Goal: Information Seeking & Learning: Check status

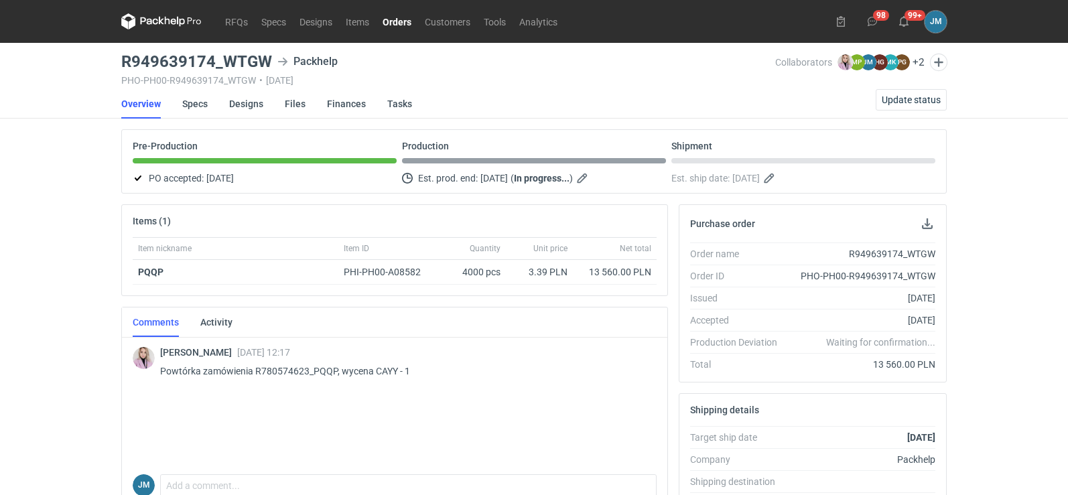
click at [159, 8] on nav "RFQs Specs Designs Items Orders Customers Tools Analytics" at bounding box center [342, 21] width 443 height 43
click at [164, 21] on icon at bounding box center [161, 21] width 80 height 16
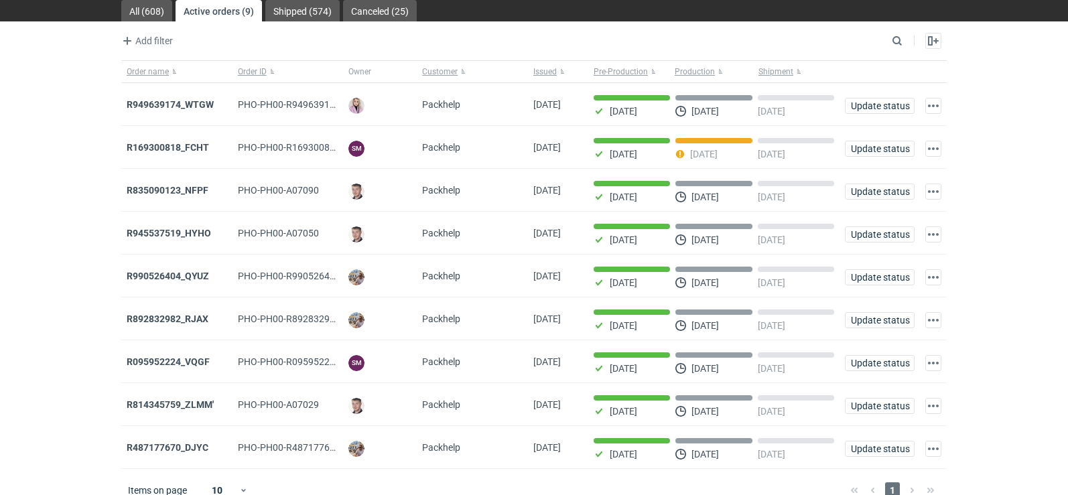
scroll to position [66, 0]
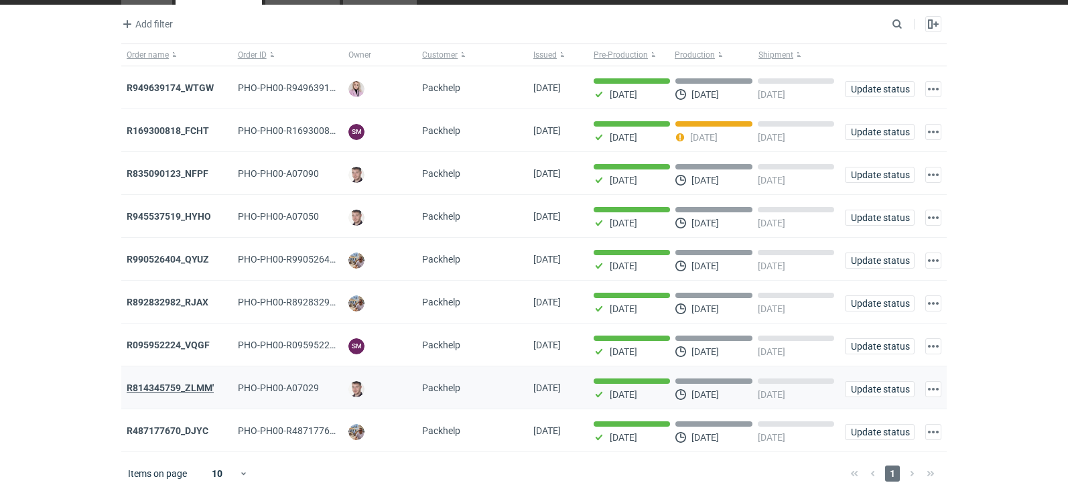
click at [161, 383] on strong "R814345759_ZLMM'" at bounding box center [170, 388] width 87 height 11
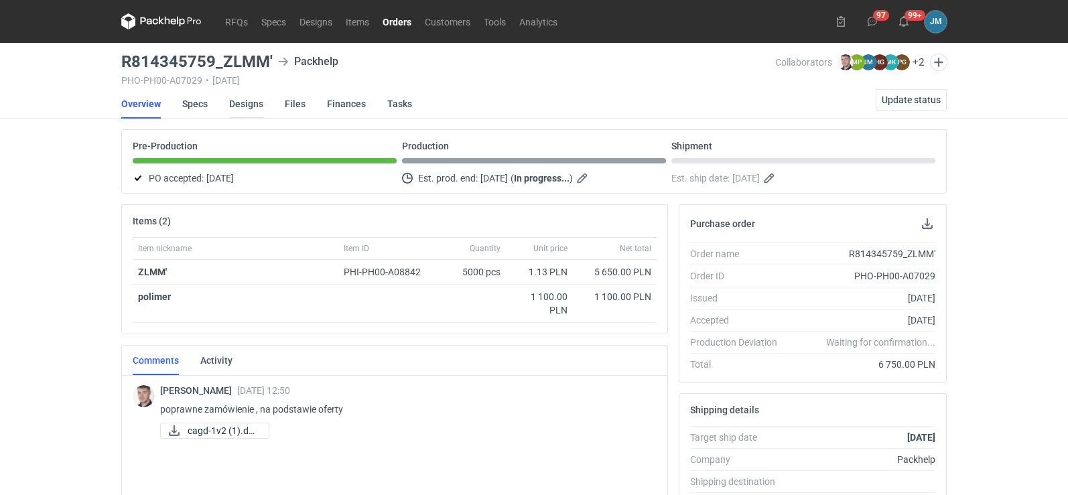
click at [239, 109] on link "Designs" at bounding box center [246, 103] width 34 height 29
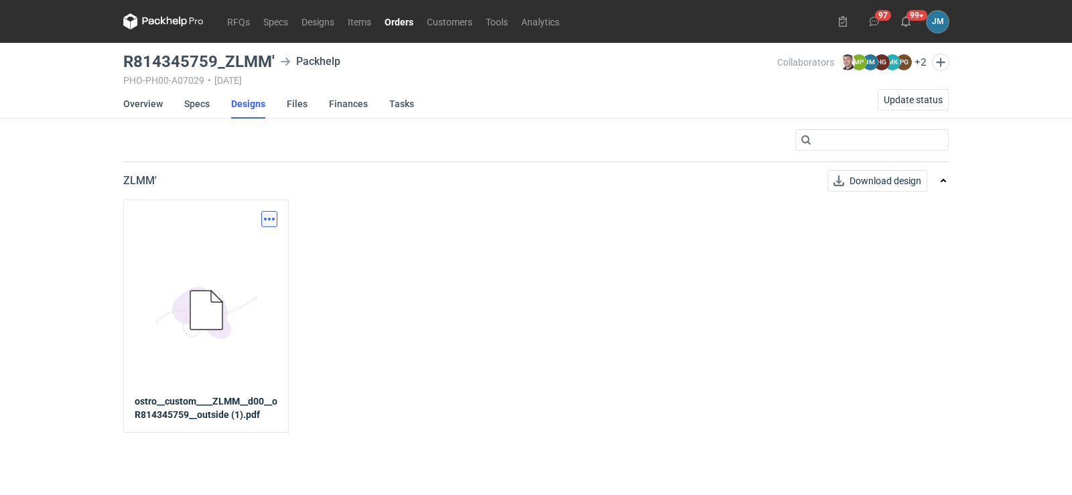
click at [268, 217] on button "button" at bounding box center [269, 219] width 16 height 16
click at [232, 243] on link "Download design part" at bounding box center [210, 248] width 123 height 21
click at [182, 27] on icon at bounding box center [163, 21] width 80 height 16
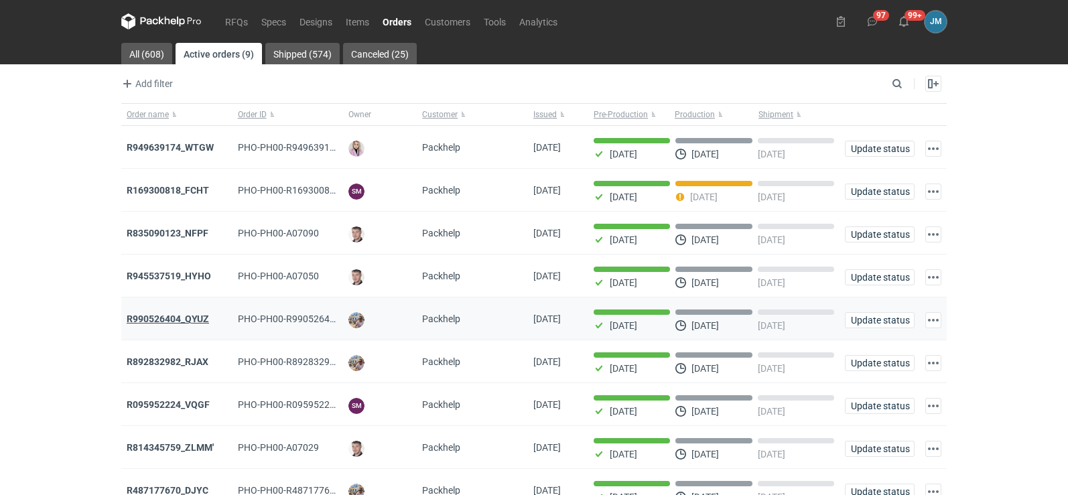
click at [199, 322] on strong "R990526404_QYUZ" at bounding box center [168, 319] width 82 height 11
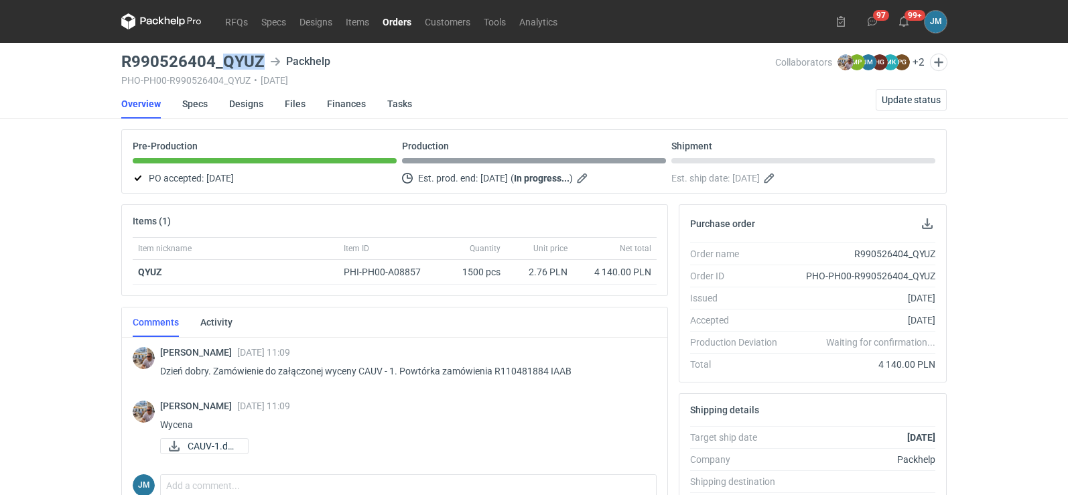
drag, startPoint x: 261, startPoint y: 57, endPoint x: 227, endPoint y: 62, distance: 35.2
click at [227, 62] on h3 "R990526404_QYUZ" at bounding box center [192, 62] width 143 height 16
copy h3 "QYUZ"
click at [162, 17] on icon at bounding box center [161, 21] width 80 height 16
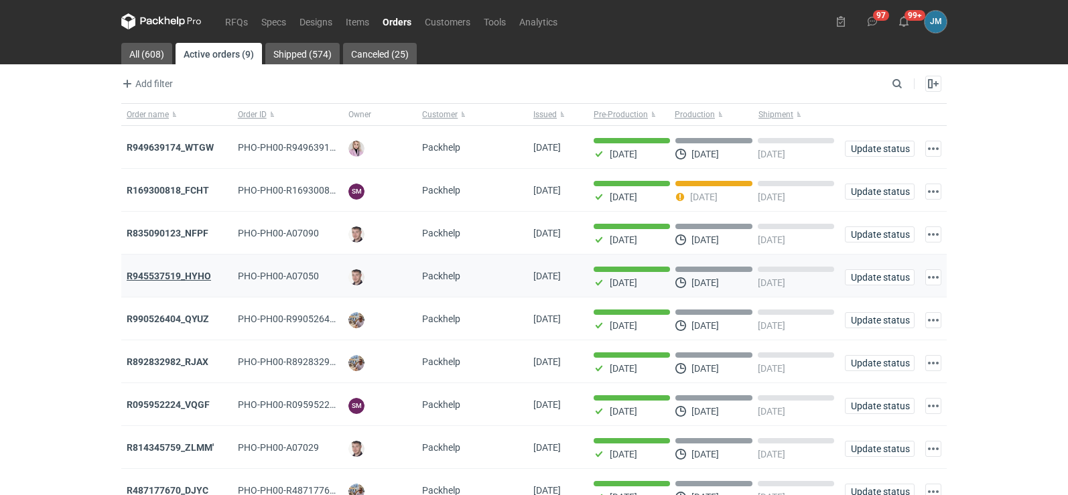
click at [170, 280] on strong "R945537519_HYHO" at bounding box center [169, 276] width 84 height 11
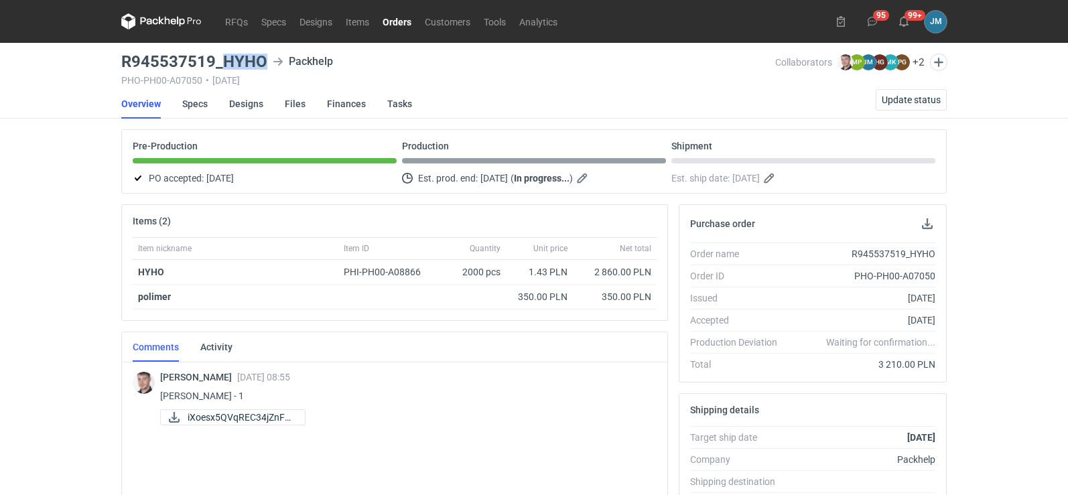
drag, startPoint x: 268, startPoint y: 60, endPoint x: 224, endPoint y: 65, distance: 44.6
click at [224, 65] on div "R945537519_HYHO Packhelp" at bounding box center [448, 62] width 654 height 16
copy h3 "HYHO"
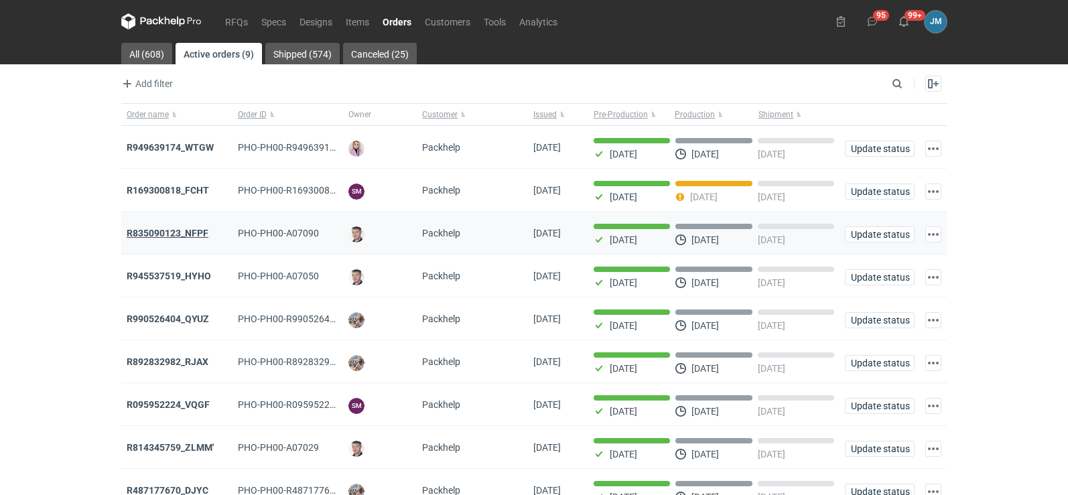
click at [163, 235] on strong "R835090123_NFPF" at bounding box center [168, 233] width 82 height 11
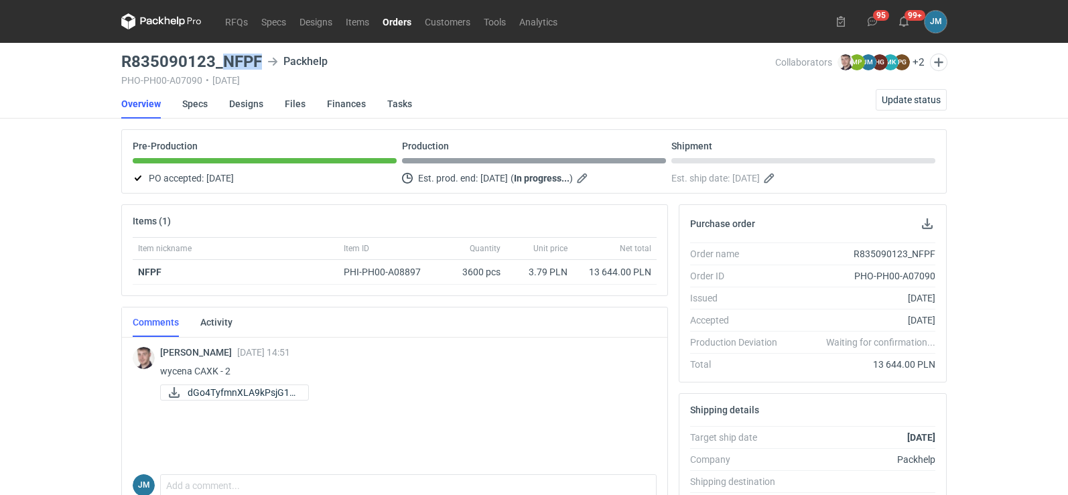
drag, startPoint x: 264, startPoint y: 60, endPoint x: 226, endPoint y: 66, distance: 38.7
click at [226, 66] on div "R835090123_NFPF Packhelp" at bounding box center [448, 62] width 654 height 16
copy h3 "NFPF"
click at [158, 15] on icon at bounding box center [161, 21] width 80 height 16
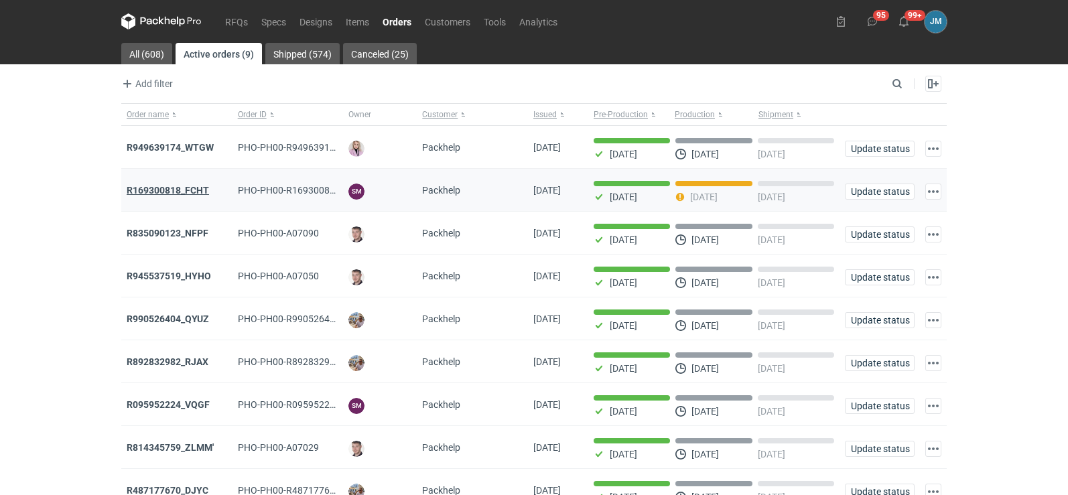
click at [148, 192] on strong "R169300818_FCHT" at bounding box center [168, 190] width 82 height 11
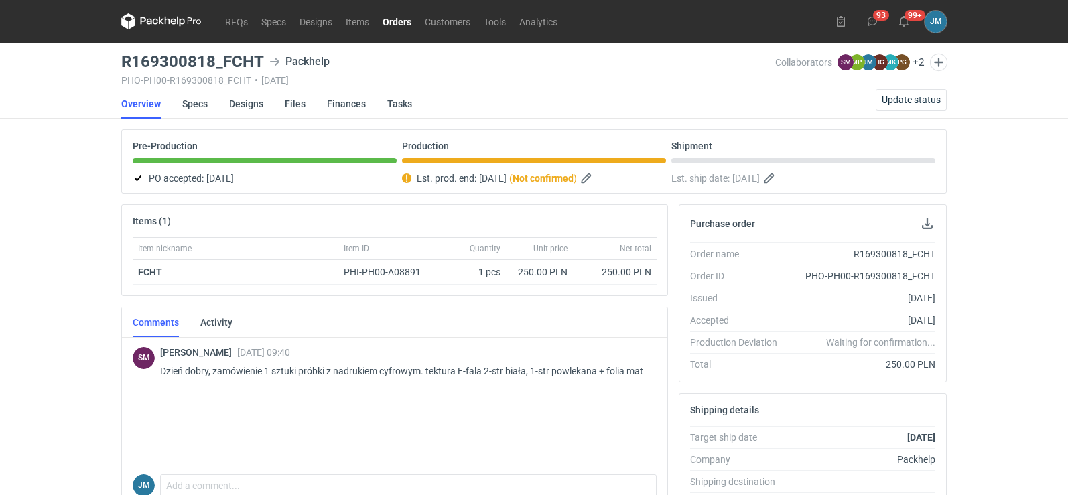
click at [160, 21] on icon at bounding box center [161, 21] width 5 height 8
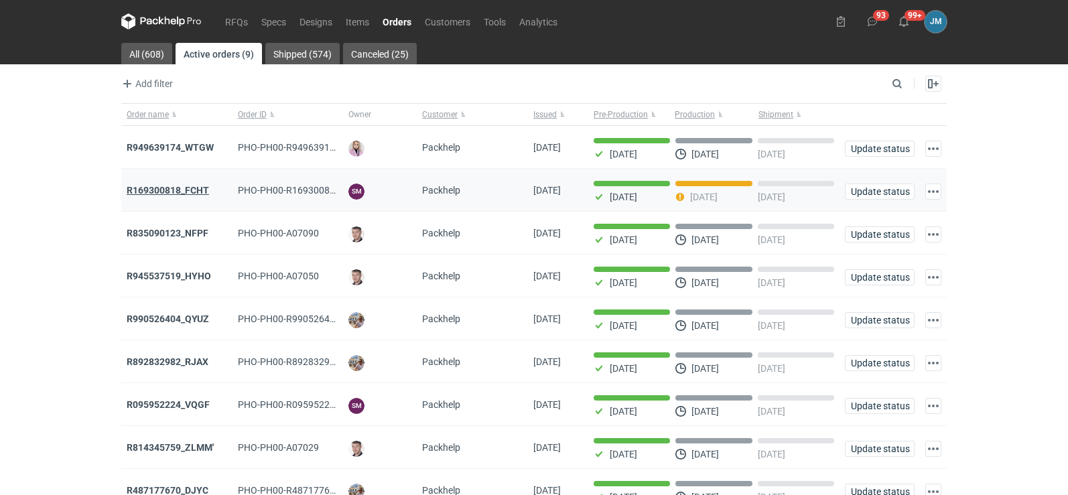
click at [160, 188] on strong "R169300818_FCHT" at bounding box center [168, 190] width 82 height 11
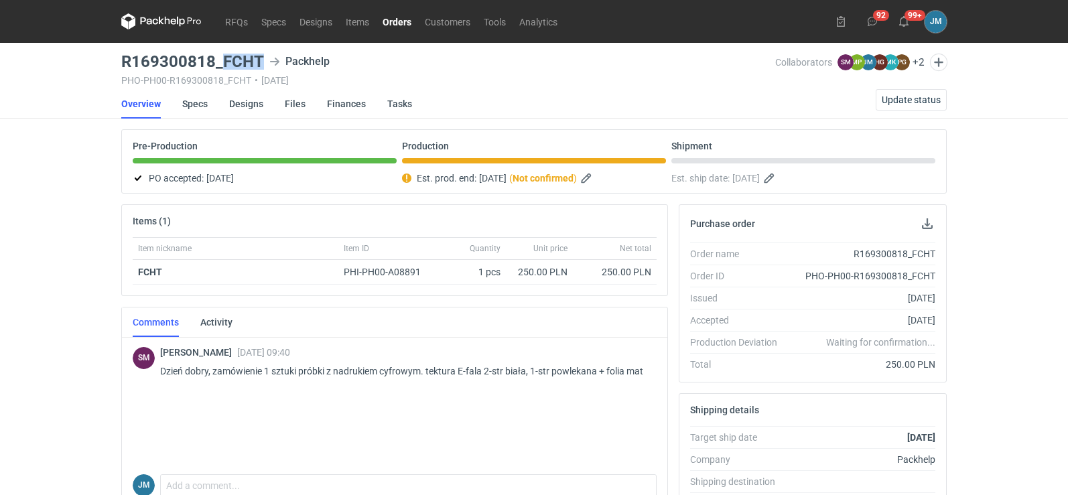
drag, startPoint x: 261, startPoint y: 63, endPoint x: 229, endPoint y: 51, distance: 34.4
click at [222, 56] on div "R169300818_FCHT Packhelp" at bounding box center [448, 62] width 654 height 16
copy h3 "FCHT"
click at [156, 16] on icon at bounding box center [161, 21] width 80 height 16
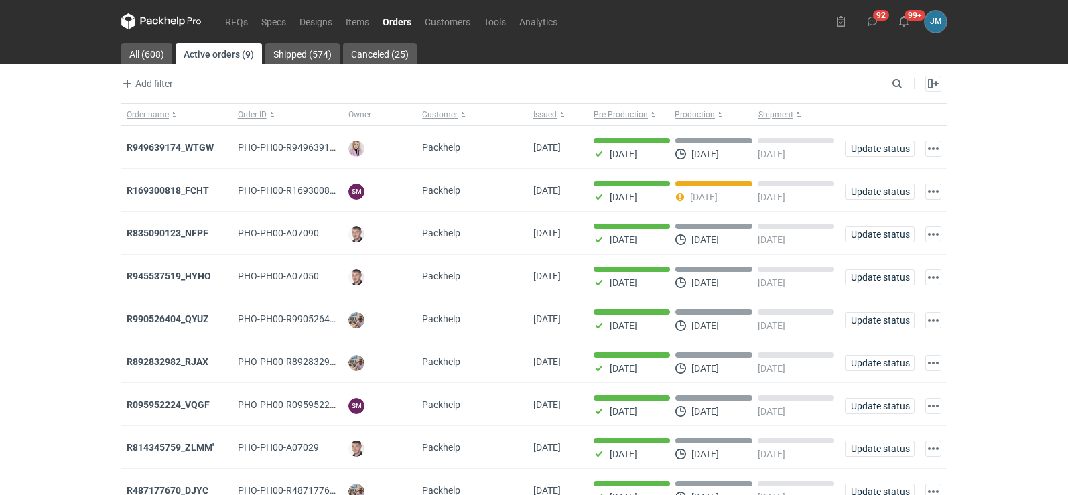
click at [150, 19] on icon at bounding box center [149, 20] width 17 height 7
click at [180, 25] on icon at bounding box center [181, 22] width 8 height 10
click at [877, 18] on icon at bounding box center [872, 21] width 11 height 11
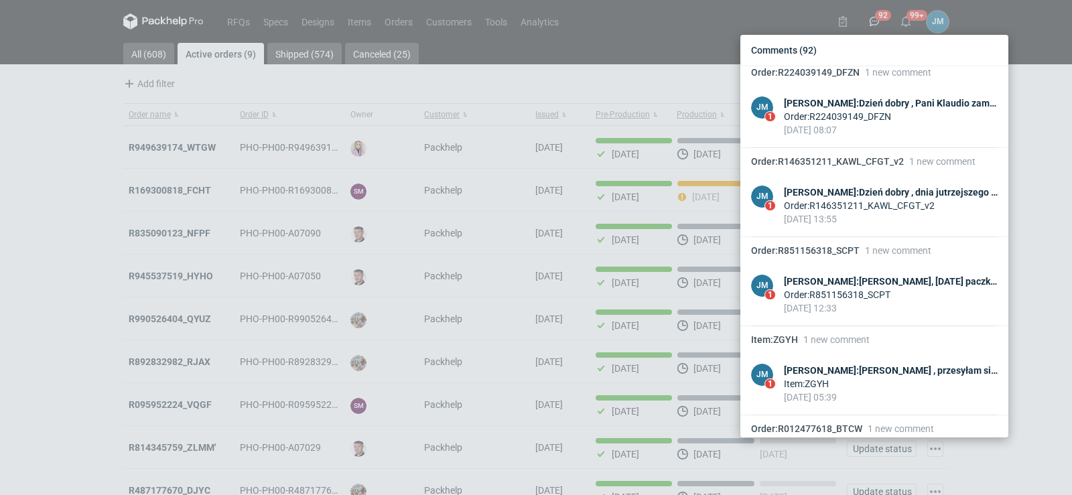
scroll to position [3228, 0]
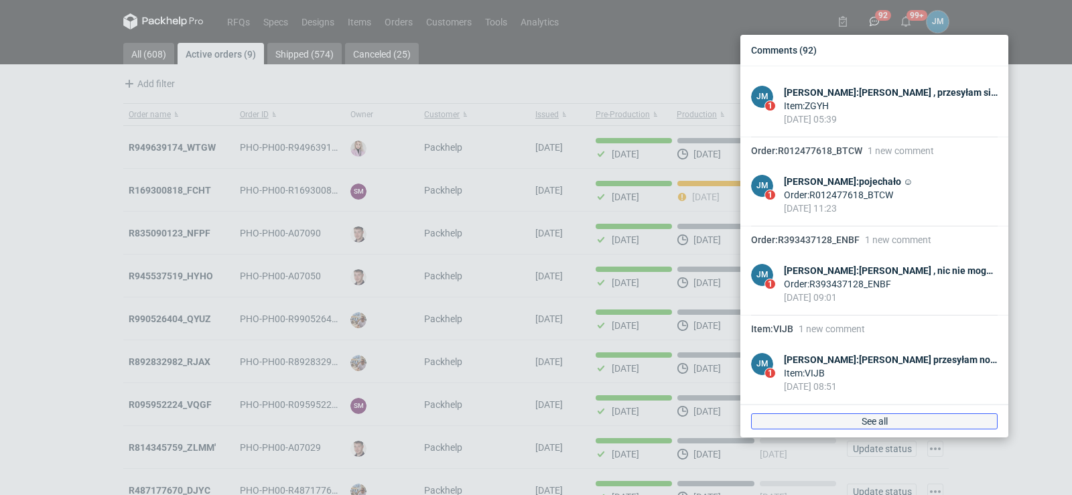
click at [851, 423] on link "See all" at bounding box center [874, 422] width 247 height 16
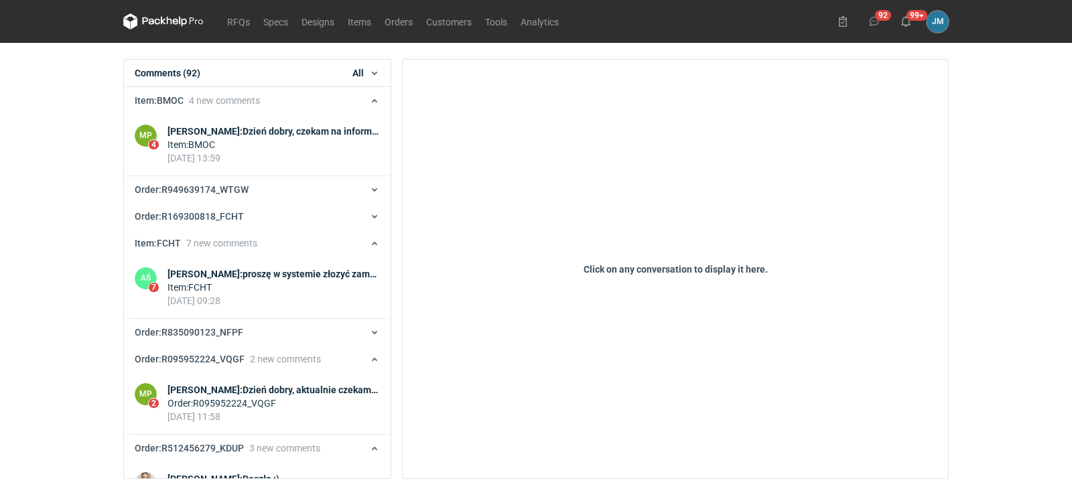
click at [150, 22] on icon at bounding box center [151, 20] width 17 height 7
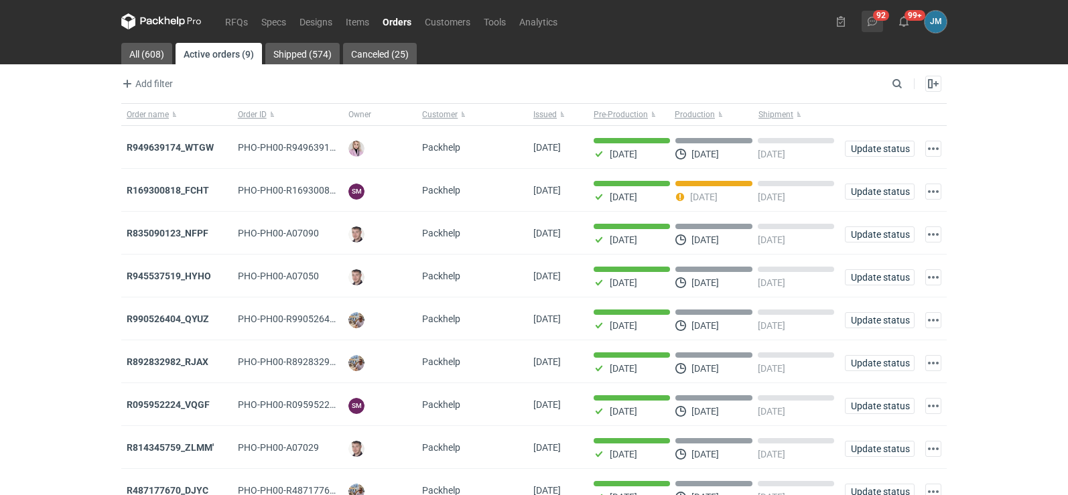
click at [877, 17] on icon at bounding box center [872, 21] width 11 height 11
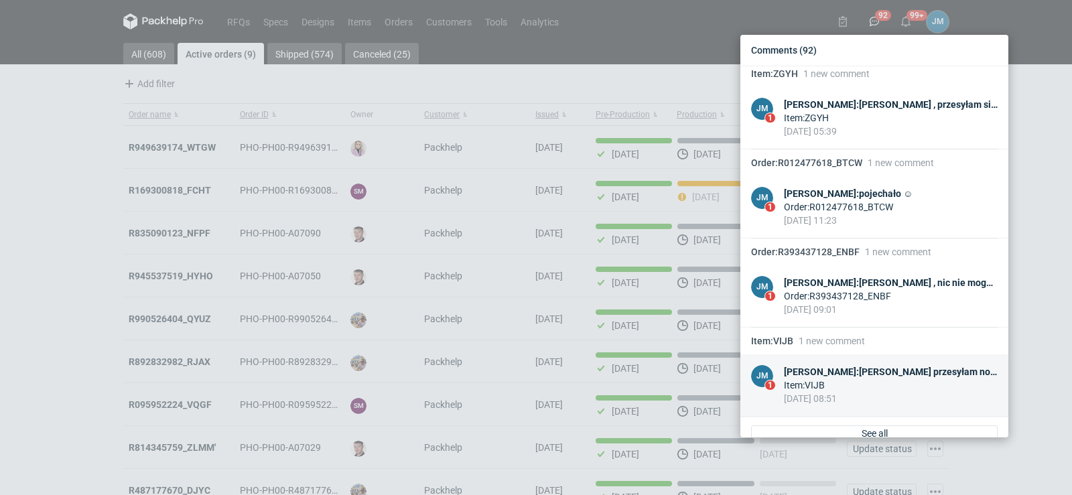
scroll to position [3228, 0]
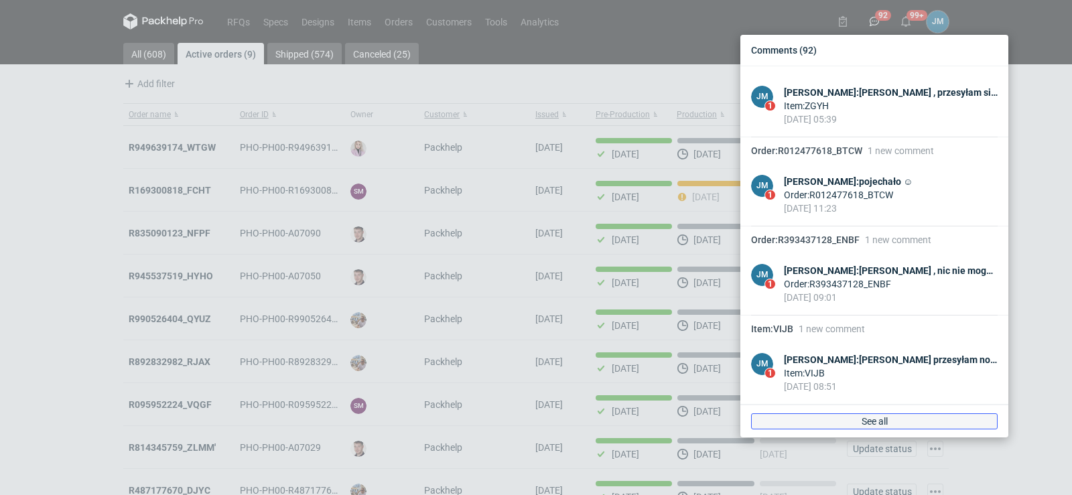
click at [861, 414] on link "See all" at bounding box center [874, 422] width 247 height 16
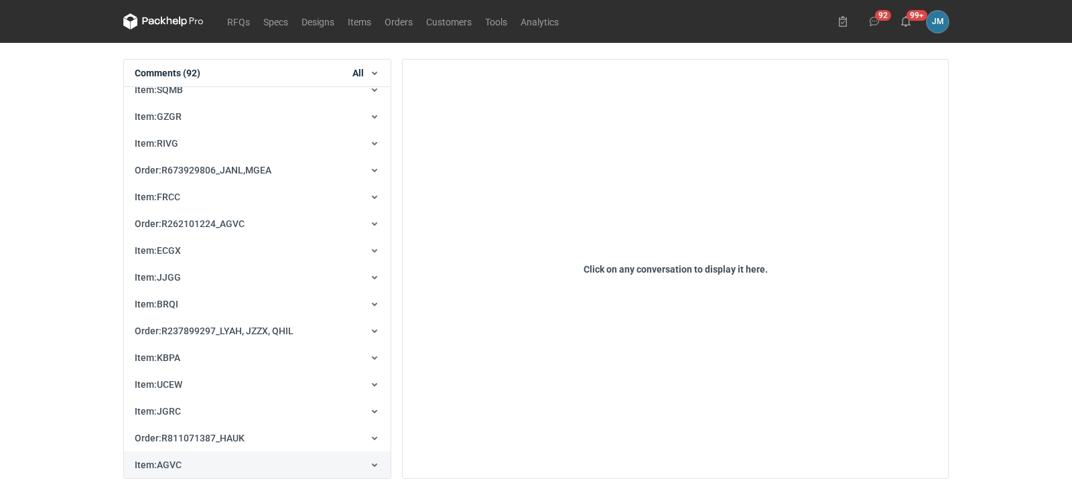
scroll to position [30184, 0]
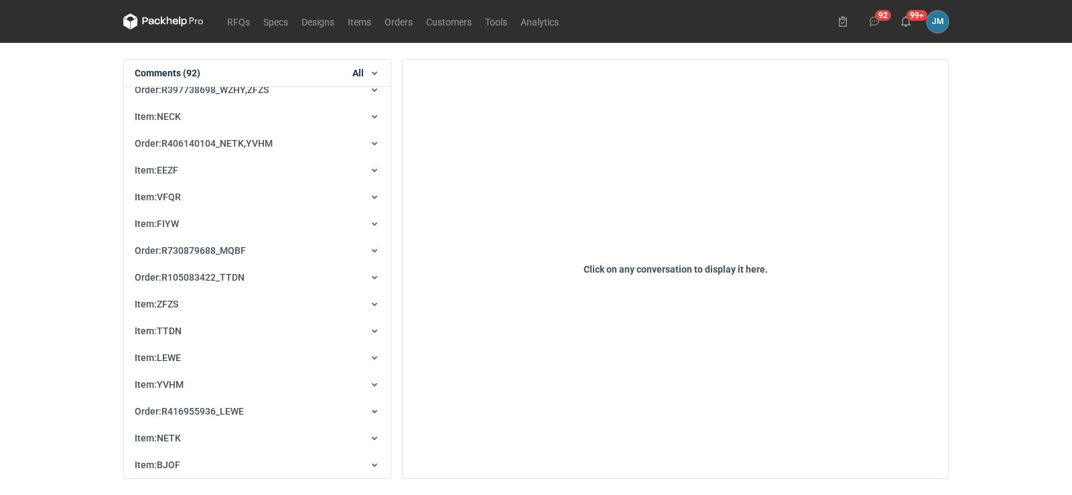
click at [182, 68] on h1 "Comments (92)" at bounding box center [168, 72] width 66 height 13
click at [377, 70] on icon "button" at bounding box center [374, 73] width 11 height 11
click at [332, 95] on button "All" at bounding box center [330, 100] width 90 height 20
click at [156, 74] on h1 "Comments (92)" at bounding box center [168, 72] width 66 height 13
click at [169, 24] on icon at bounding box center [163, 21] width 80 height 16
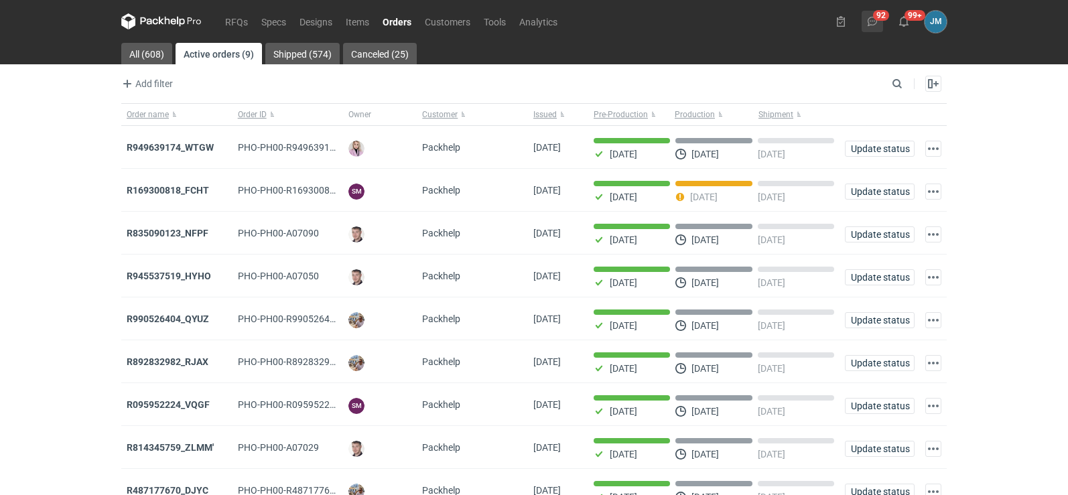
click at [873, 20] on icon at bounding box center [872, 21] width 11 height 11
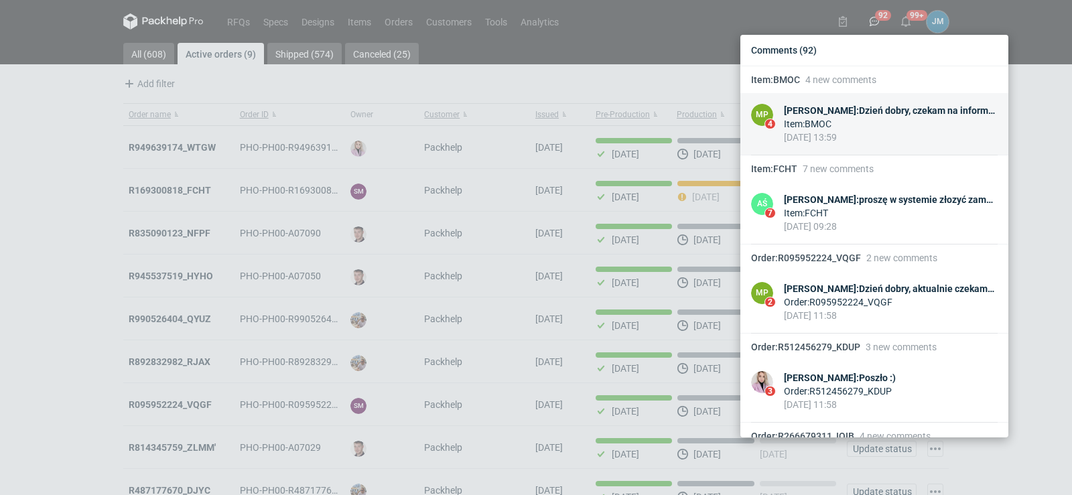
click at [815, 135] on div "09 Aug 2025 13:59" at bounding box center [891, 137] width 214 height 13
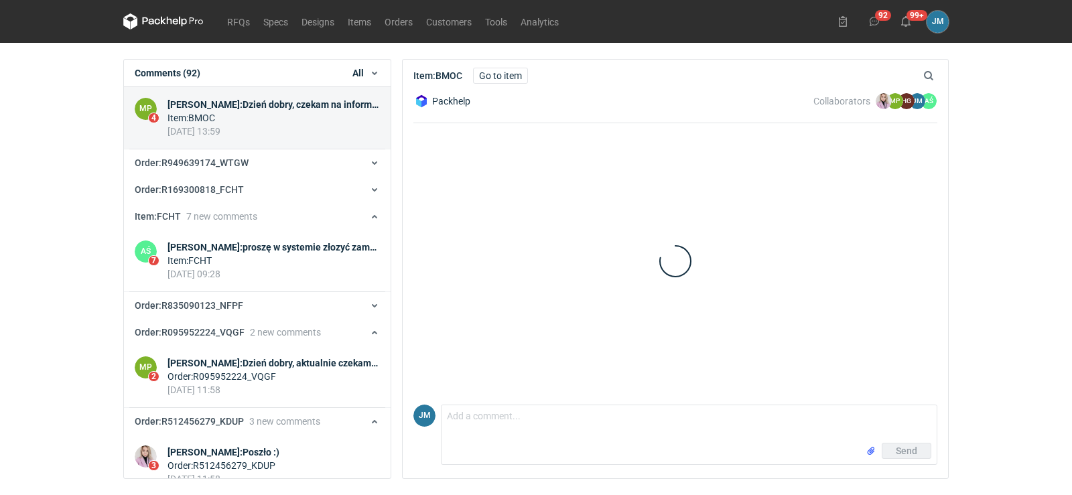
scroll to position [4, 0]
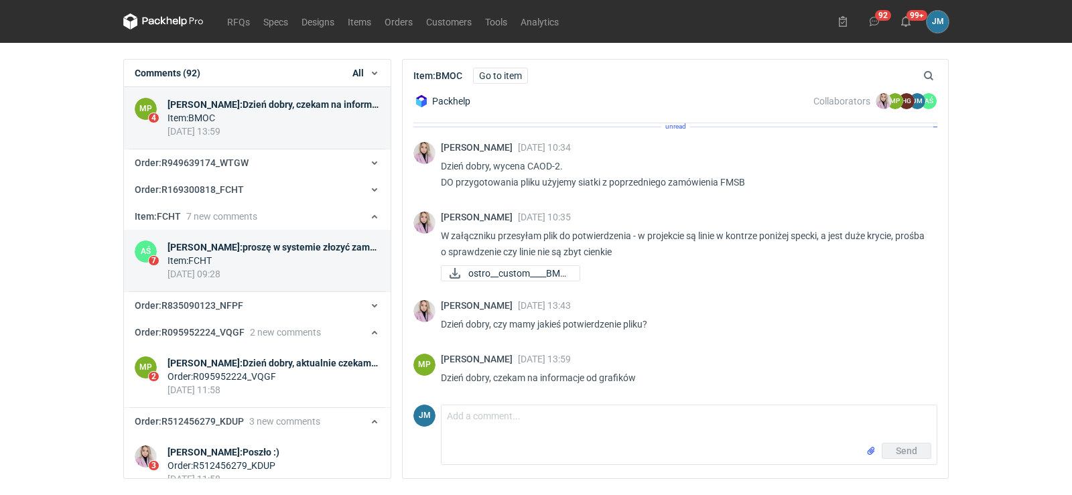
click at [202, 256] on div "Item : FCHT" at bounding box center [274, 260] width 212 height 13
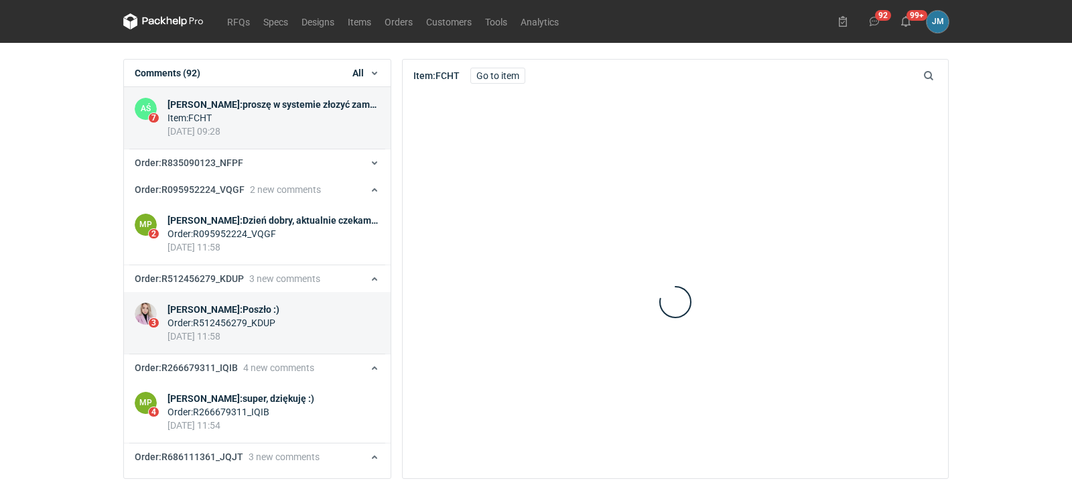
click at [232, 332] on div "05 Aug 2025 11:58" at bounding box center [224, 336] width 112 height 13
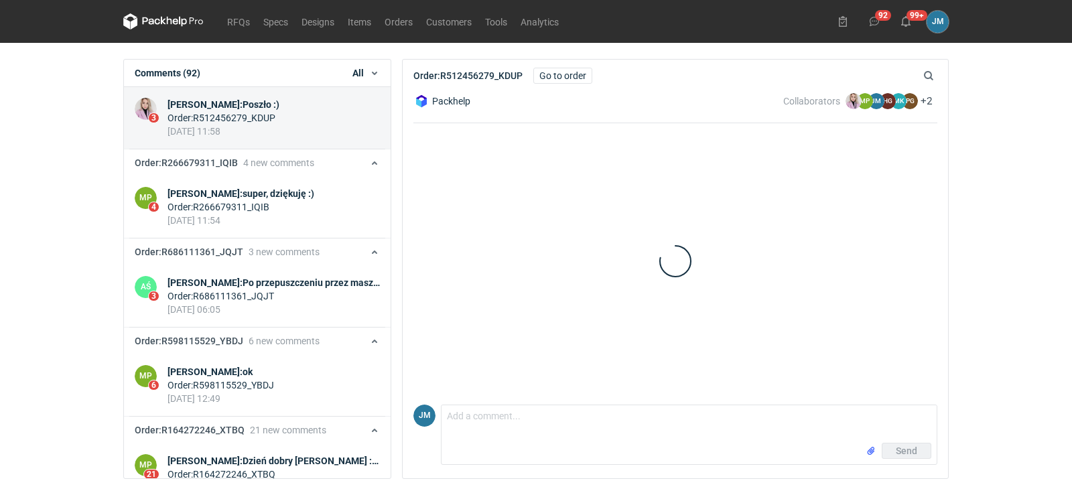
scroll to position [223, 0]
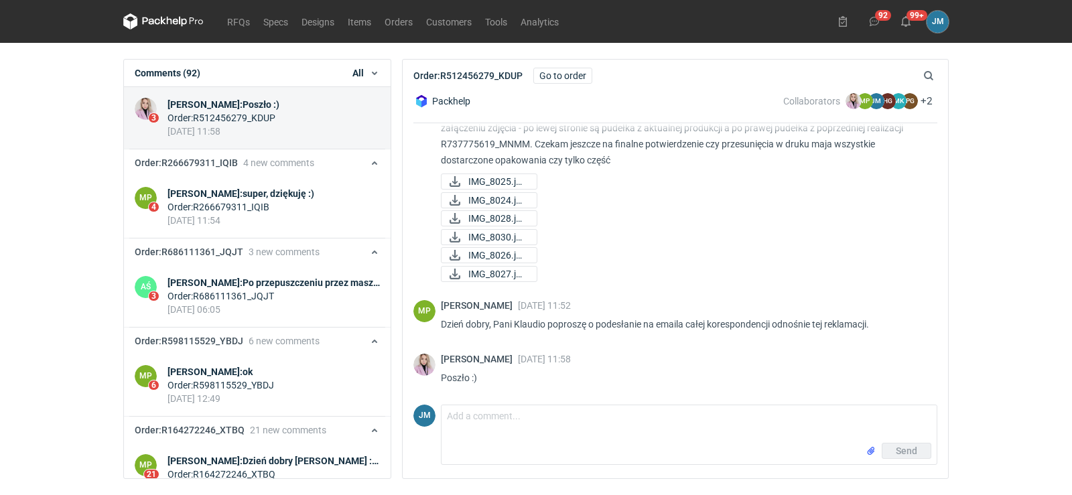
drag, startPoint x: 254, startPoint y: 387, endPoint x: 253, endPoint y: 423, distance: 35.5
click at [253, 389] on div "Order : R598115529_YBDJ" at bounding box center [221, 385] width 107 height 13
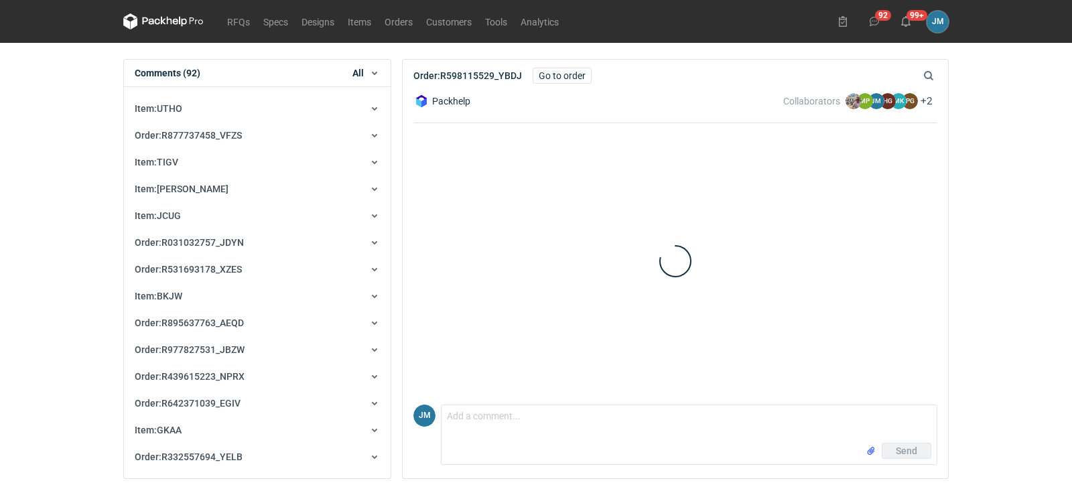
scroll to position [436, 0]
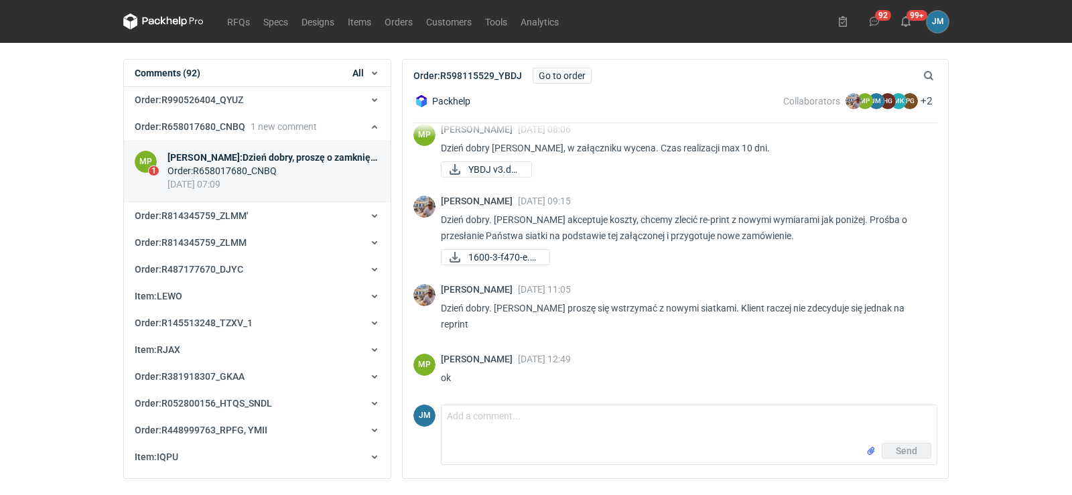
click at [280, 184] on div "29 Jul 2025 07:09" at bounding box center [274, 184] width 212 height 13
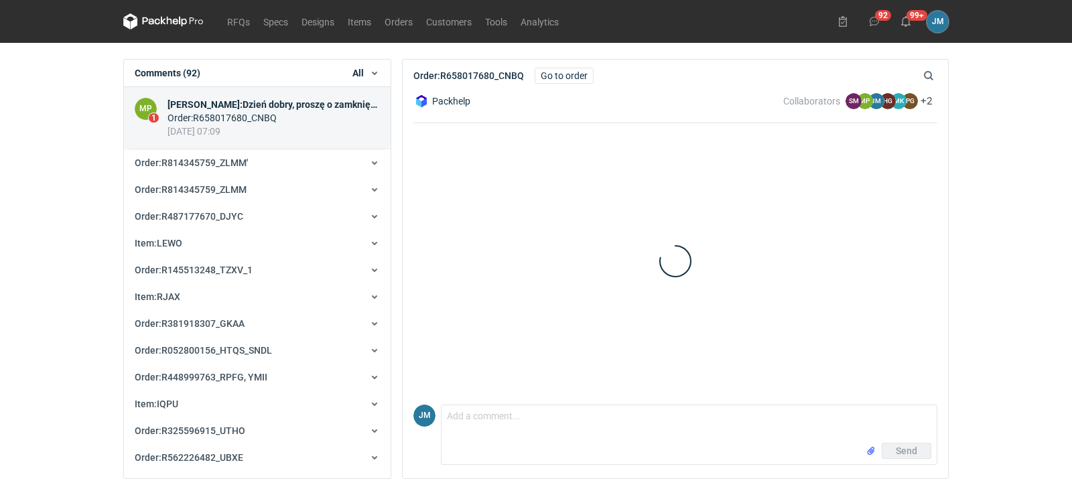
scroll to position [99, 0]
click at [172, 30] on nav "RFQs Specs Designs Items Orders Customers Tools Analytics" at bounding box center [344, 21] width 442 height 43
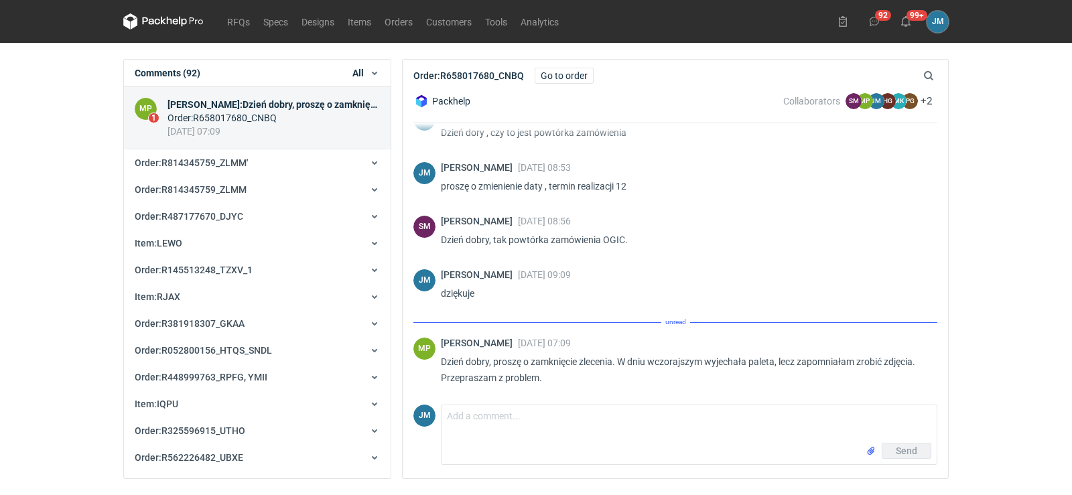
click at [171, 13] on icon at bounding box center [163, 21] width 80 height 16
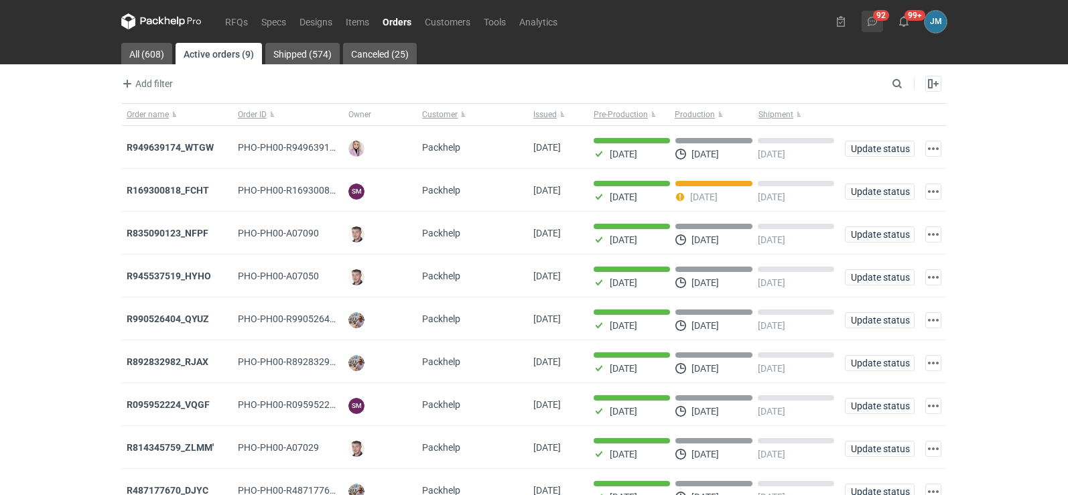
click at [875, 15] on button "92" at bounding box center [872, 21] width 21 height 21
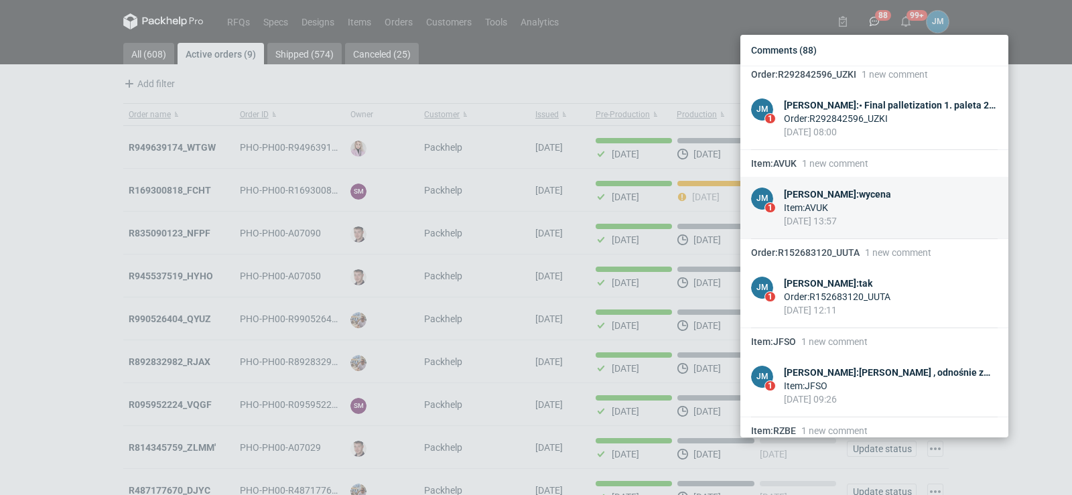
scroll to position [3138, 0]
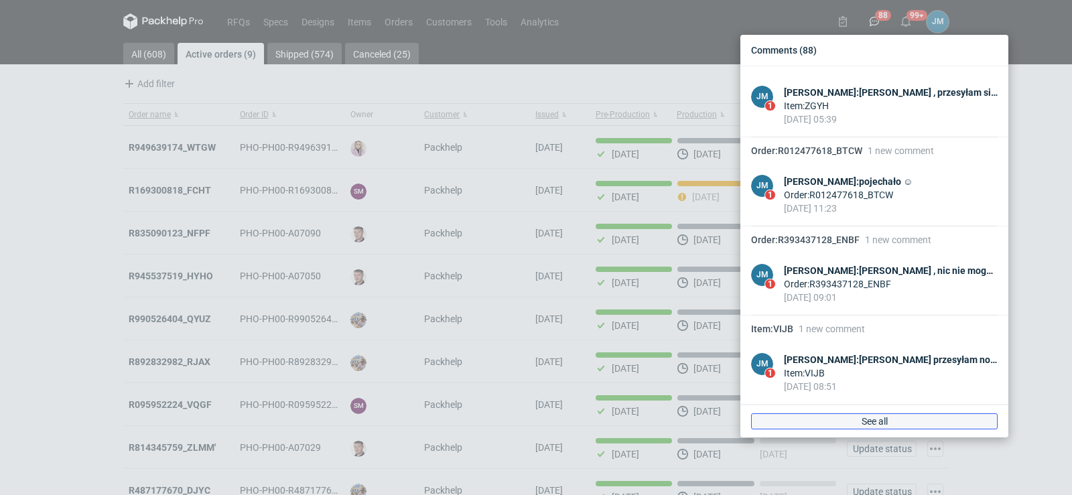
click at [853, 429] on link "See all" at bounding box center [874, 422] width 247 height 16
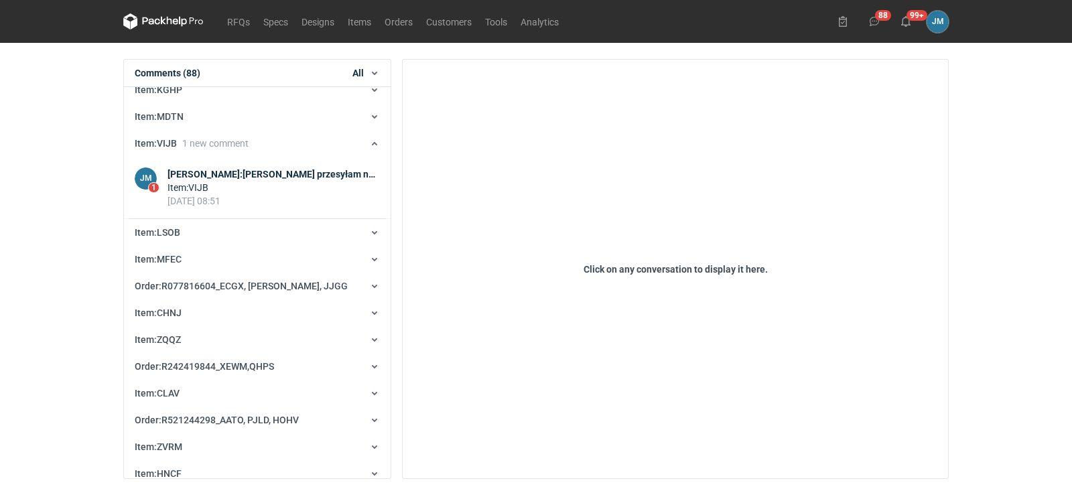
scroll to position [30122, 0]
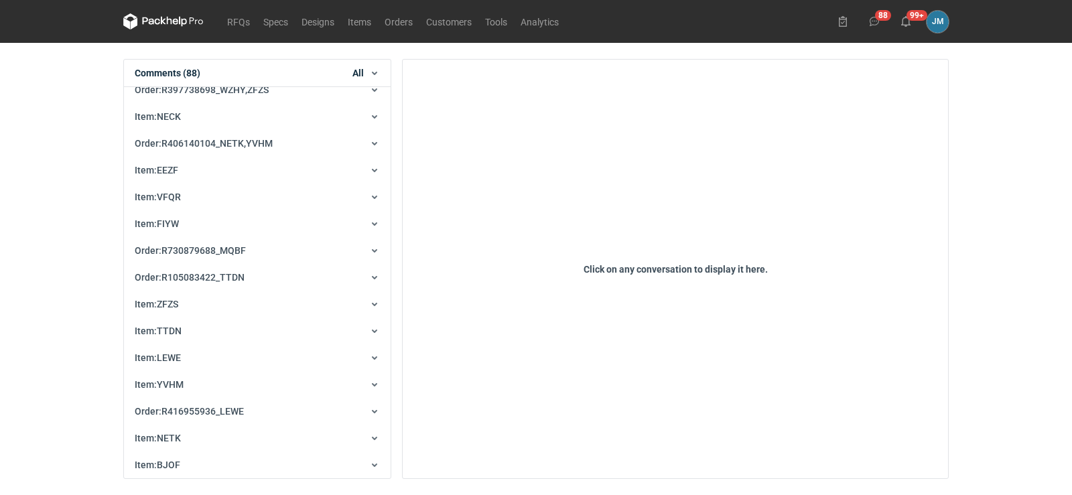
click at [189, 74] on h1 "Comments (88)" at bounding box center [168, 72] width 66 height 13
click at [373, 74] on icon "button" at bounding box center [374, 73] width 11 height 11
click at [318, 121] on button "Orders" at bounding box center [330, 121] width 90 height 20
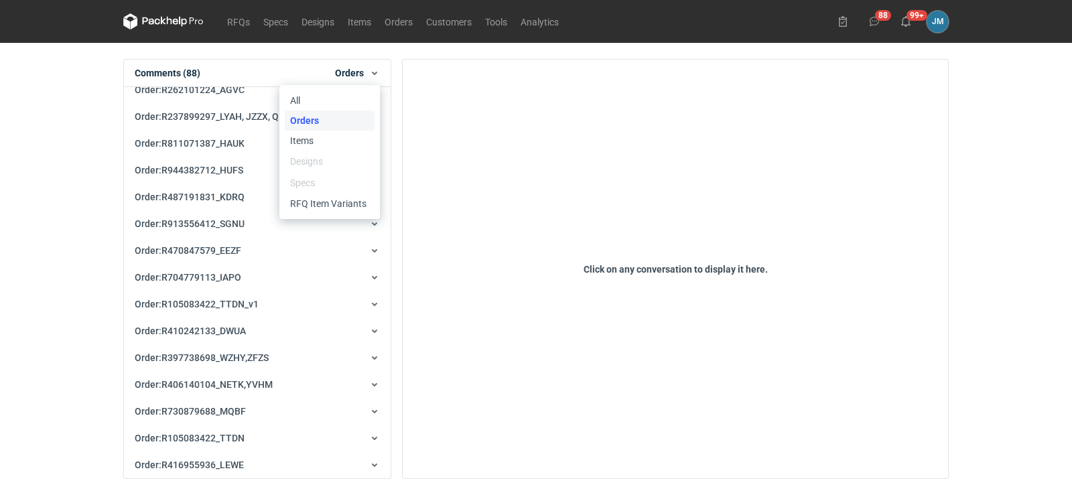
scroll to position [16442, 0]
click at [382, 74] on div "Comments (88) Orders All Orders Items Designs Specs RFQ Item Variants" at bounding box center [257, 73] width 267 height 27
click at [377, 74] on icon "button" at bounding box center [374, 73] width 11 height 11
click at [313, 135] on button "Items" at bounding box center [330, 141] width 90 height 20
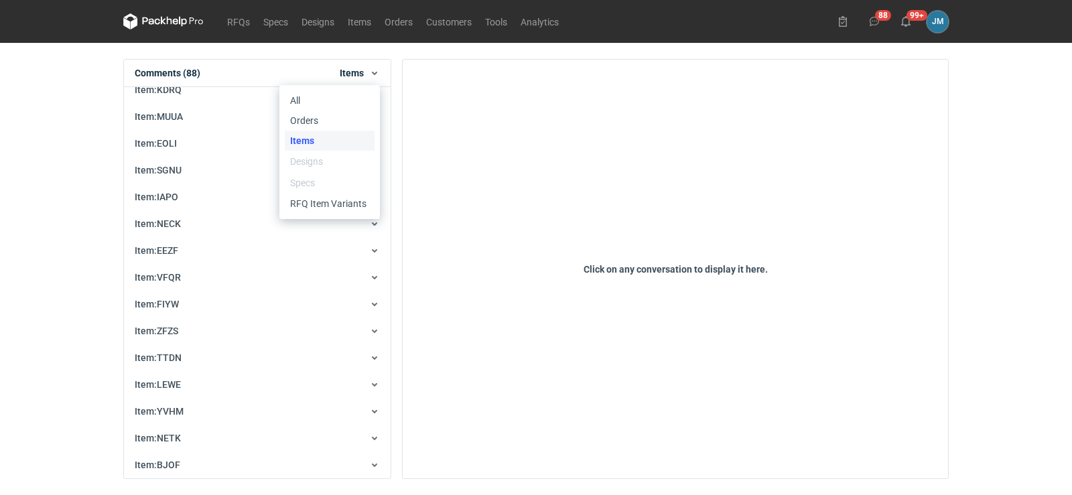
scroll to position [12913, 0]
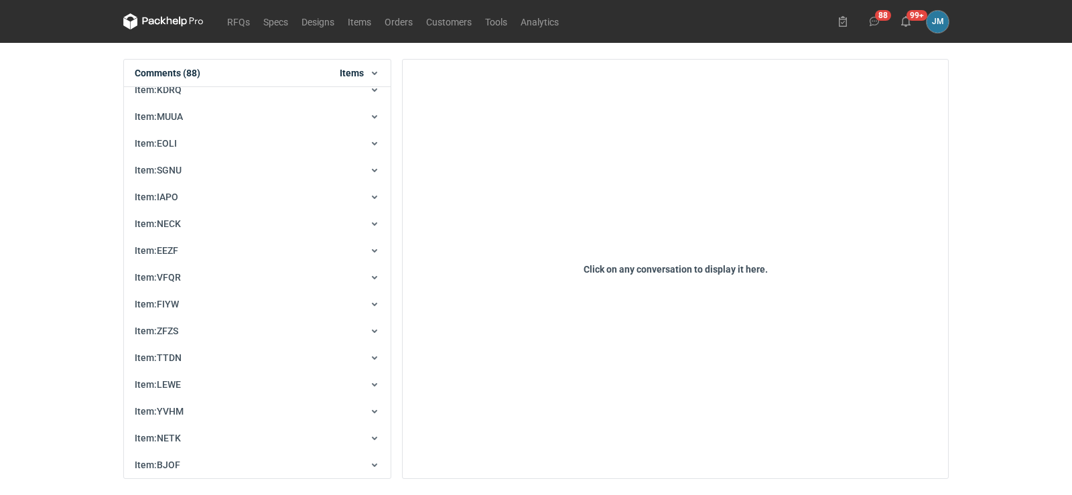
click at [377, 76] on icon "button" at bounding box center [374, 73] width 11 height 11
click at [329, 205] on button "RFQ Item Variants" at bounding box center [330, 204] width 90 height 20
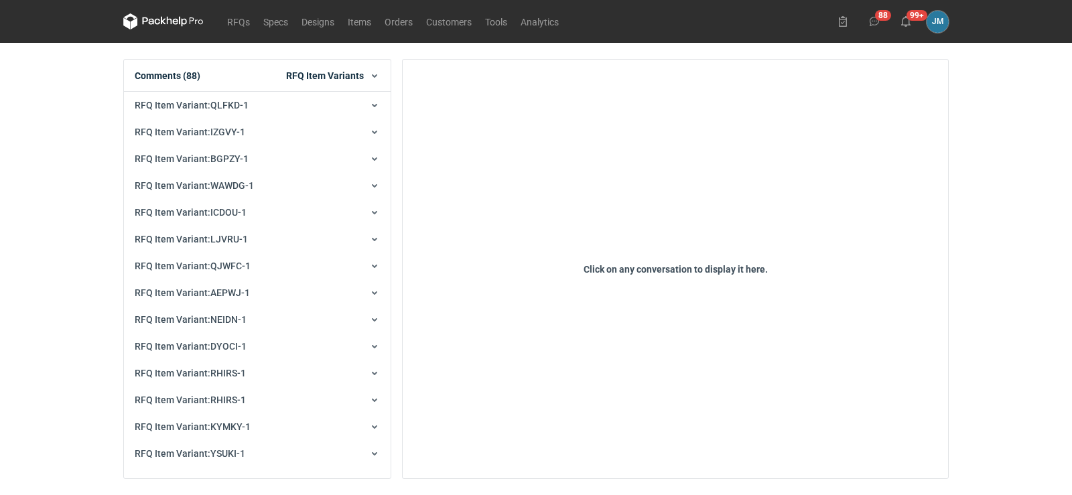
click at [375, 78] on icon "button" at bounding box center [374, 75] width 11 height 11
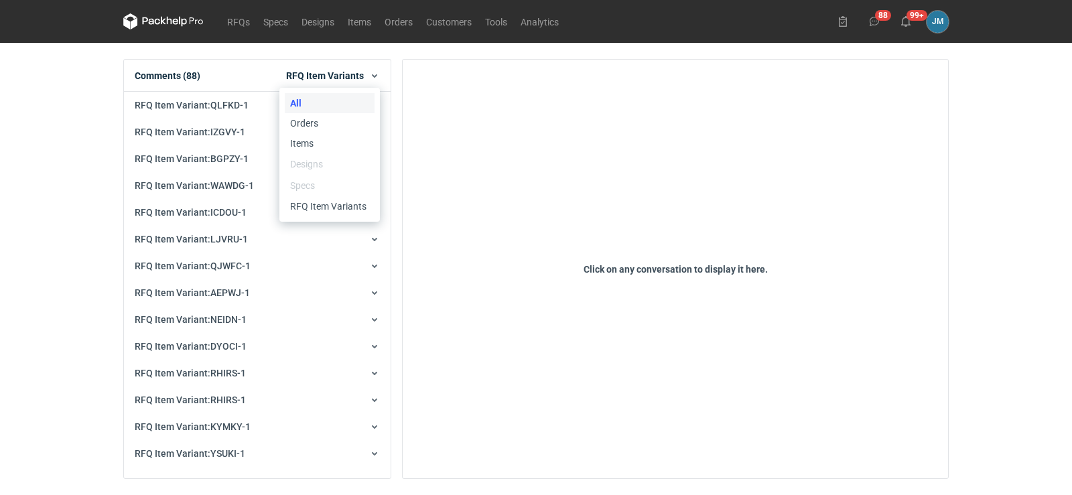
click at [291, 101] on button "All" at bounding box center [330, 103] width 90 height 20
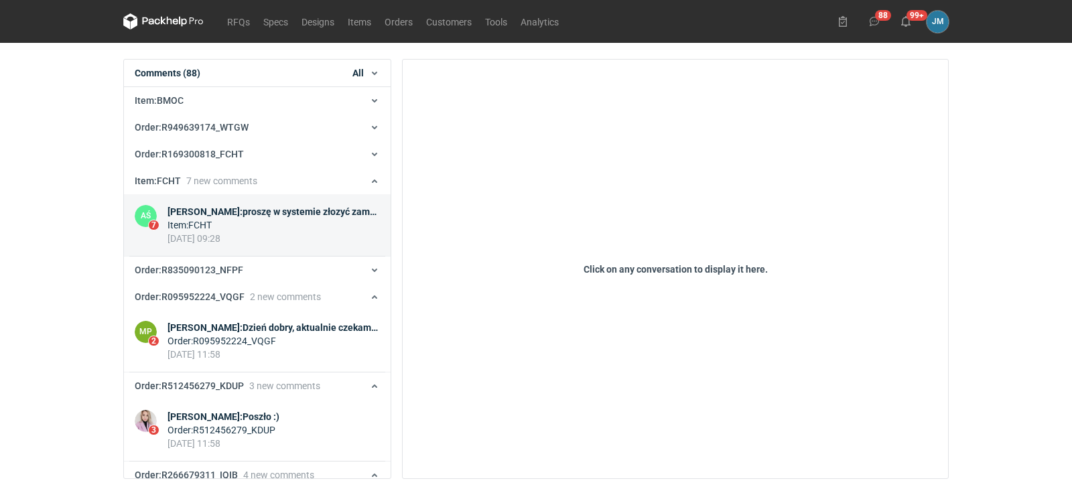
click at [236, 215] on div "Adrian Świerżewski : proszę w systemie złozyć zamówienie" at bounding box center [274, 211] width 212 height 13
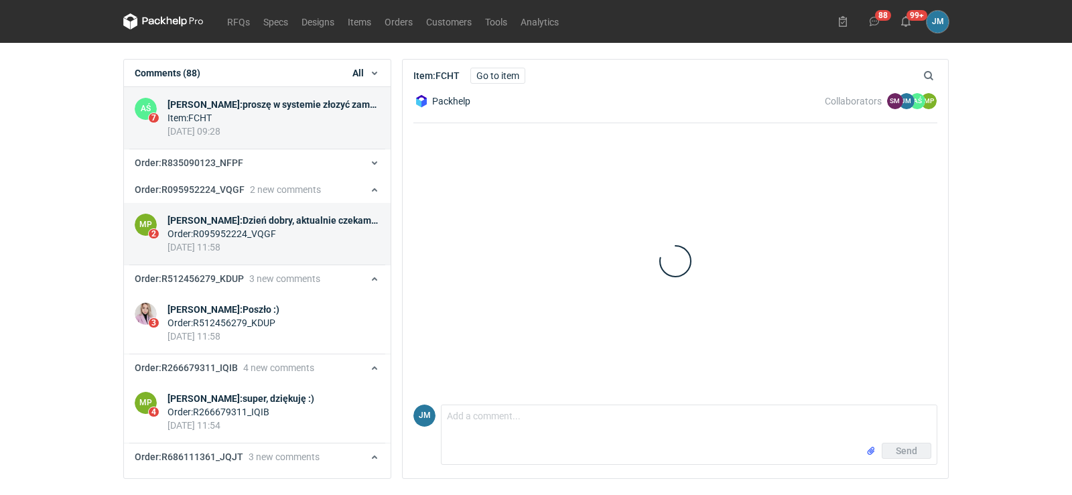
scroll to position [234, 0]
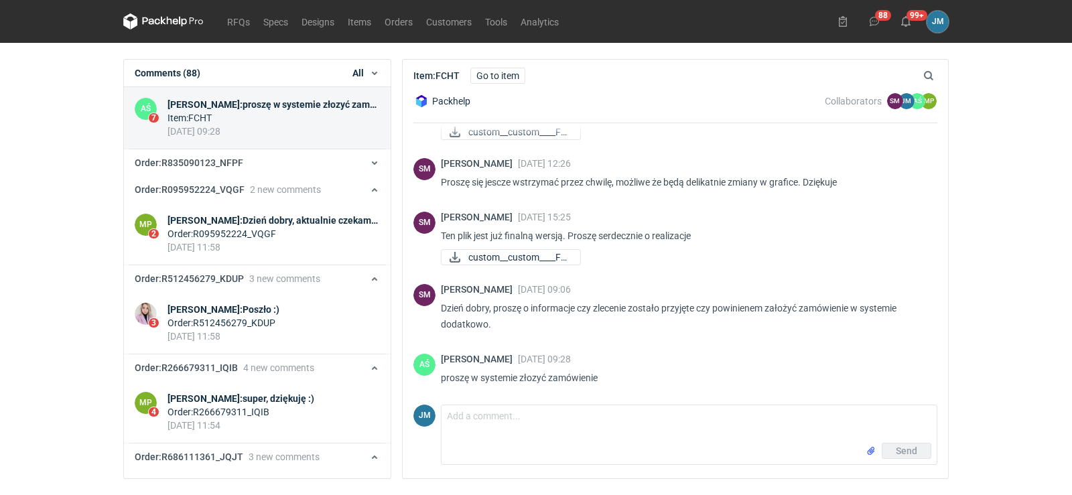
click at [236, 129] on div "08 Aug 2025 09:28" at bounding box center [274, 131] width 212 height 13
drag, startPoint x: 236, startPoint y: 233, endPoint x: 236, endPoint y: 242, distance: 8.7
click at [237, 233] on div "Order : R095952224_VQGF" at bounding box center [274, 233] width 212 height 13
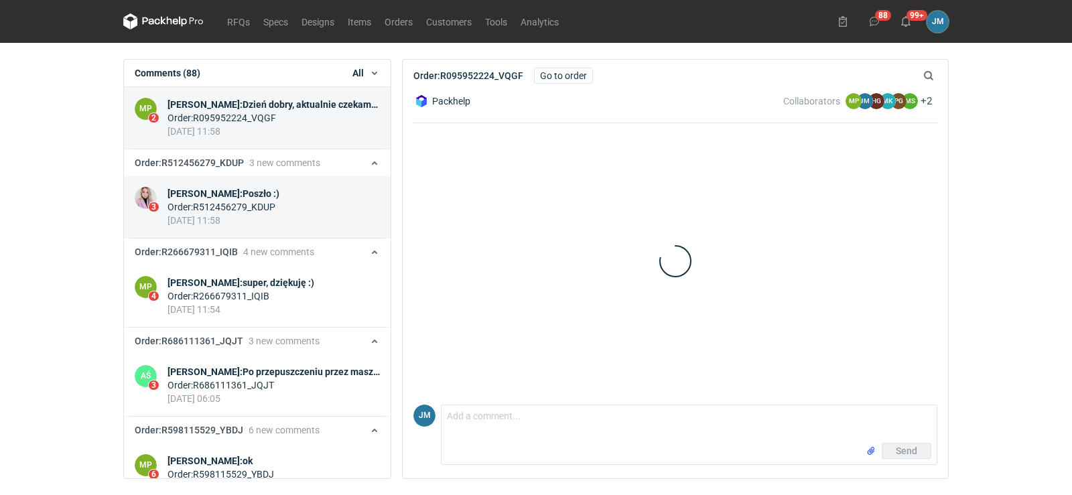
scroll to position [8, 0]
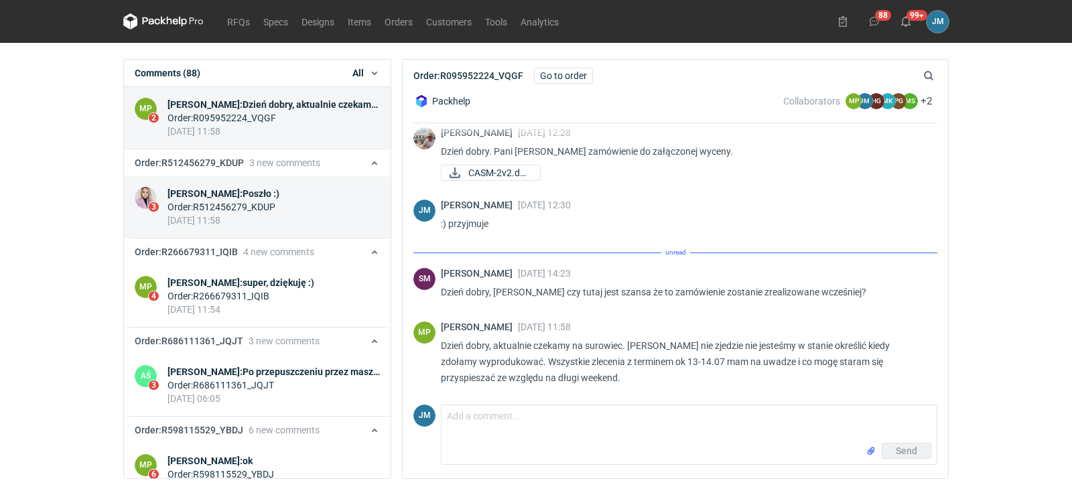
click at [249, 200] on div "Klaudia Wiśniewska : Poszło :)" at bounding box center [224, 193] width 112 height 13
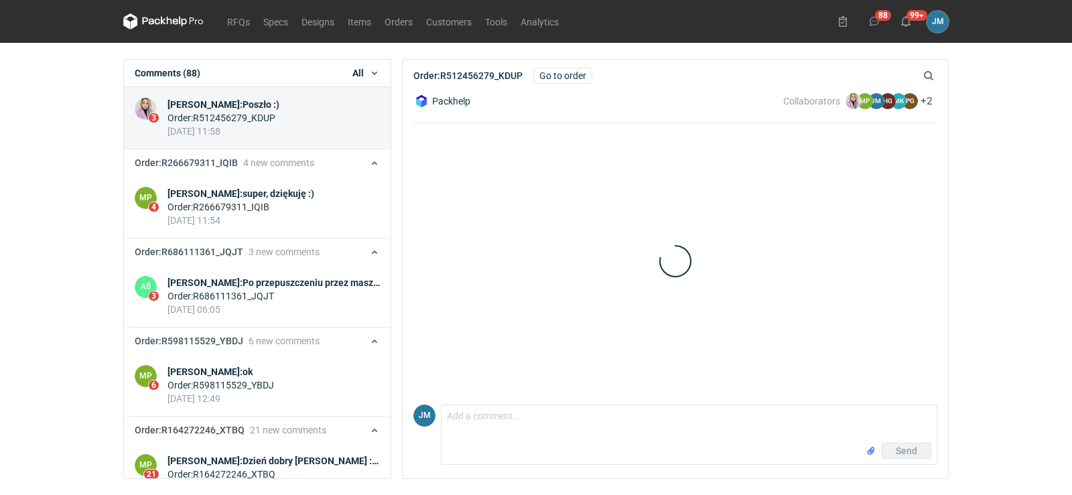
scroll to position [223, 0]
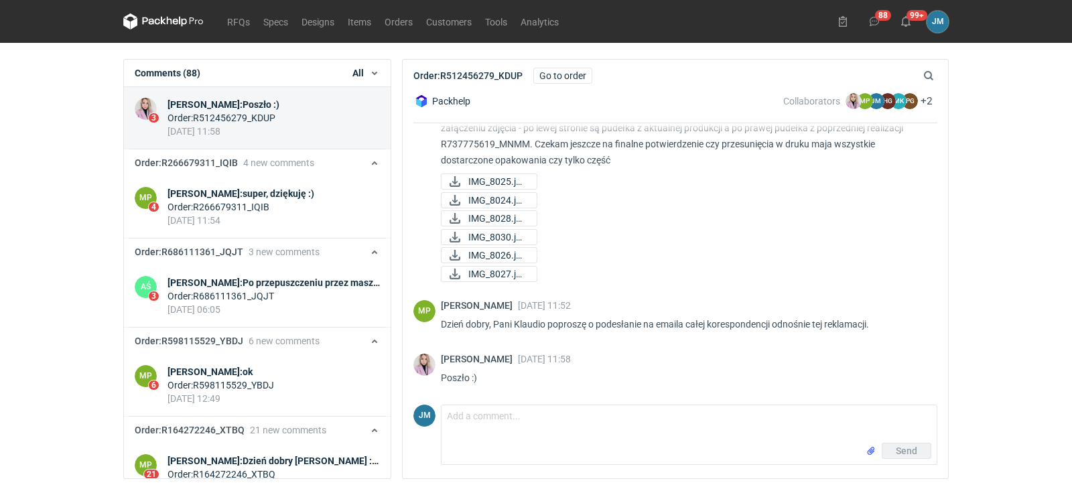
click at [267, 118] on div "Order : R512456279_KDUP" at bounding box center [224, 117] width 112 height 13
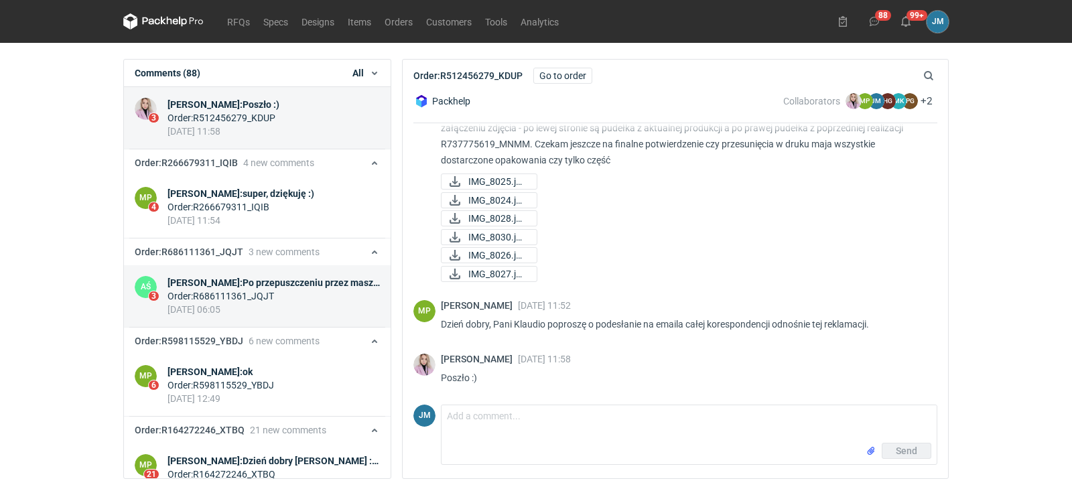
click at [224, 312] on div "05 Aug 2025 06:05" at bounding box center [274, 309] width 212 height 13
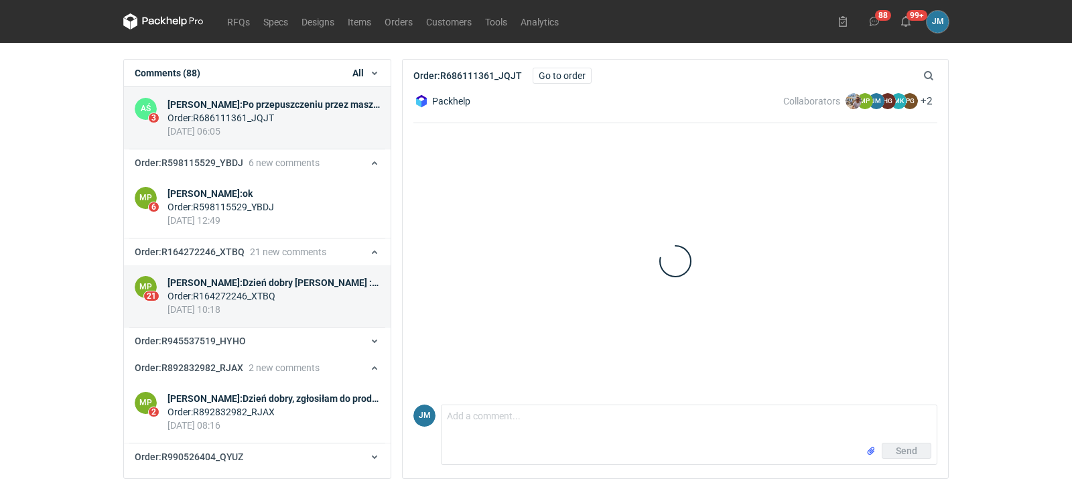
scroll to position [168, 0]
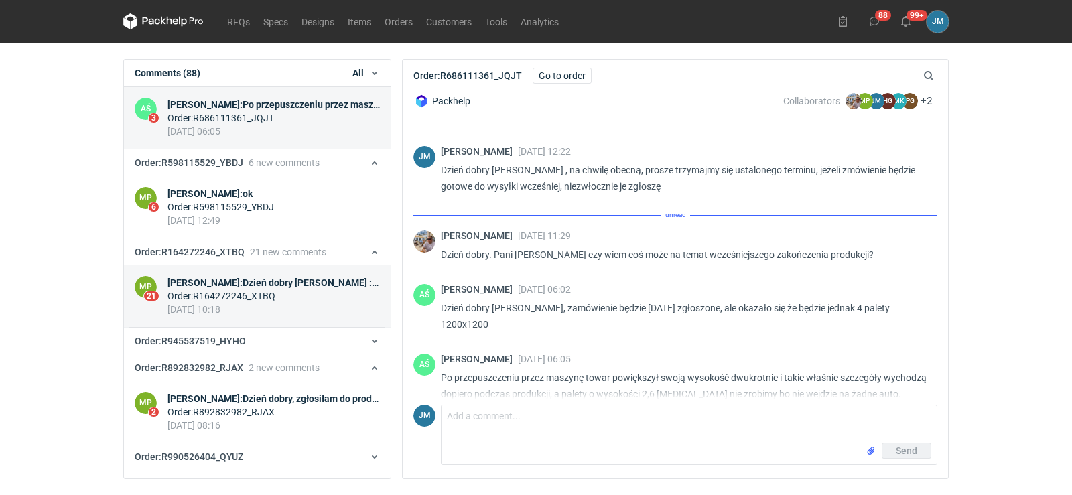
click at [214, 292] on div "Order : R164272246_XTBQ" at bounding box center [274, 296] width 212 height 13
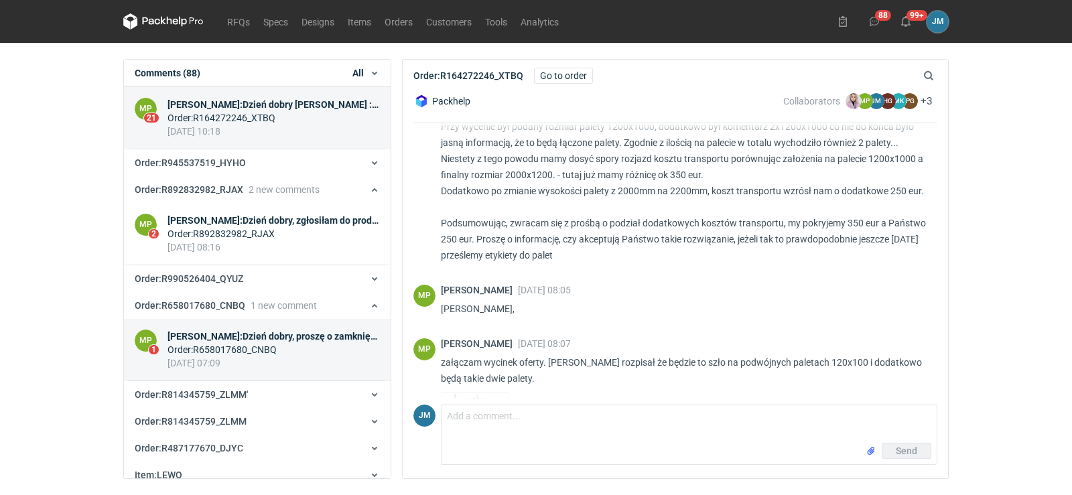
scroll to position [1196, 0]
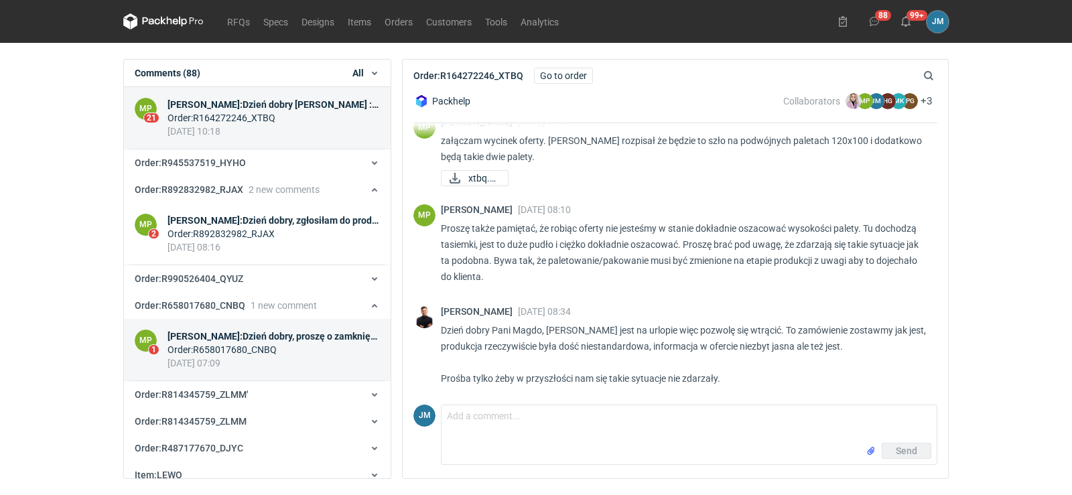
click at [214, 338] on div "Magdalena Polakowska : Dzień dobry, proszę o zamknięcie zlecenia. W dniu wczora…" at bounding box center [274, 336] width 212 height 13
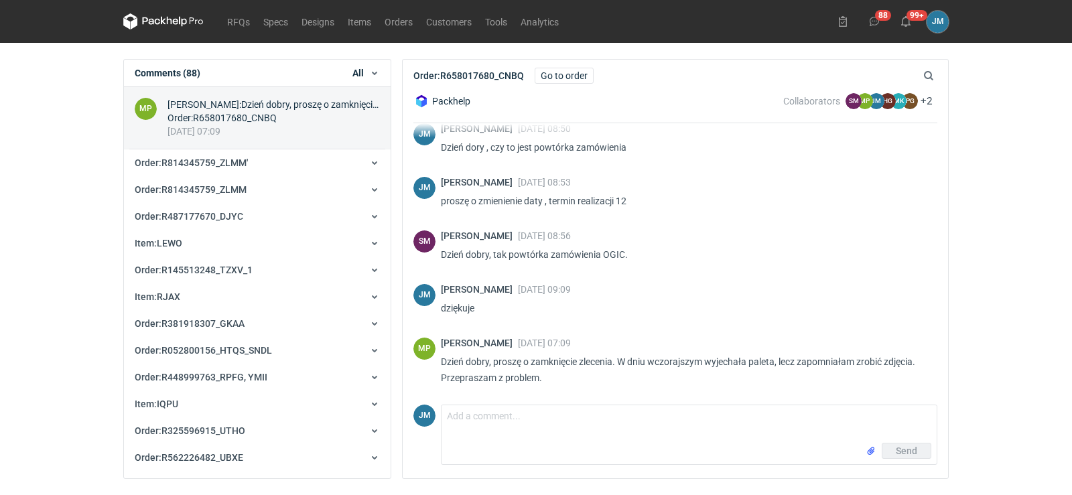
scroll to position [84, 0]
click at [177, 29] on nav "RFQs Specs Designs Items Orders Customers Tools Analytics" at bounding box center [344, 21] width 442 height 43
click at [179, 20] on icon at bounding box center [163, 21] width 80 height 16
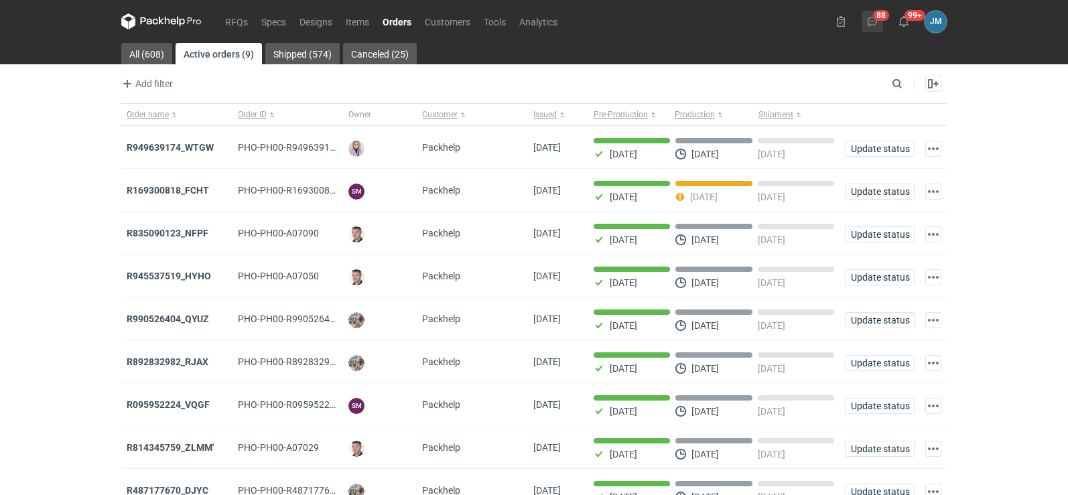
drag, startPoint x: 875, startPoint y: 29, endPoint x: 870, endPoint y: 21, distance: 9.3
click at [870, 21] on icon at bounding box center [872, 21] width 11 height 11
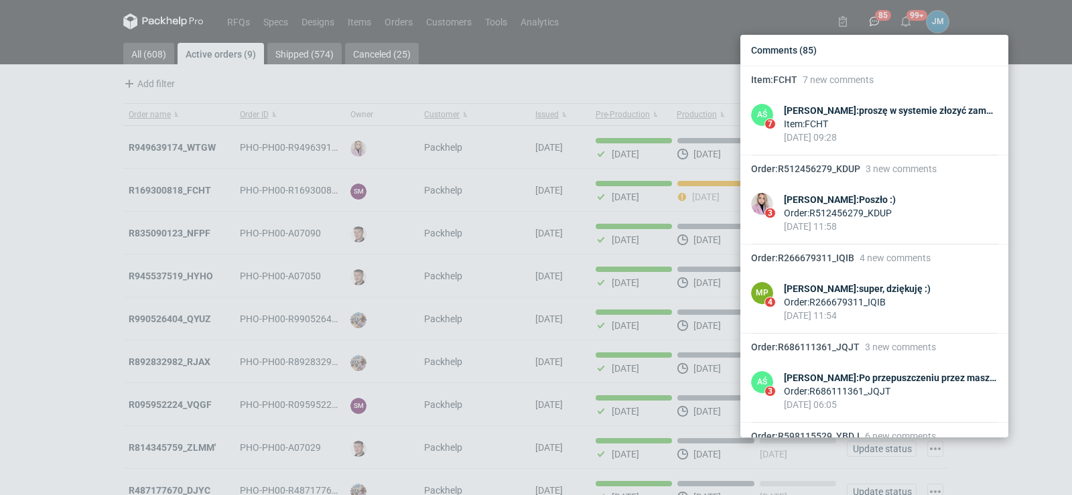
click at [770, 51] on div "Comments (85)" at bounding box center [874, 50] width 257 height 20
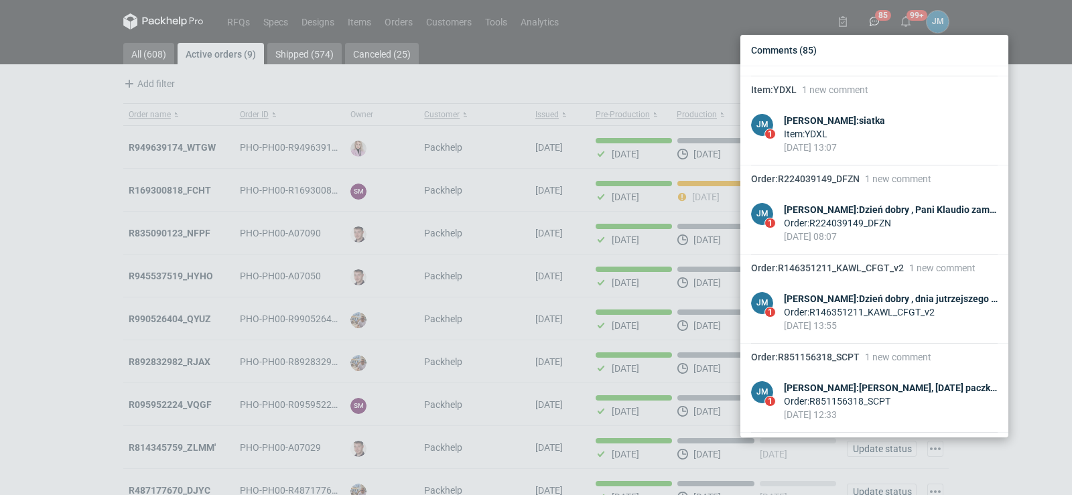
scroll to position [2960, 0]
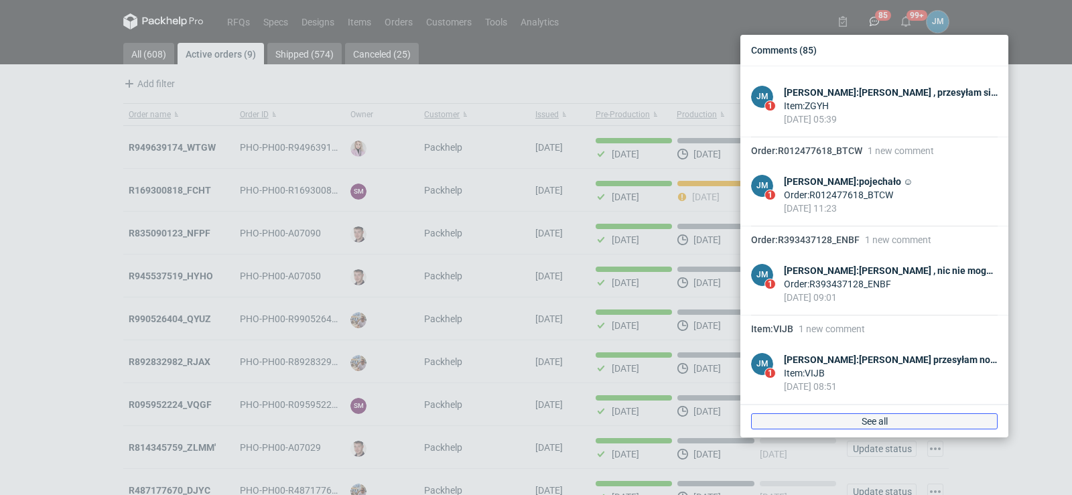
click at [888, 415] on link "See all" at bounding box center [874, 422] width 247 height 16
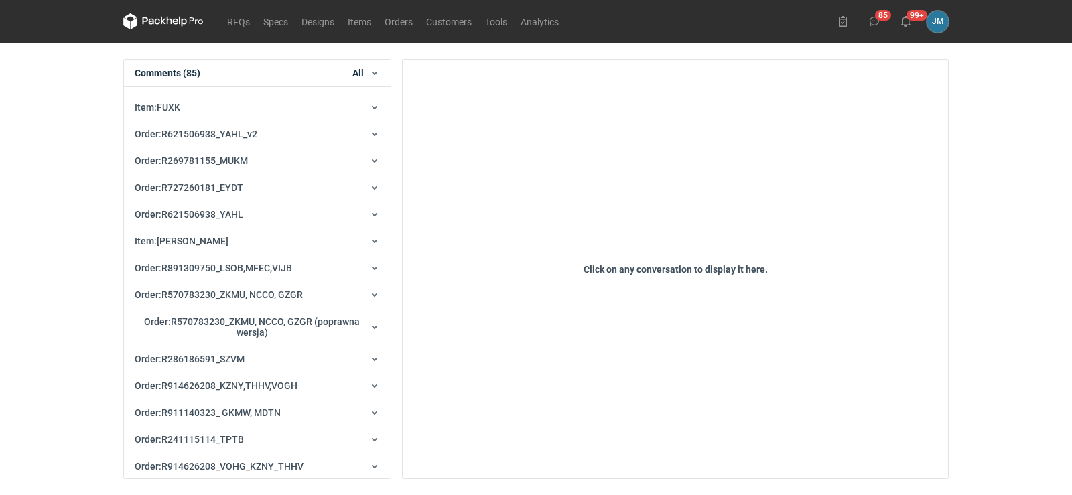
scroll to position [29997, 0]
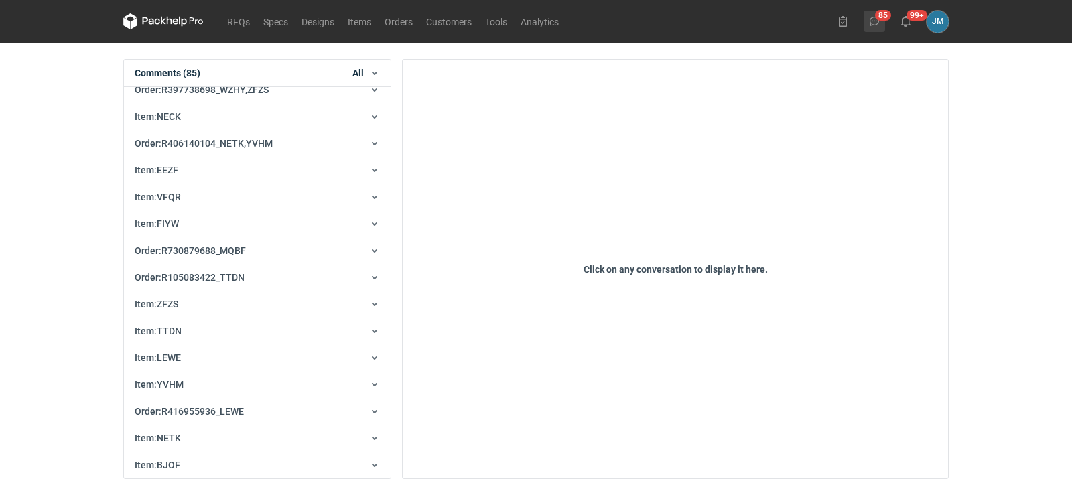
click at [881, 22] on button "85" at bounding box center [874, 21] width 21 height 21
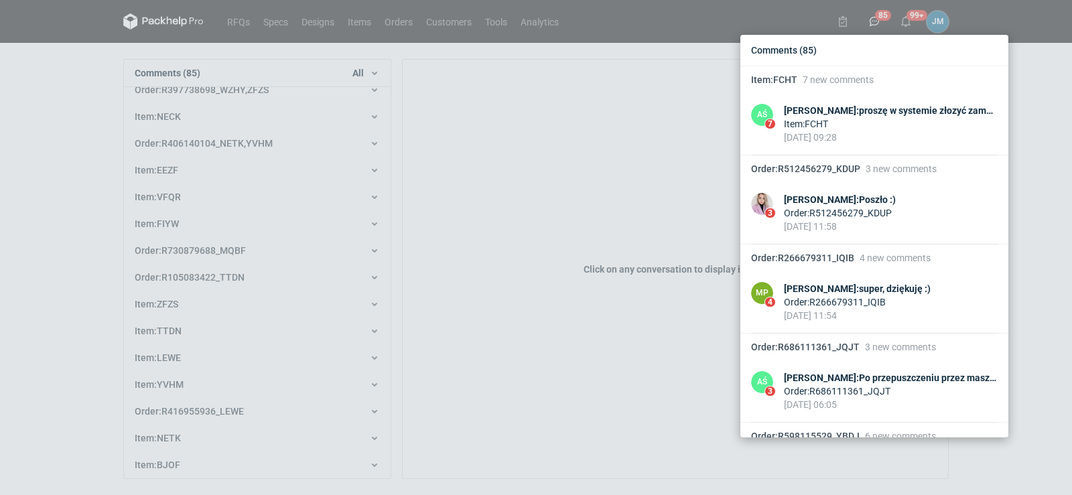
click at [879, 21] on div "Comments (85) Item : FCHT 7 new comments AŚ 7 Adrian Świerżewski : proszę w sys…" at bounding box center [536, 247] width 1072 height 495
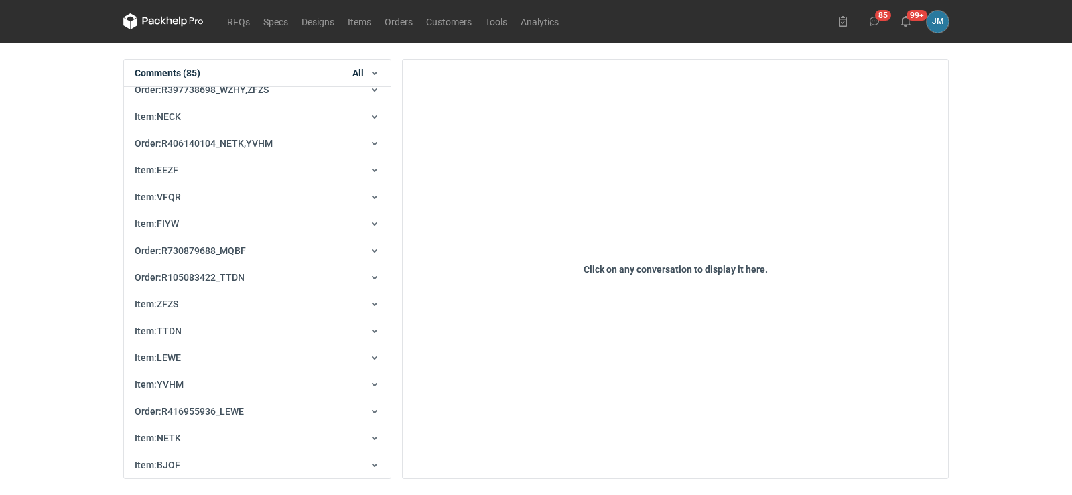
click at [879, 21] on use at bounding box center [874, 21] width 9 height 9
click at [879, 20] on use at bounding box center [874, 21] width 9 height 9
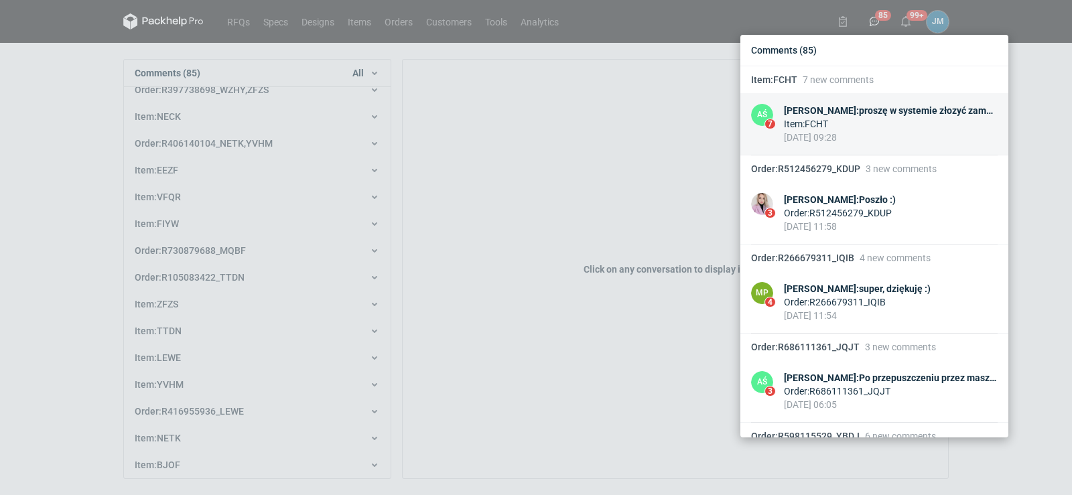
click at [805, 104] on div "Adrian Świerżewski : proszę w systemie złozyć zamówienie" at bounding box center [891, 110] width 214 height 13
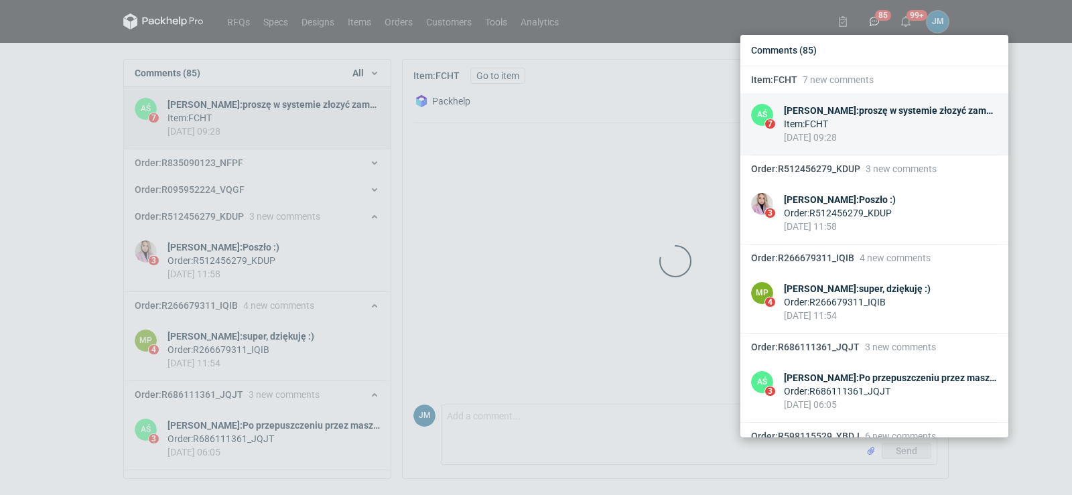
scroll to position [234, 0]
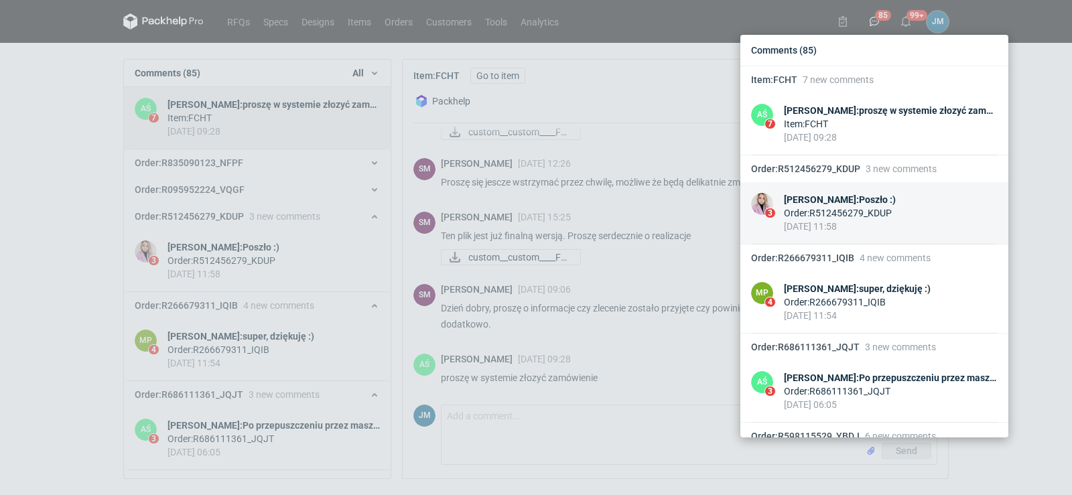
click at [805, 202] on div "Klaudia Wiśniewska : Poszło :)" at bounding box center [840, 199] width 112 height 13
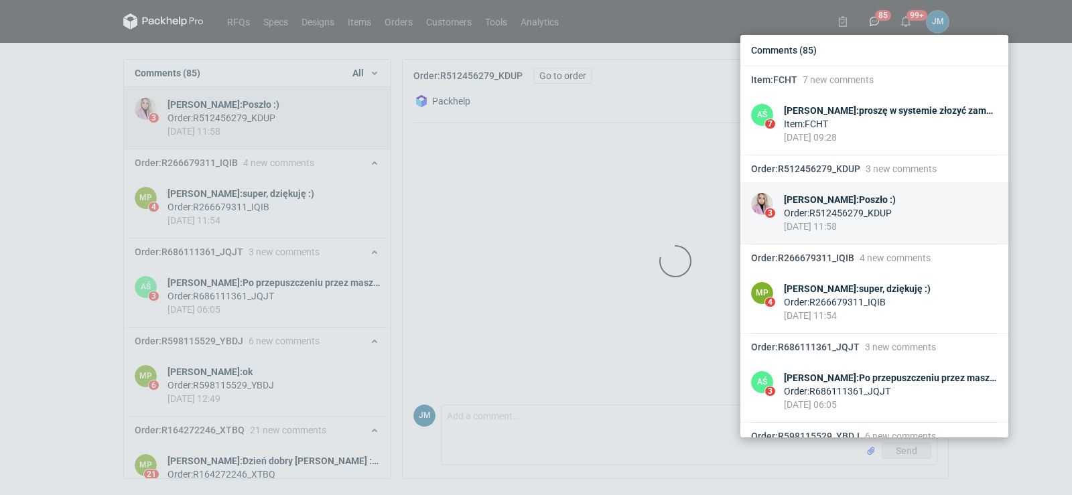
scroll to position [223, 0]
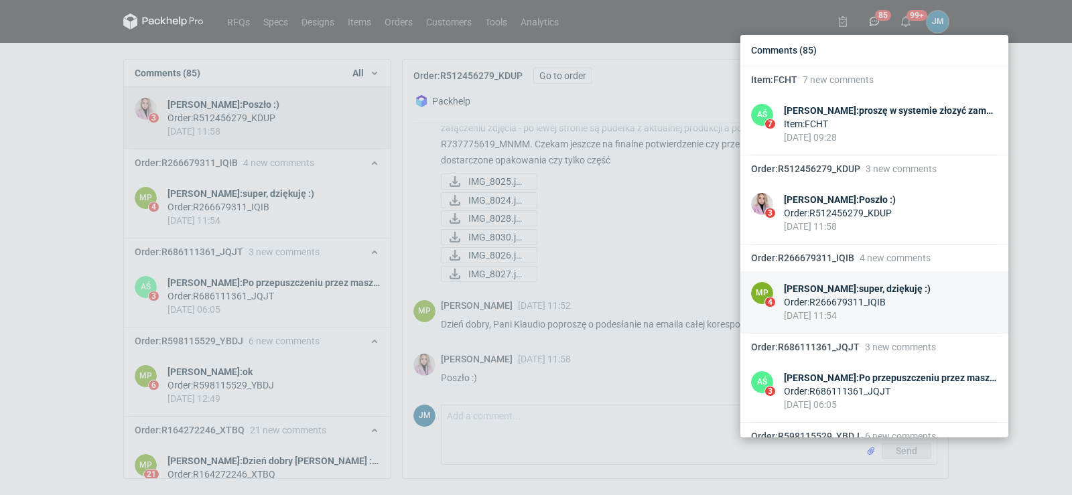
click at [810, 304] on div "Order : R266679311_IQIB" at bounding box center [857, 302] width 147 height 13
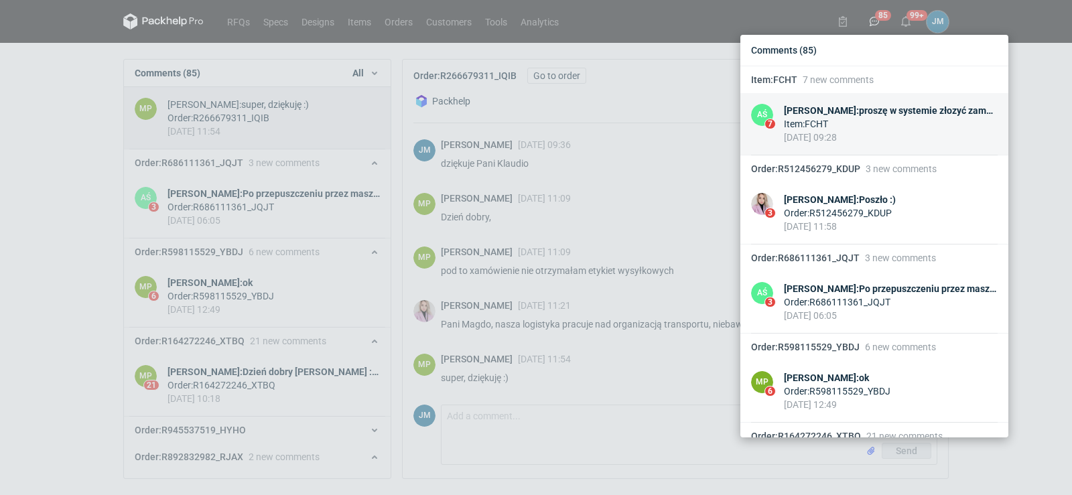
scroll to position [84, 0]
click at [806, 130] on div "Item : FCHT" at bounding box center [891, 123] width 214 height 13
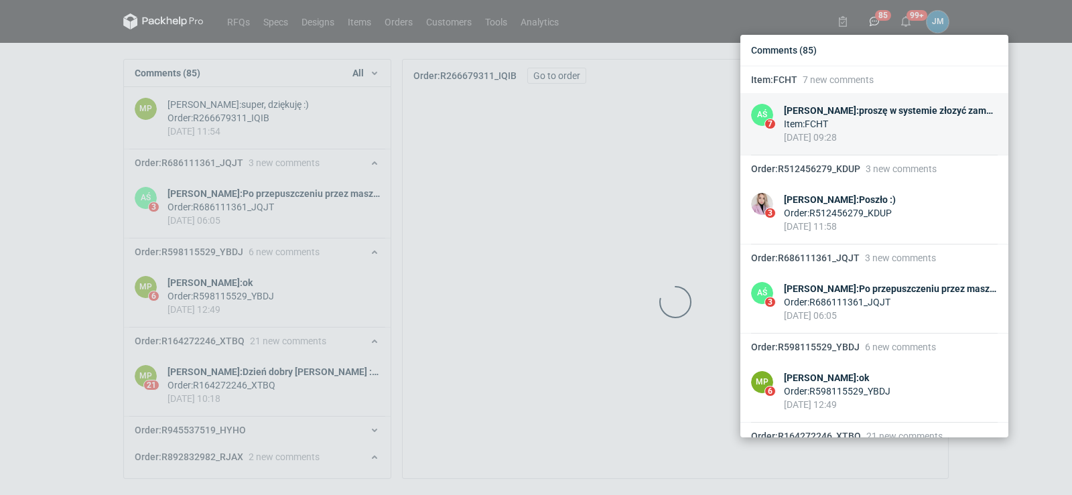
click at [806, 130] on div "Item : FCHT" at bounding box center [891, 123] width 214 height 13
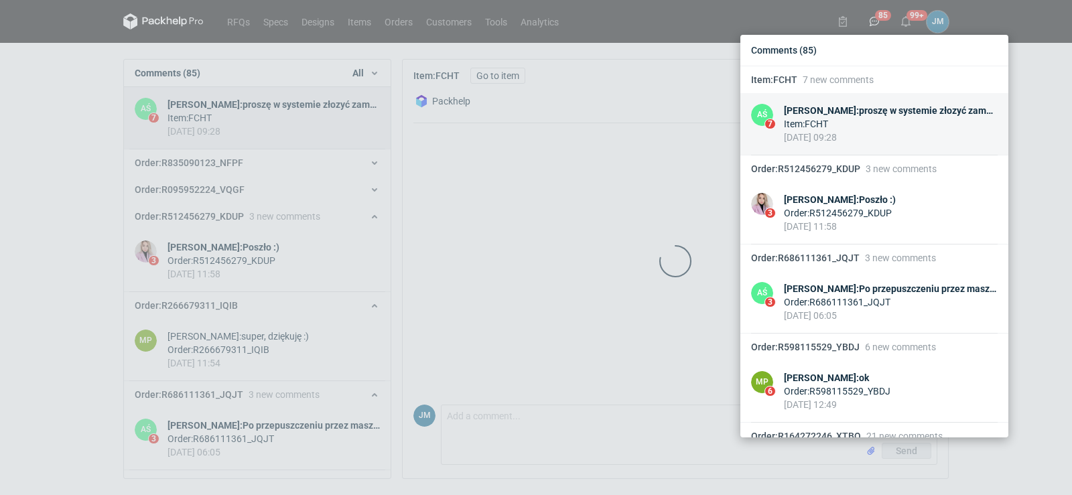
scroll to position [234, 0]
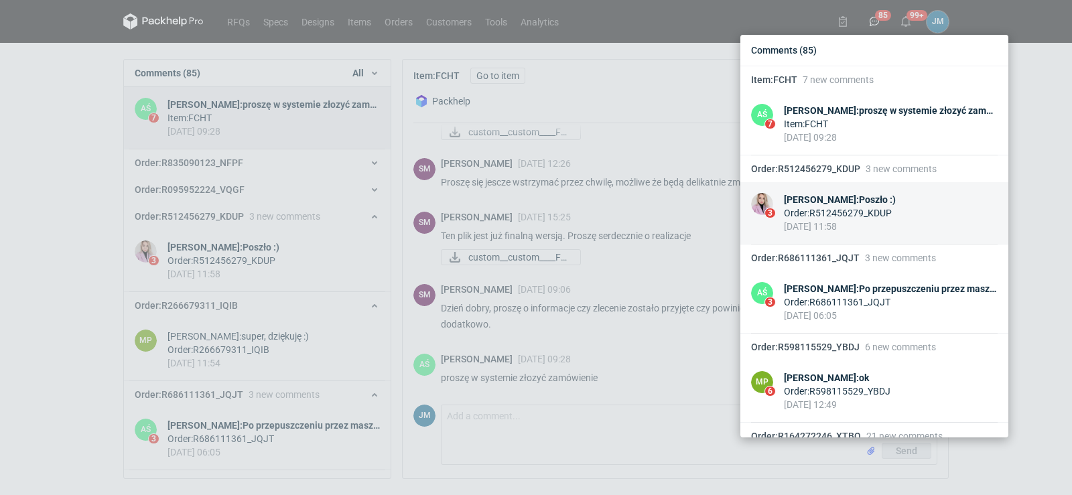
click at [810, 183] on link "3 Klaudia Wiśniewska : Poszło :) Order : R512456279_KDUP 05 Aug 2025 11:58" at bounding box center [875, 213] width 268 height 62
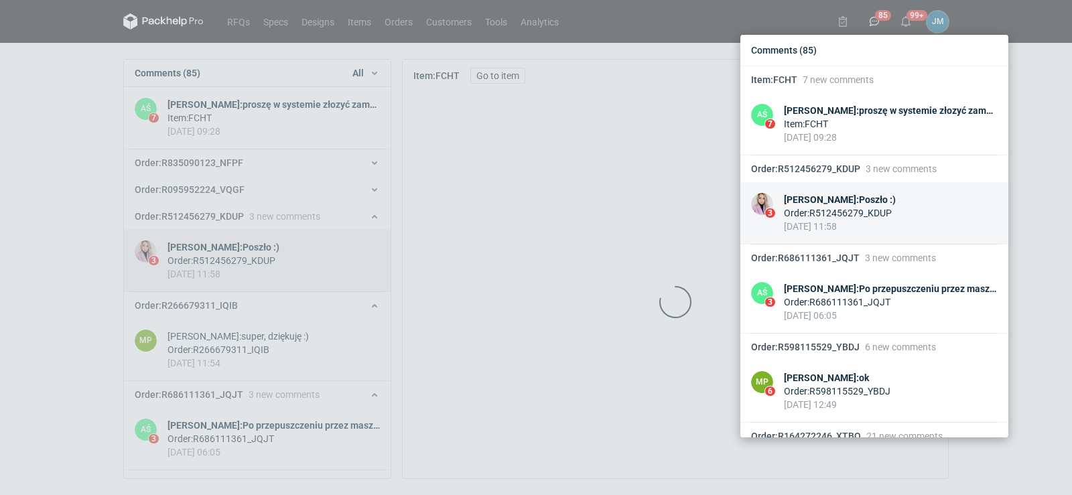
click at [810, 183] on link "3 Klaudia Wiśniewska : Poszło :) Order : R512456279_KDUP 05 Aug 2025 11:58" at bounding box center [875, 213] width 268 height 62
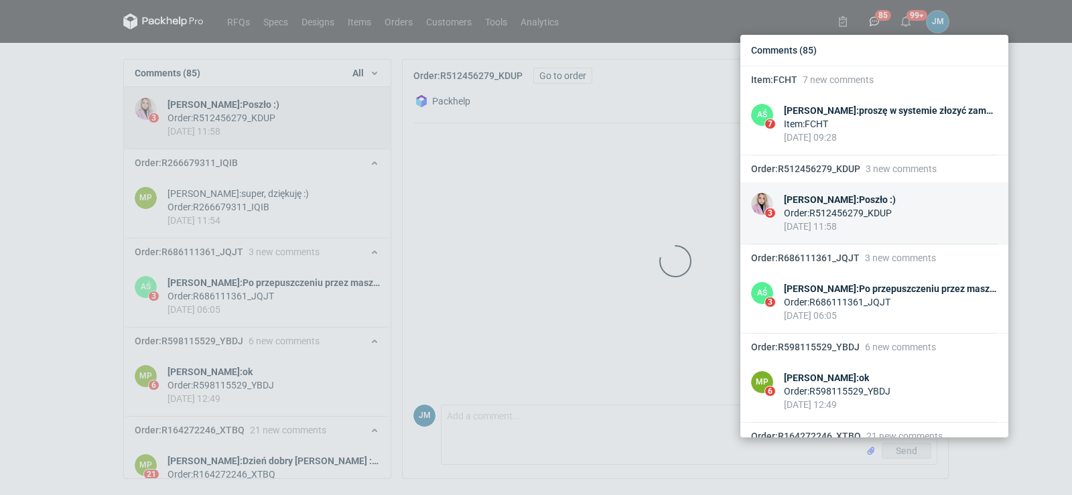
scroll to position [223, 0]
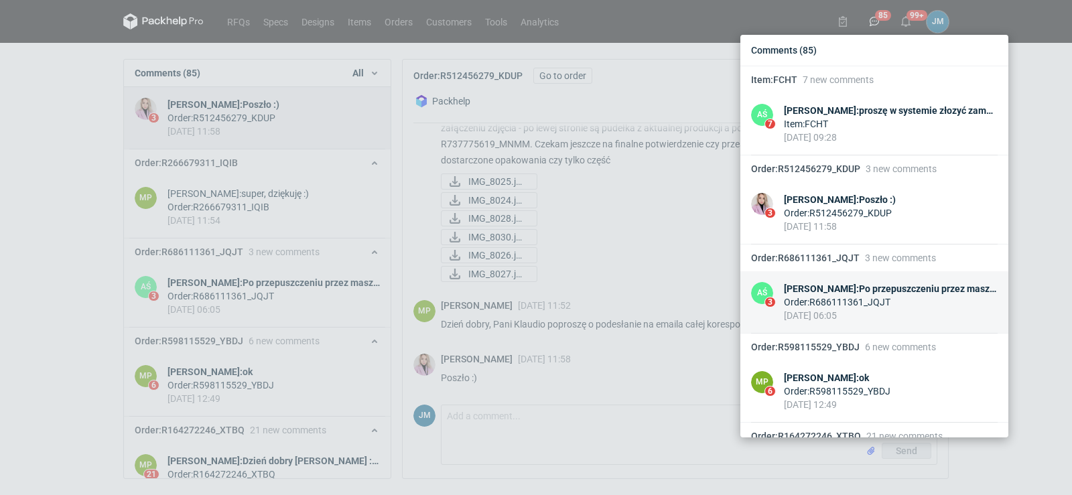
click at [812, 307] on div "Order : R686111361_JQJT" at bounding box center [891, 302] width 214 height 13
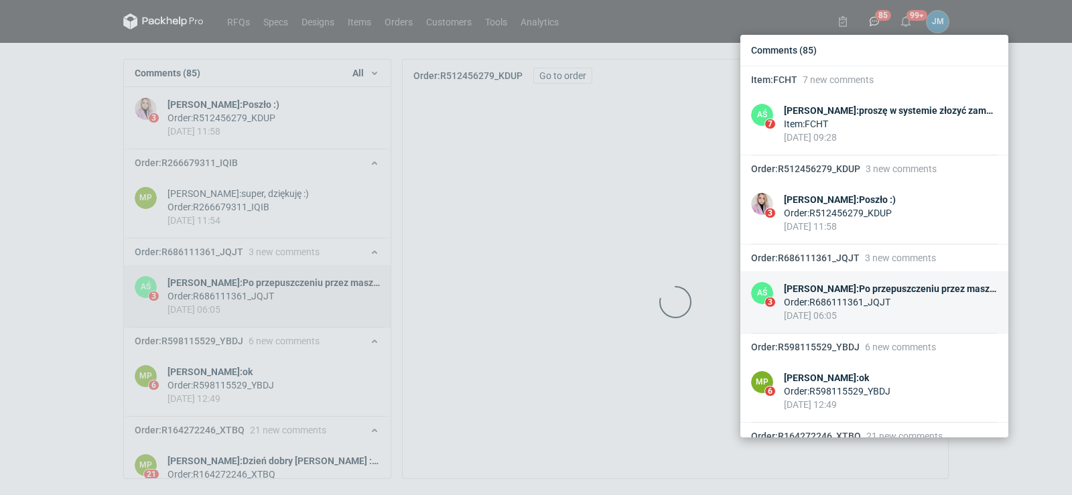
click at [812, 307] on div "Order : R686111361_JQJT" at bounding box center [891, 302] width 214 height 13
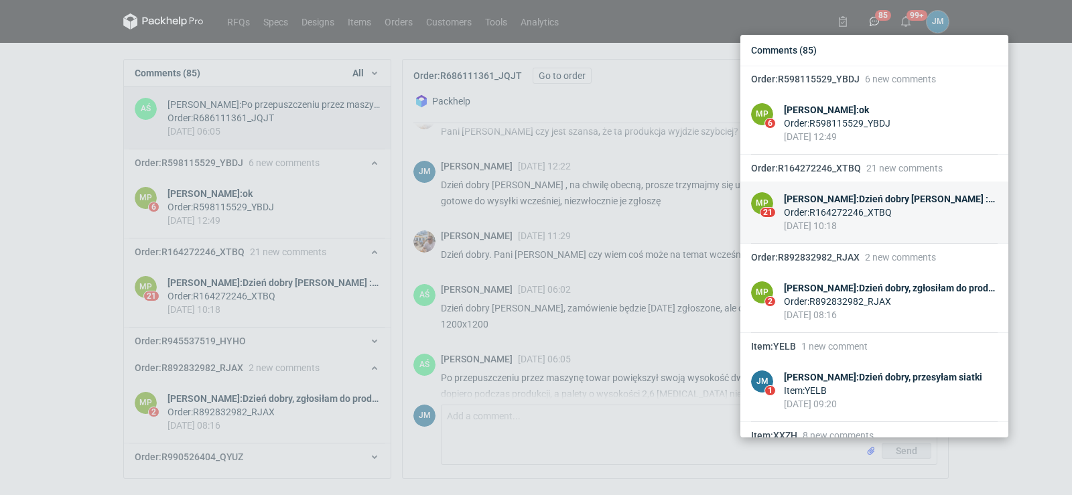
click at [820, 212] on div "Order : R164272246_XTBQ" at bounding box center [891, 212] width 214 height 13
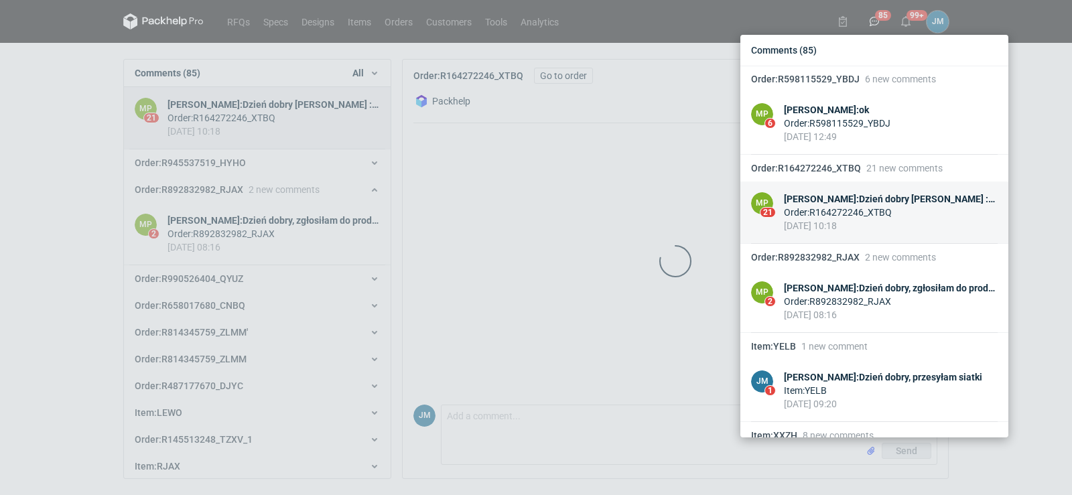
click at [820, 212] on div "Order : R164272246_XTBQ" at bounding box center [891, 212] width 214 height 13
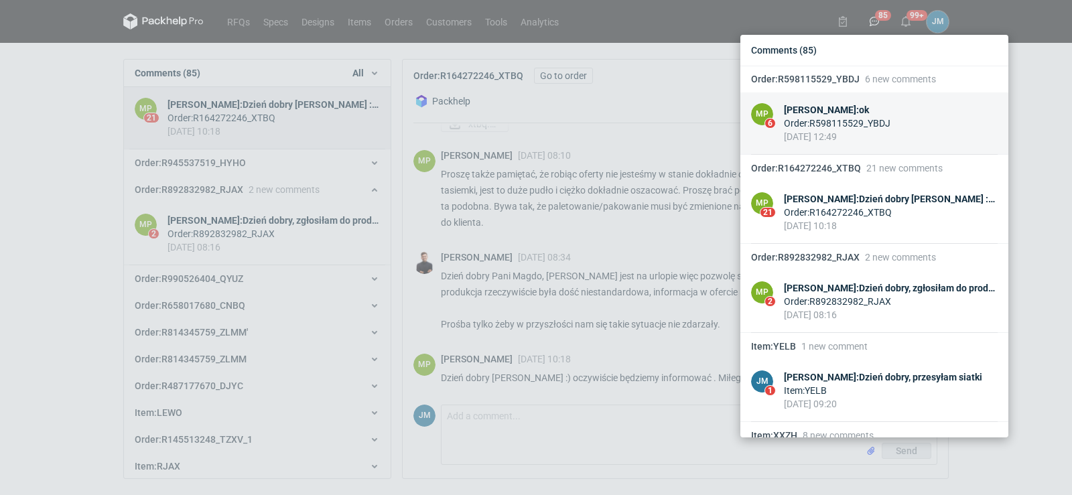
click at [864, 135] on div "01 Aug 2025 12:49" at bounding box center [837, 136] width 107 height 13
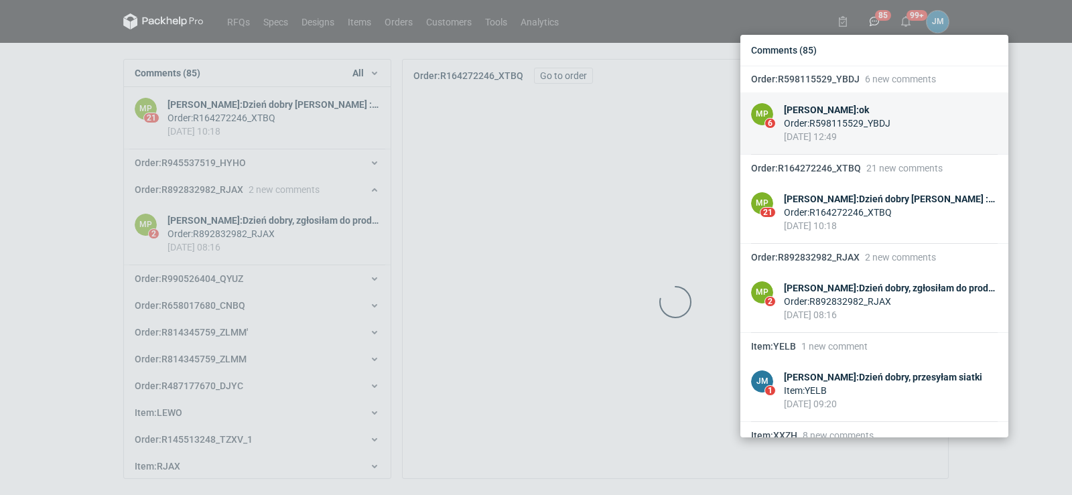
click at [863, 135] on div "01 Aug 2025 12:49" at bounding box center [837, 136] width 107 height 13
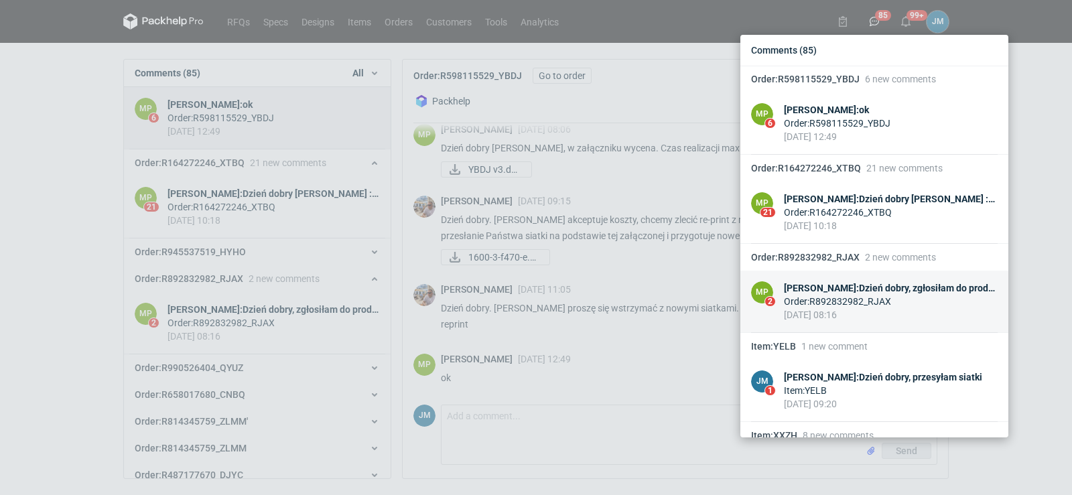
click at [820, 328] on link "MP 2 Magdalena Polakowska : Dzień dobry, zgłosiłam do produkcji. Wrócę z odpowi…" at bounding box center [875, 302] width 268 height 62
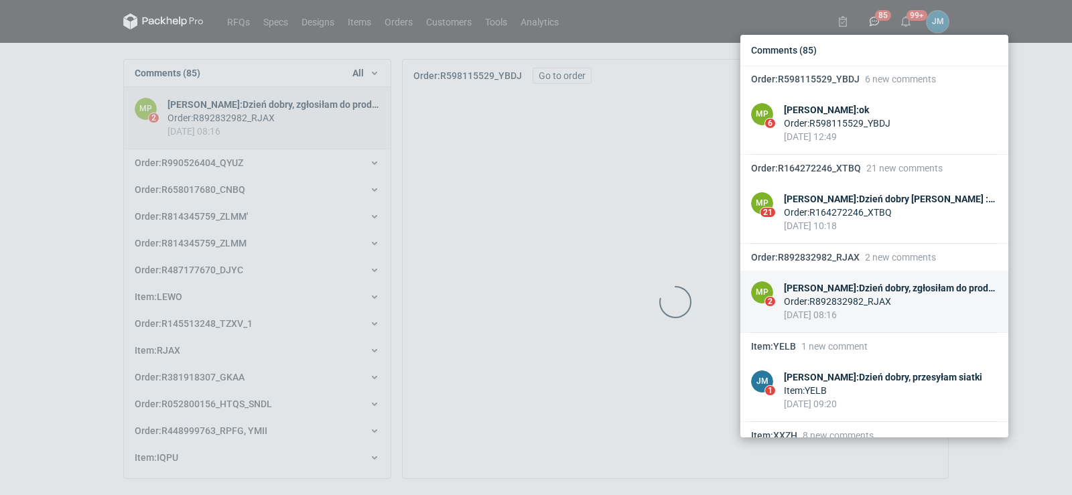
click at [820, 328] on link "MP 2 Magdalena Polakowska : Dzień dobry, zgłosiłam do produkcji. Wrócę z odpowi…" at bounding box center [875, 302] width 268 height 62
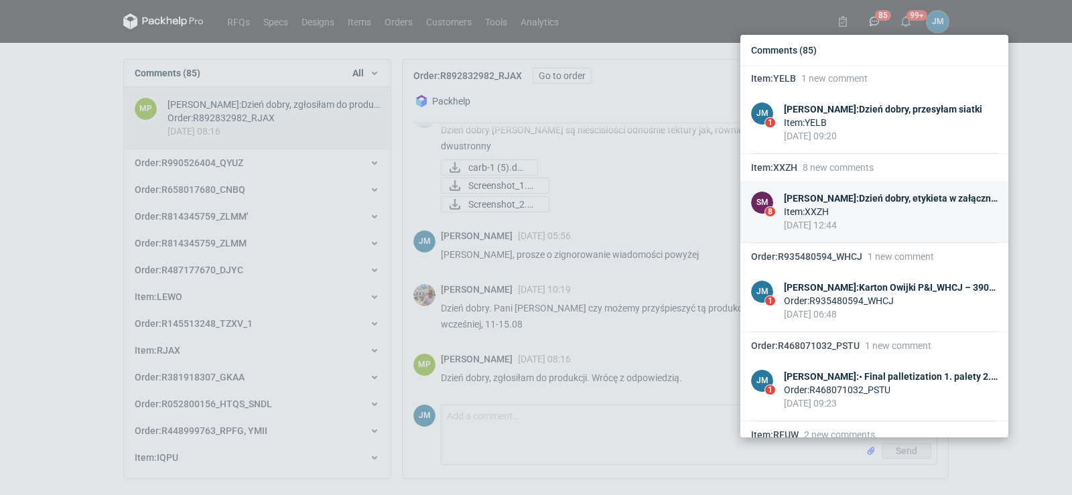
click at [796, 200] on div "Sebastian Markut : Dzień dobry, etykieta w załączniku." at bounding box center [891, 198] width 214 height 13
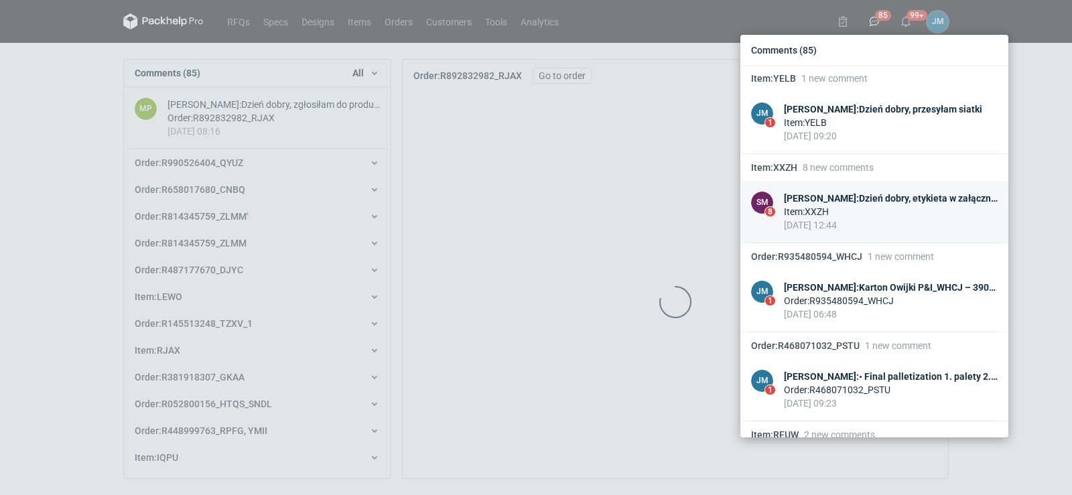
click at [796, 200] on div "Sebastian Markut : Dzień dobry, etykieta w załączniku." at bounding box center [891, 198] width 214 height 13
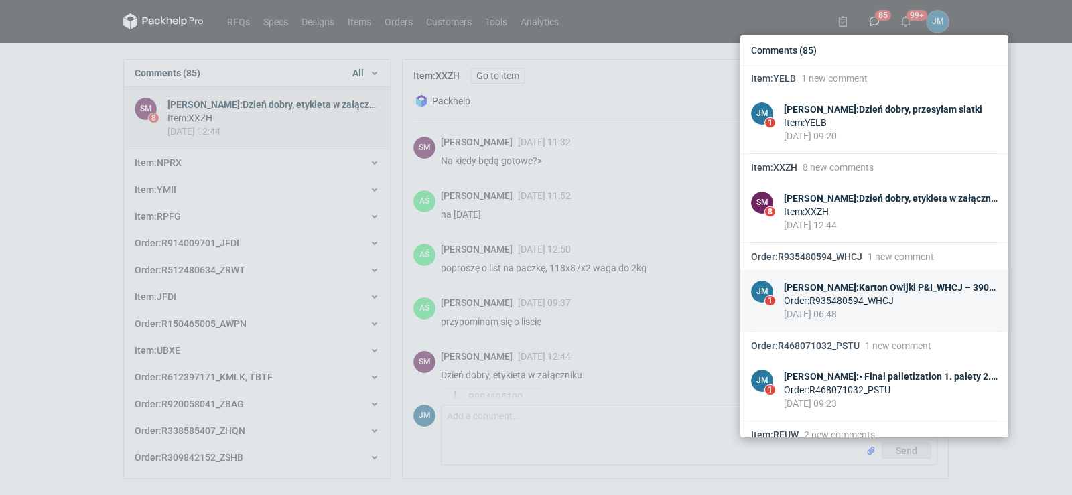
click at [808, 294] on div "Order : R935480594_WHCJ" at bounding box center [891, 300] width 214 height 13
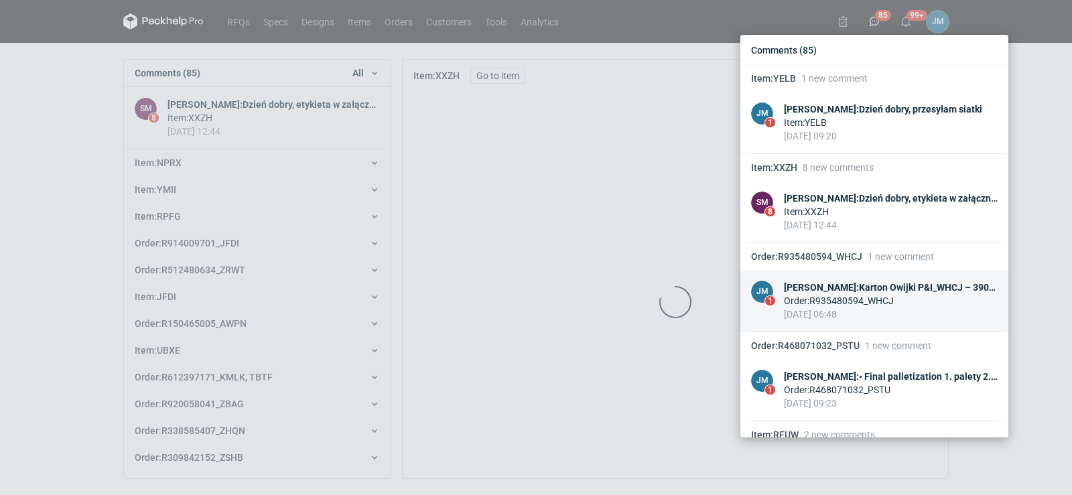
click at [808, 294] on div "Order : R935480594_WHCJ" at bounding box center [891, 300] width 214 height 13
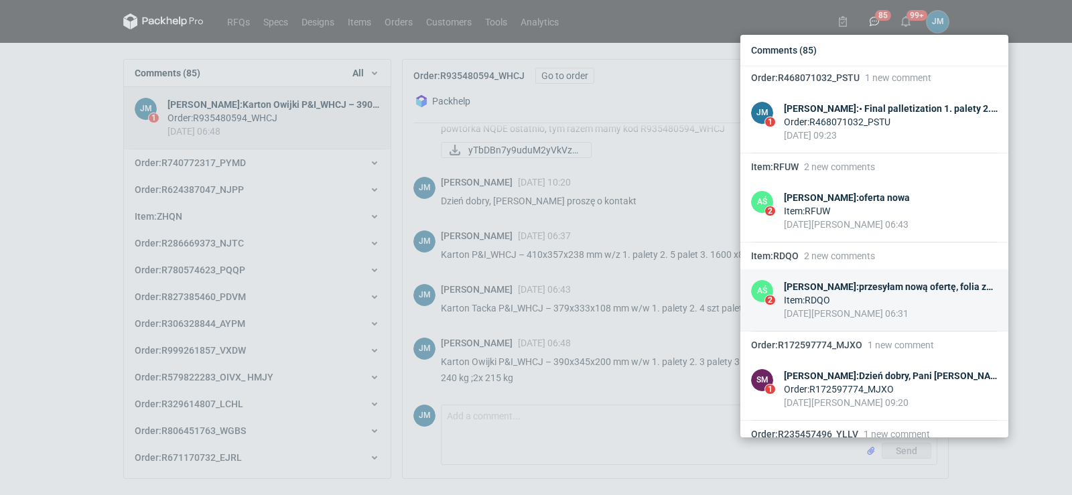
click at [810, 316] on div "28 Jan 2025 06:31" at bounding box center [891, 313] width 214 height 13
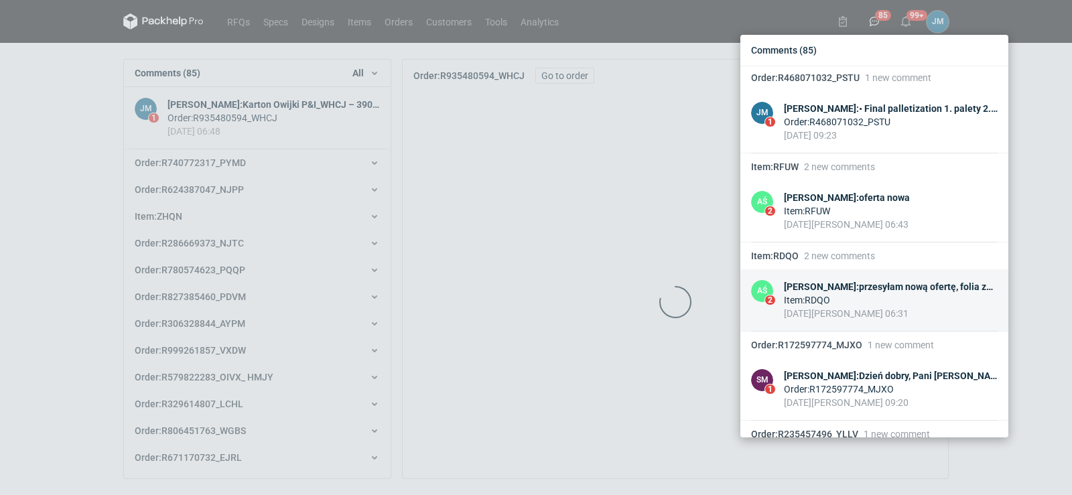
click at [810, 316] on div "28 Jan 2025 06:31" at bounding box center [891, 313] width 214 height 13
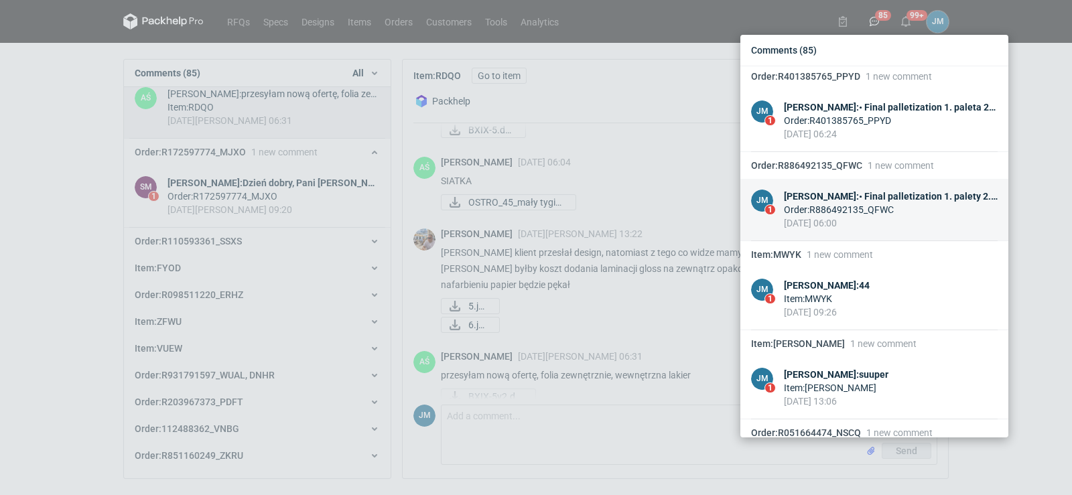
click at [844, 213] on div "Order : R886492135_QFWC" at bounding box center [891, 209] width 214 height 13
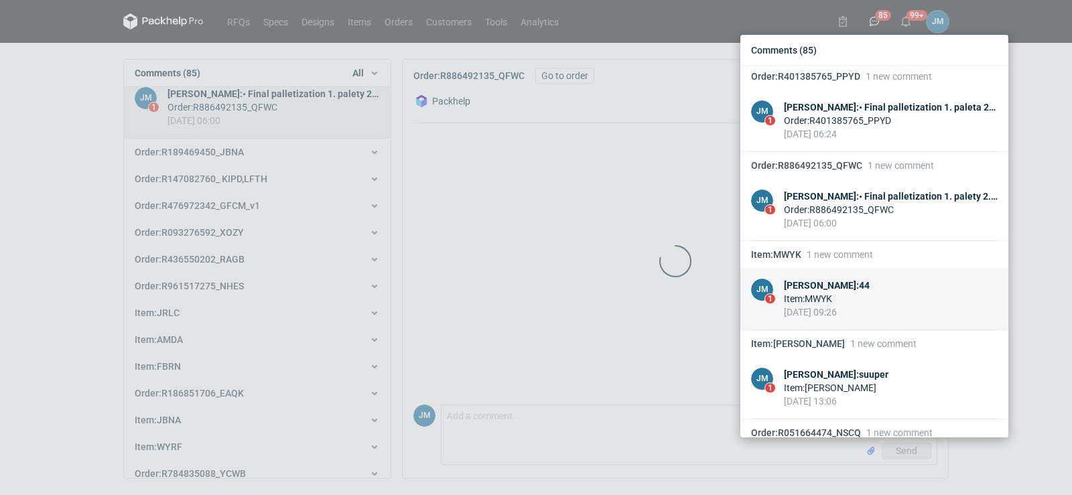
click at [826, 270] on link "JM 1 Joanna Myślak : 44 Item : MWYK 16 Jul 2024 09:26" at bounding box center [875, 299] width 268 height 62
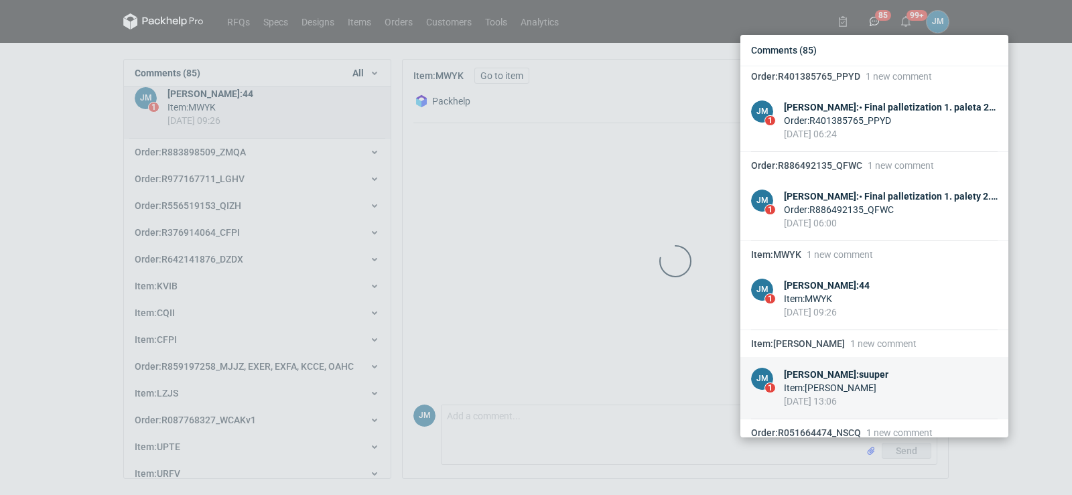
click at [821, 404] on div "19 Jun 2024 13:06" at bounding box center [836, 401] width 105 height 13
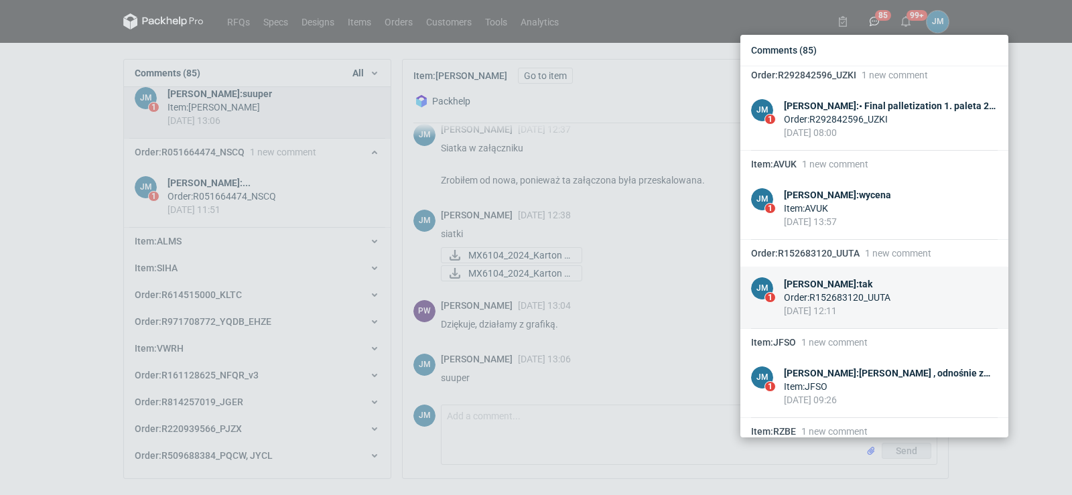
click at [805, 288] on div "Joanna Myślak : tak" at bounding box center [837, 284] width 107 height 13
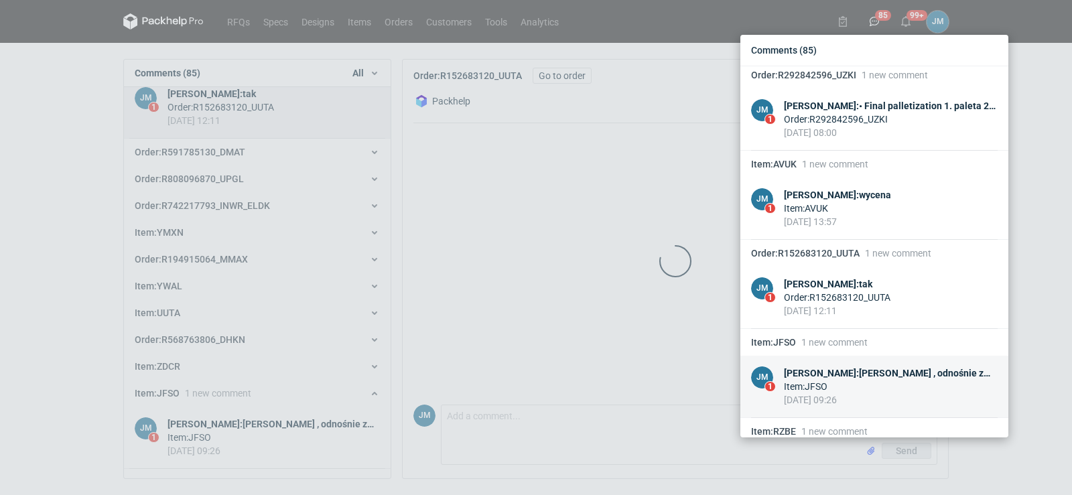
click at [814, 373] on div "Joanna Myślak : Panie Pawle , odnośnie zmiany ceny , proszę o kontakt z kolegą …" at bounding box center [891, 373] width 214 height 13
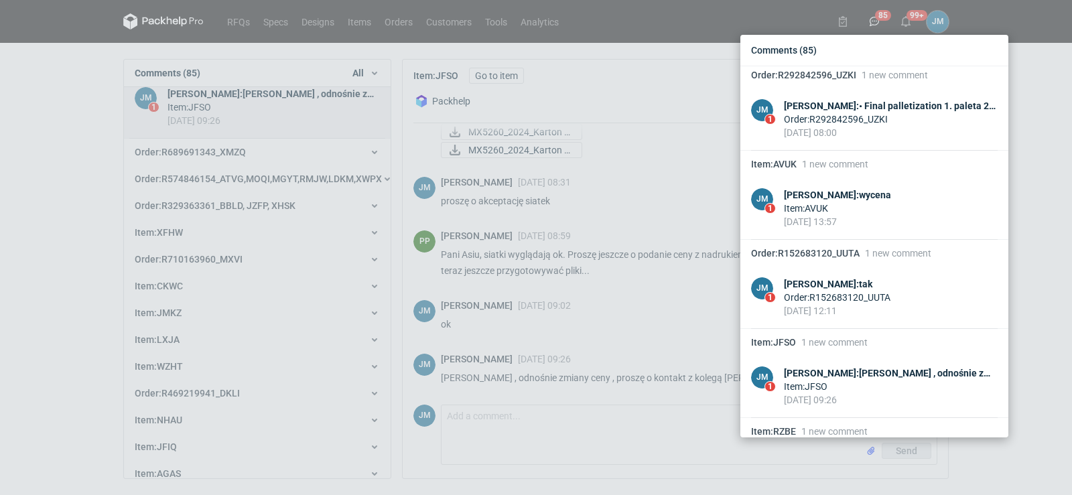
click at [1034, 78] on div "Comments (85) Item : FCHT 7 new comments AŚ 7 Adrian Świerżewski : proszę w sys…" at bounding box center [536, 247] width 1072 height 495
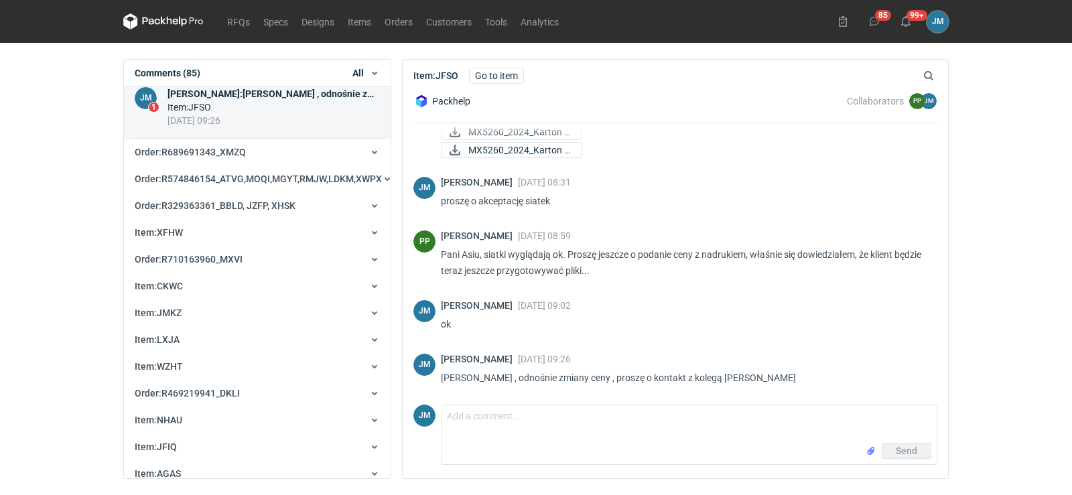
click at [887, 17] on div "85 99+ JM Joanna Myślak joanna.myslak@marex.gs Company profile Personal setting…" at bounding box center [891, 22] width 117 height 22
click at [155, 76] on h1 "Comments (85)" at bounding box center [168, 72] width 66 height 13
click at [158, 20] on icon at bounding box center [163, 21] width 80 height 16
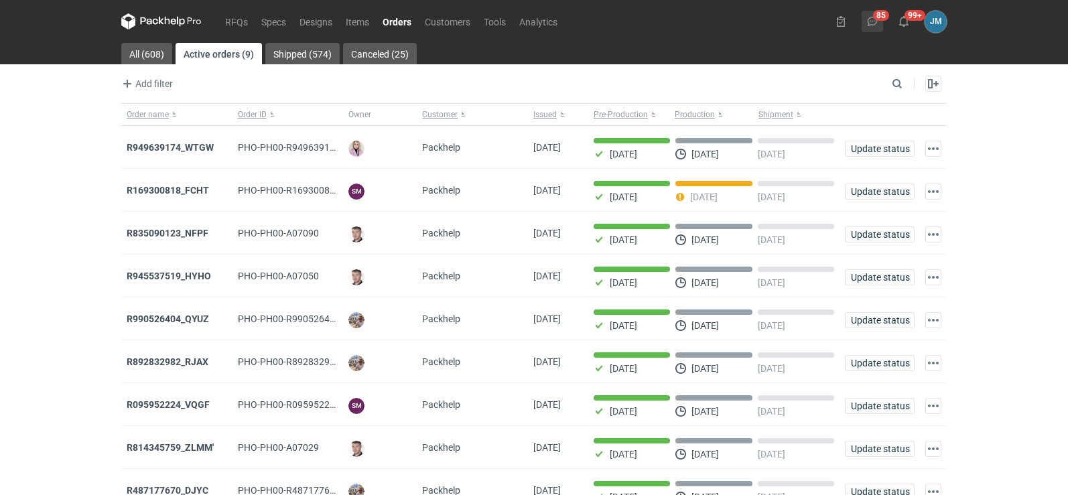
click at [867, 24] on button "85" at bounding box center [872, 21] width 21 height 21
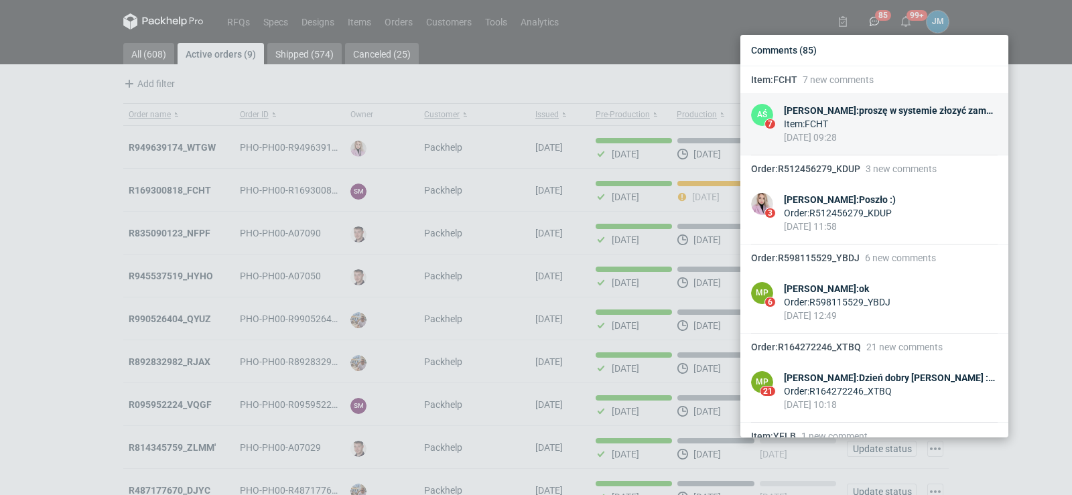
click at [848, 106] on div "Adrian Świerżewski : proszę w systemie złozyć zamówienie" at bounding box center [891, 110] width 214 height 13
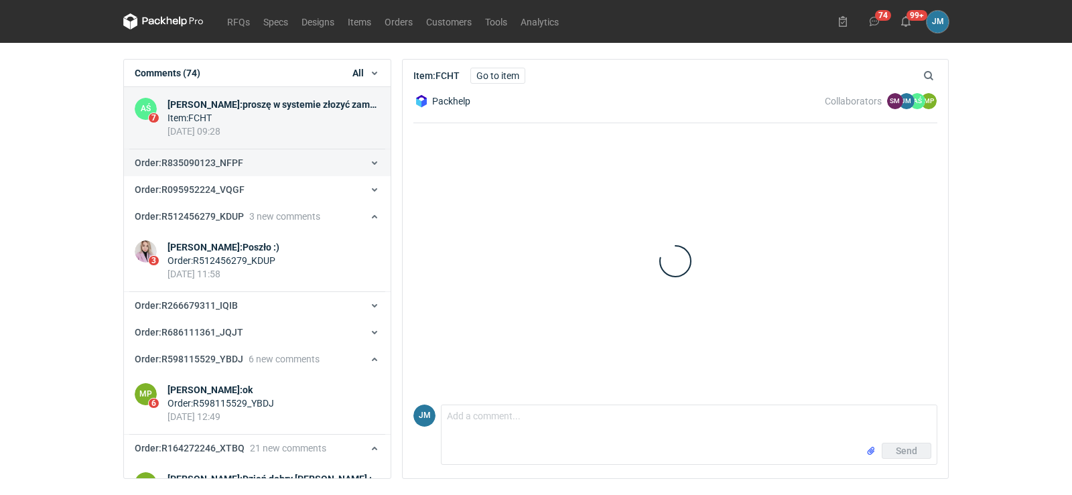
click at [273, 174] on button "Order : R835090123_NFPF" at bounding box center [257, 162] width 267 height 27
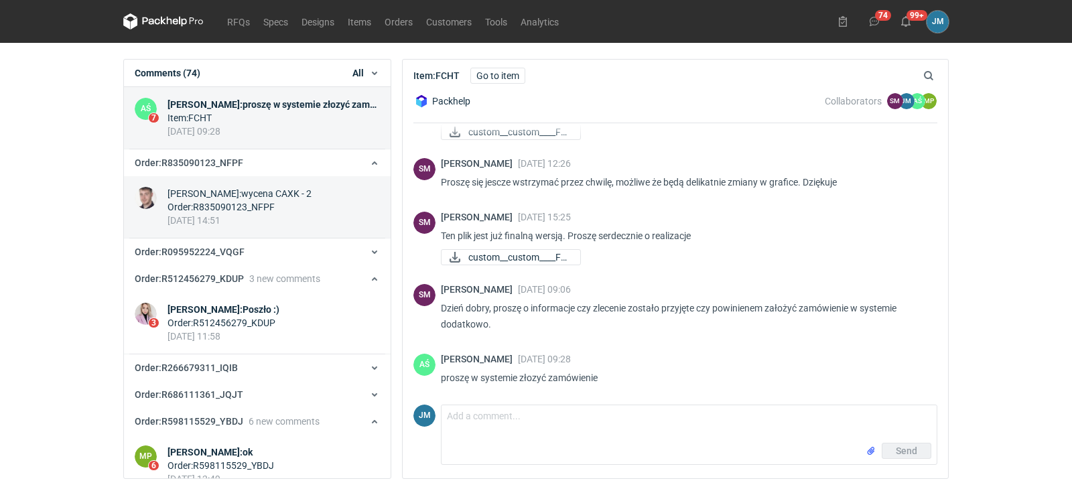
click at [264, 200] on div "Maciej Sikora : wycena CAXK - 2" at bounding box center [240, 193] width 144 height 13
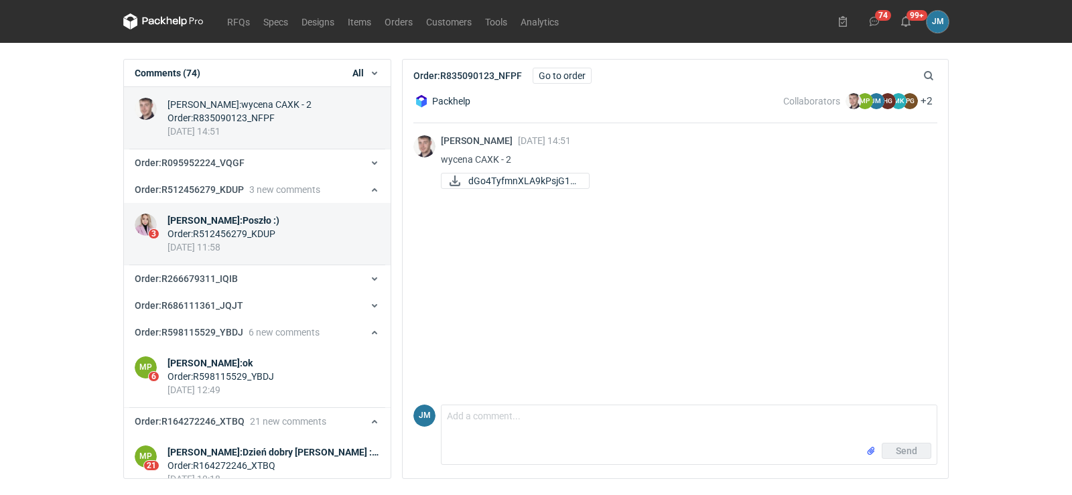
click at [241, 225] on div "Klaudia Wiśniewska : Poszło :)" at bounding box center [224, 220] width 112 height 13
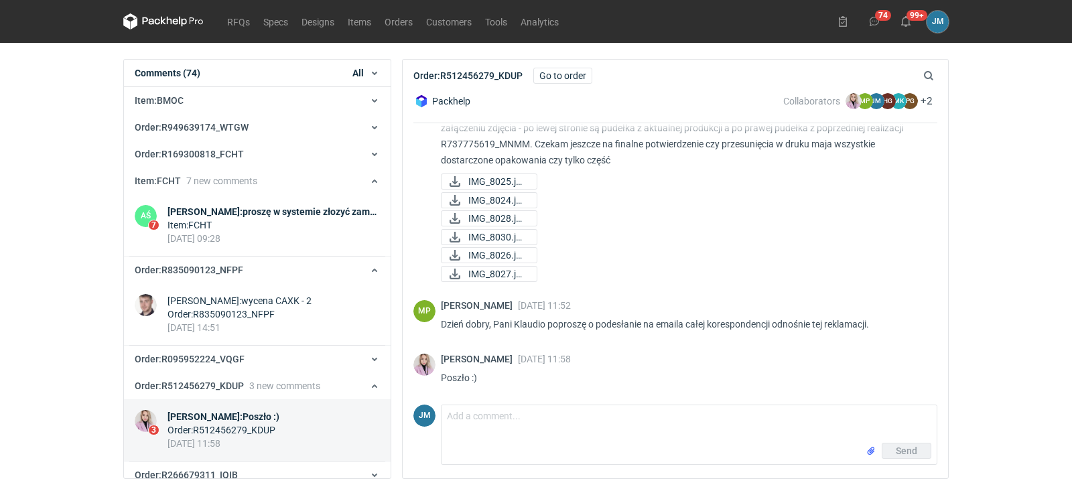
click at [240, 202] on link "AŚ 7 Adrian Świerżewski : proszę w systemie złozyć zamówienie Item : FCHT 08 Au…" at bounding box center [257, 225] width 267 height 62
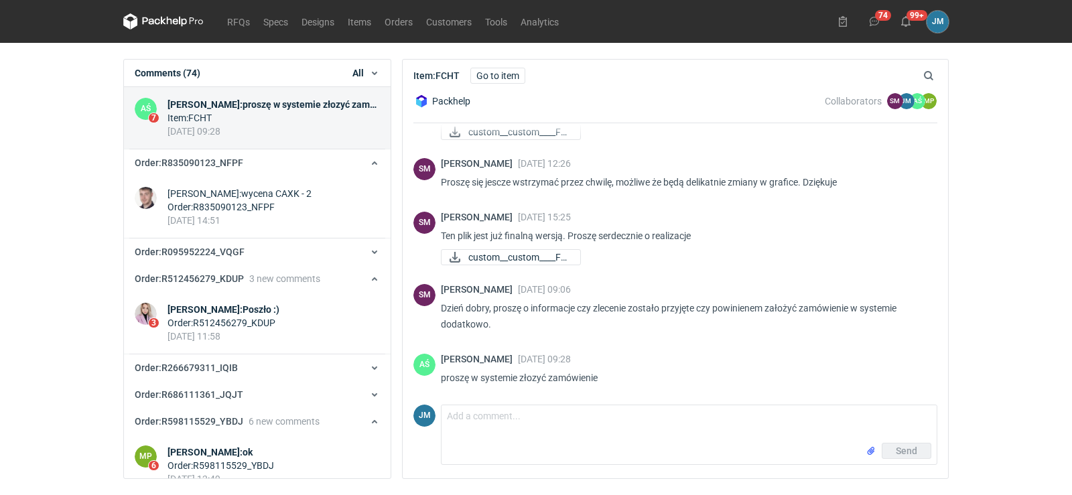
click at [261, 112] on div "Item : FCHT" at bounding box center [274, 117] width 212 height 13
click at [260, 113] on div "Item : FCHT" at bounding box center [274, 117] width 212 height 13
click at [138, 107] on figcaption "AŚ" at bounding box center [146, 109] width 22 height 22
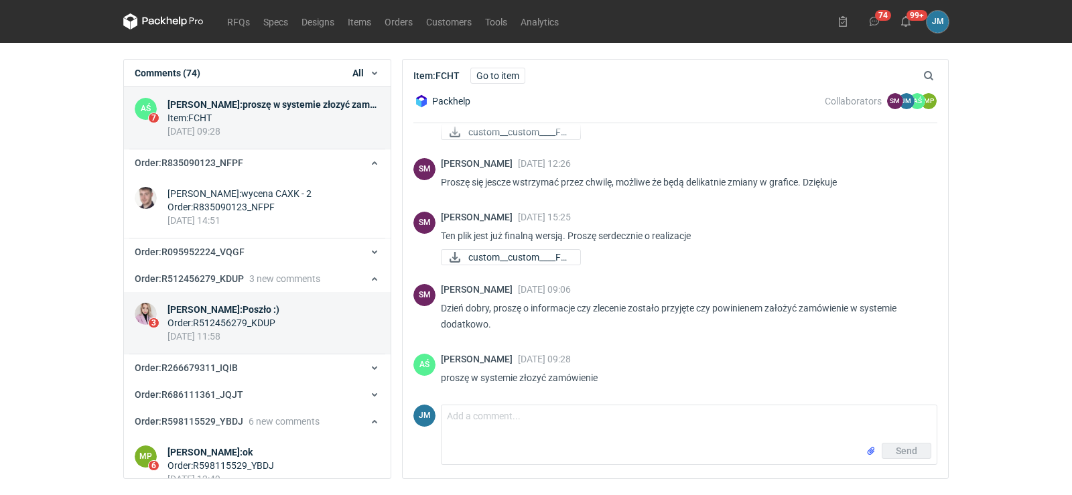
click at [208, 309] on div "Klaudia Wiśniewska : Poszło :)" at bounding box center [224, 309] width 112 height 13
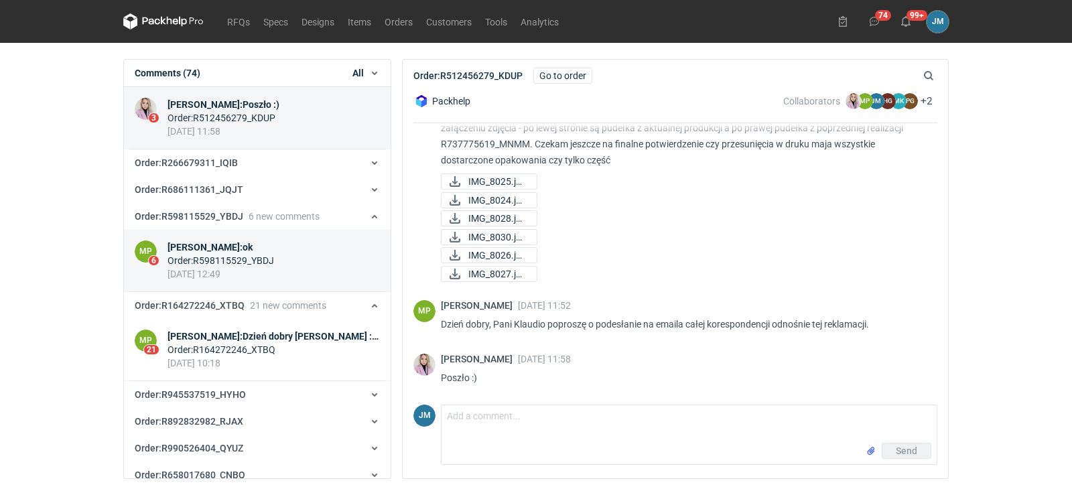
click at [226, 259] on div "Order : R598115529_YBDJ" at bounding box center [221, 260] width 107 height 13
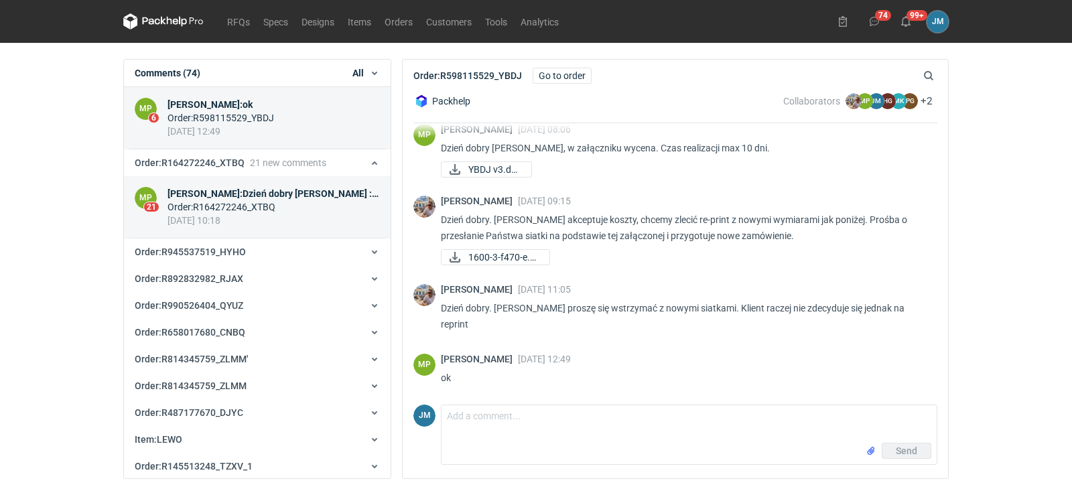
click at [140, 193] on figcaption "MP" at bounding box center [146, 198] width 22 height 22
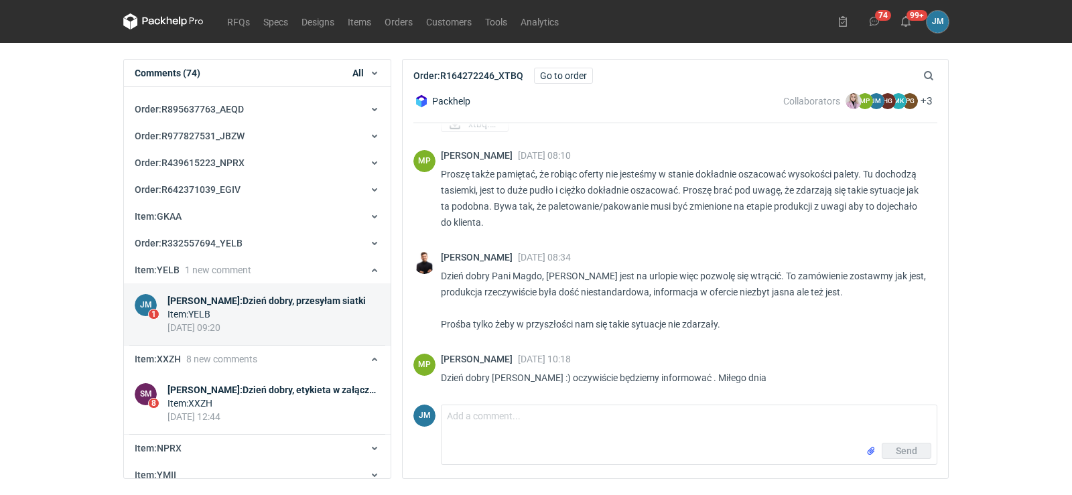
click at [185, 300] on div "Joanna Myślak : Dzień dobry, przesyłam siatki" at bounding box center [267, 300] width 198 height 13
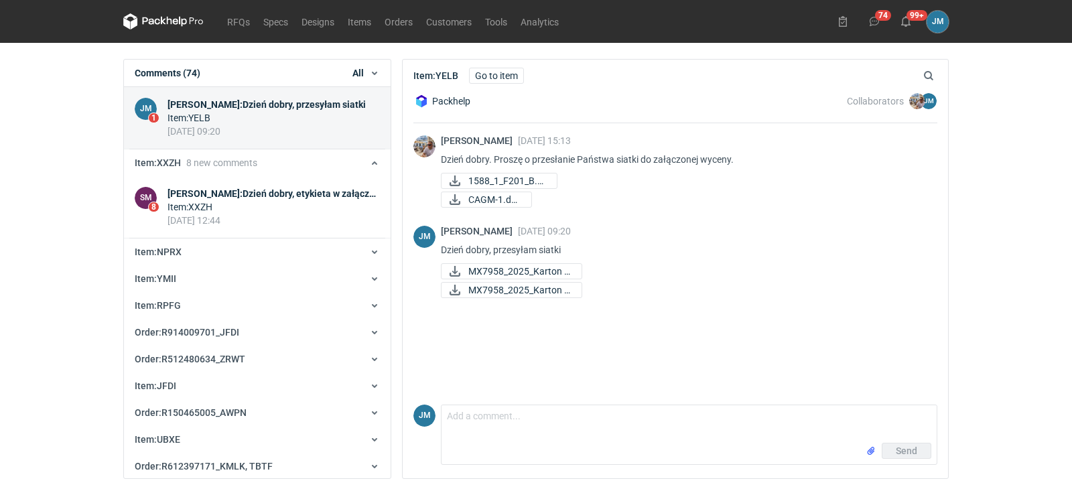
click at [178, 19] on icon at bounding box center [163, 21] width 80 height 16
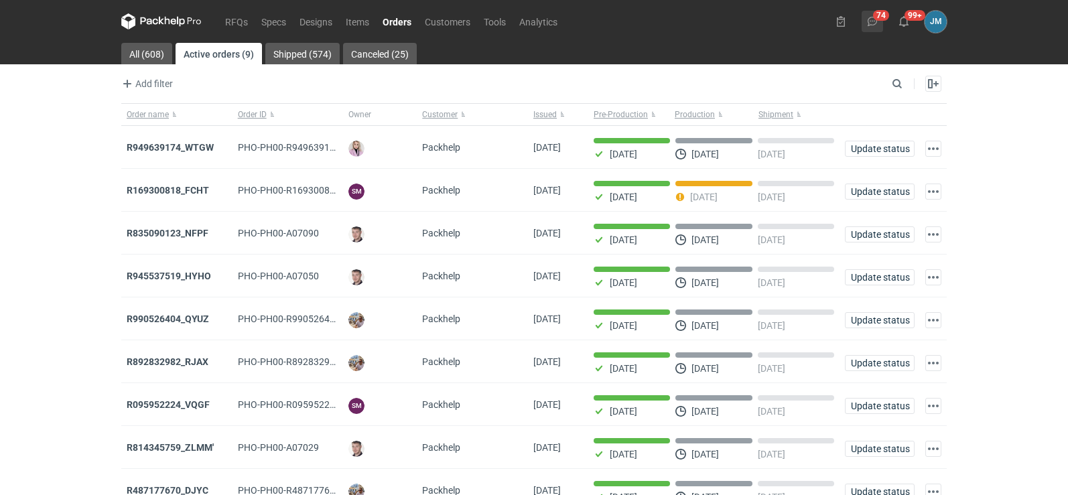
click at [870, 18] on use at bounding box center [872, 21] width 9 height 9
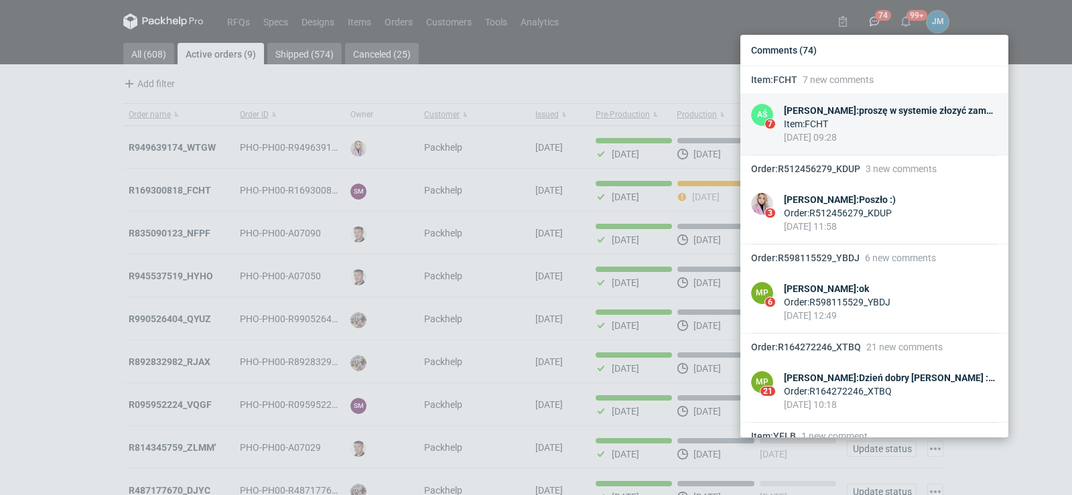
click at [848, 113] on div "Adrian Świerżewski : proszę w systemie złozyć zamówienie" at bounding box center [891, 110] width 214 height 13
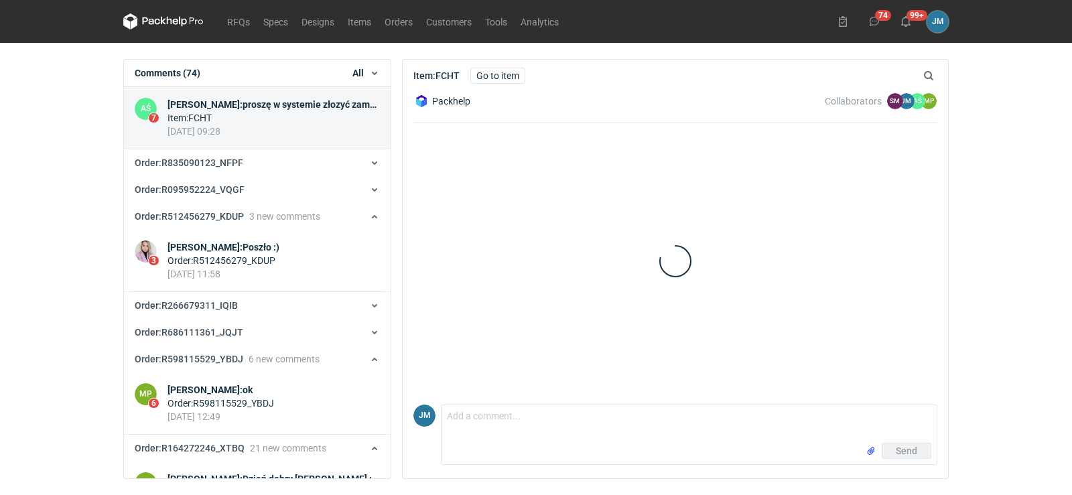
click at [273, 117] on div "Item : FCHT" at bounding box center [274, 117] width 212 height 13
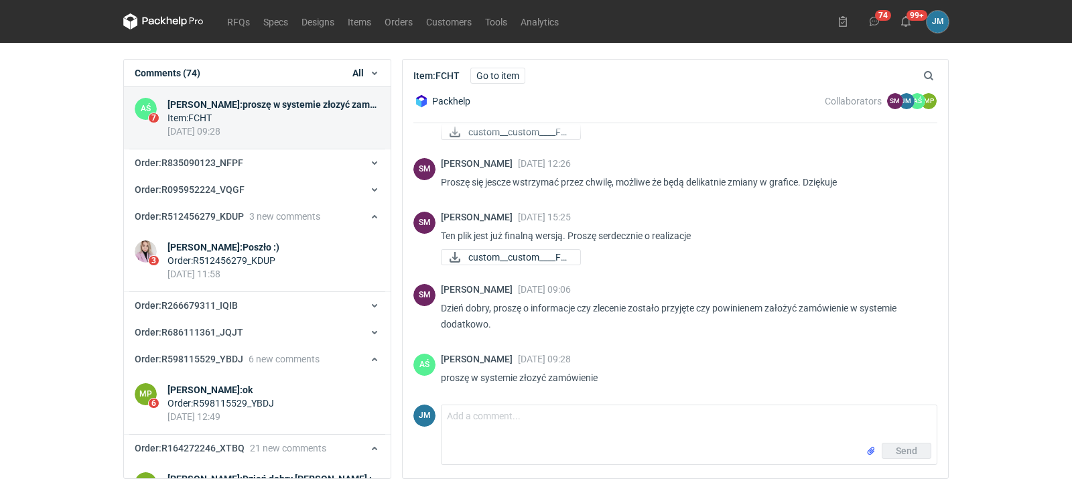
click at [273, 117] on div "Item : FCHT" at bounding box center [274, 117] width 212 height 13
click at [498, 68] on link "Go to item" at bounding box center [498, 76] width 55 height 16
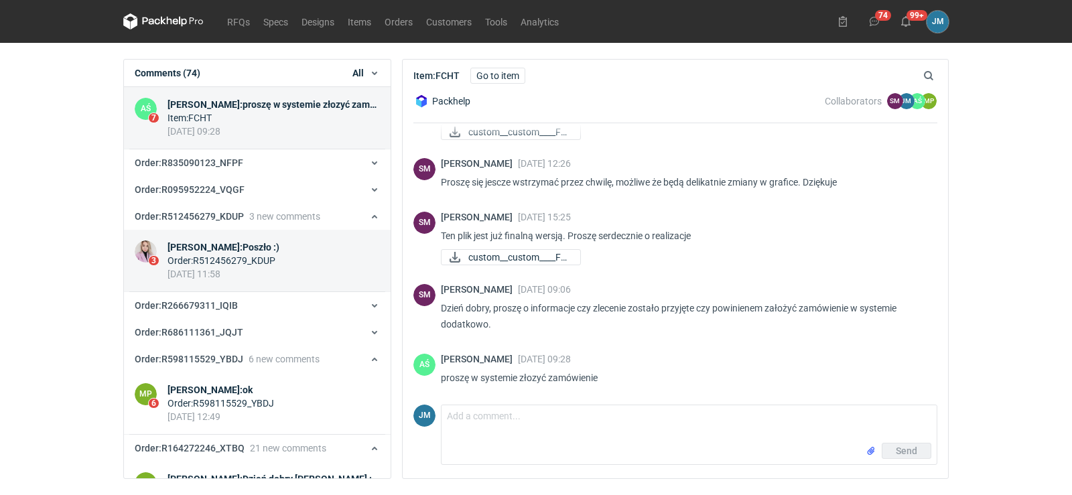
click at [230, 271] on div "05 Aug 2025 11:58" at bounding box center [224, 273] width 112 height 13
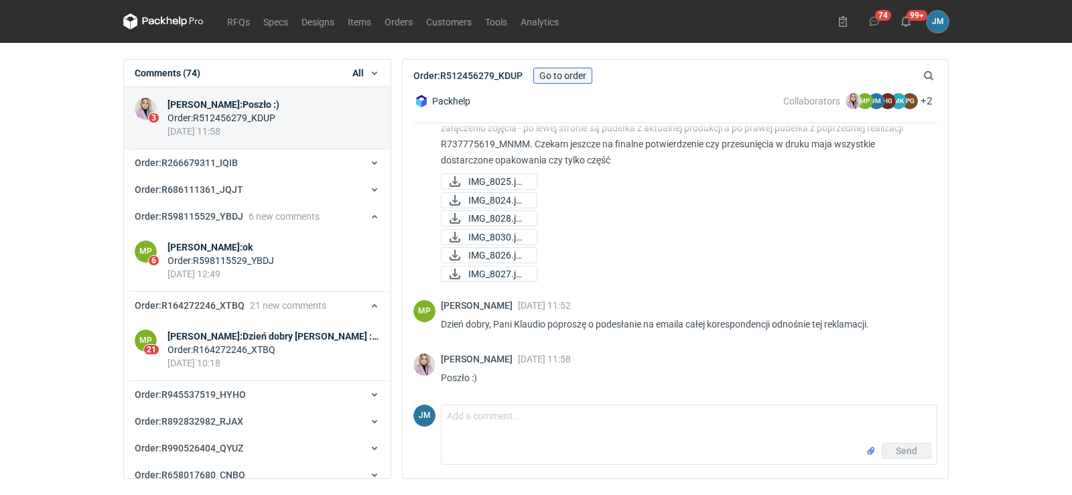
click at [561, 82] on link "Go to order" at bounding box center [563, 76] width 59 height 16
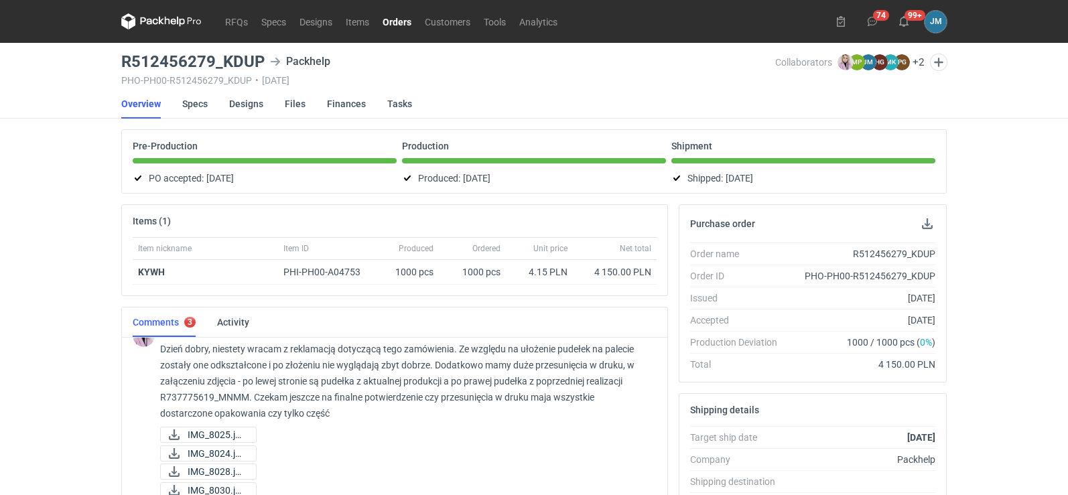
click at [151, 25] on icon at bounding box center [161, 21] width 80 height 16
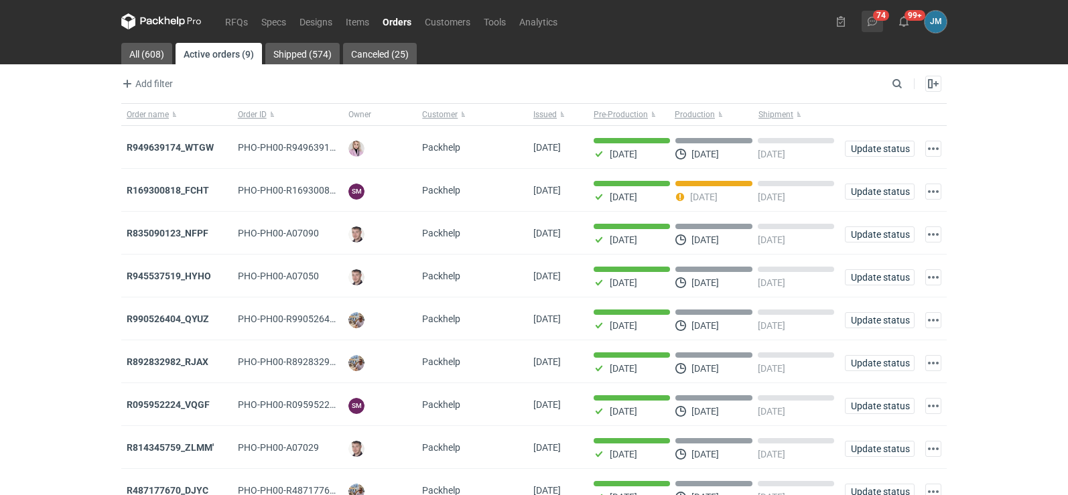
click at [875, 25] on icon at bounding box center [872, 21] width 11 height 11
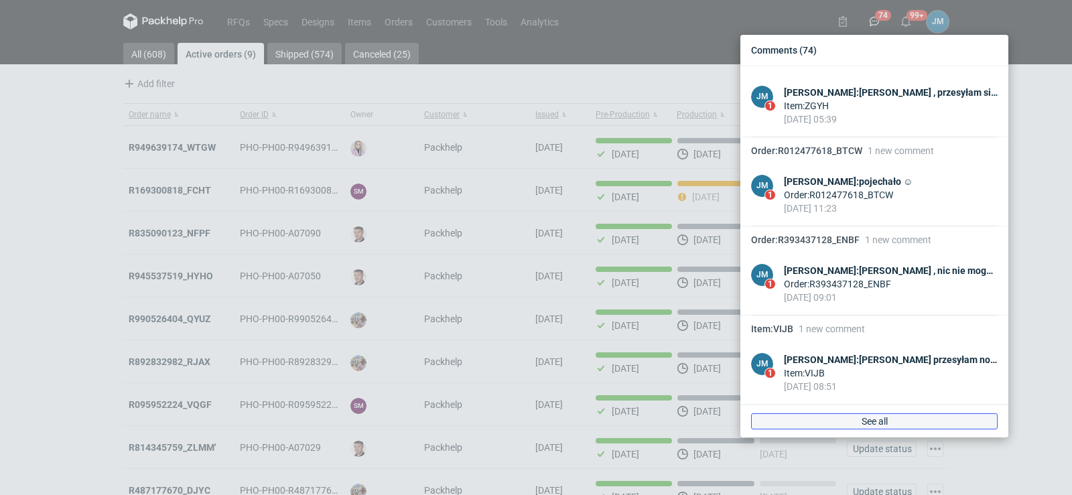
click at [873, 421] on link "See all" at bounding box center [874, 422] width 247 height 16
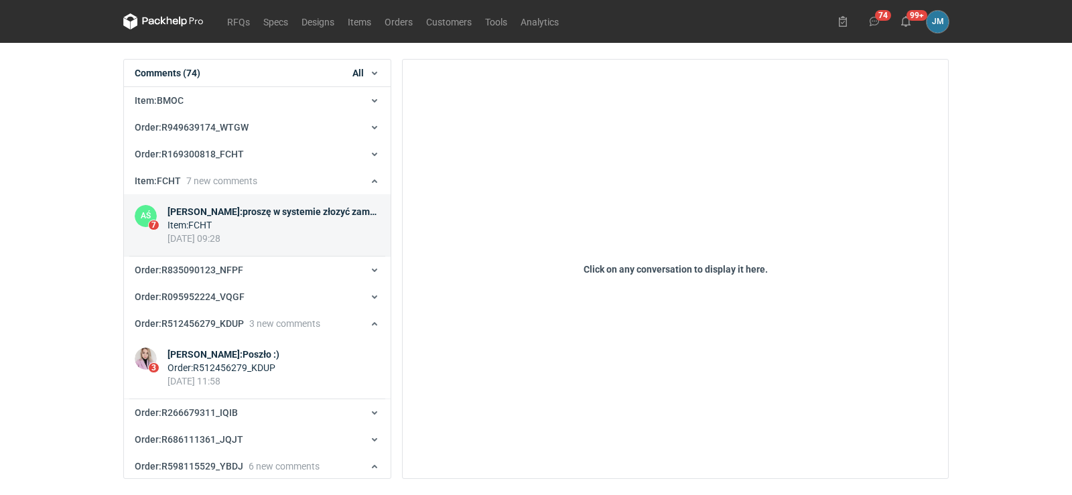
click at [272, 238] on div "08 Aug 2025 09:28" at bounding box center [274, 238] width 212 height 13
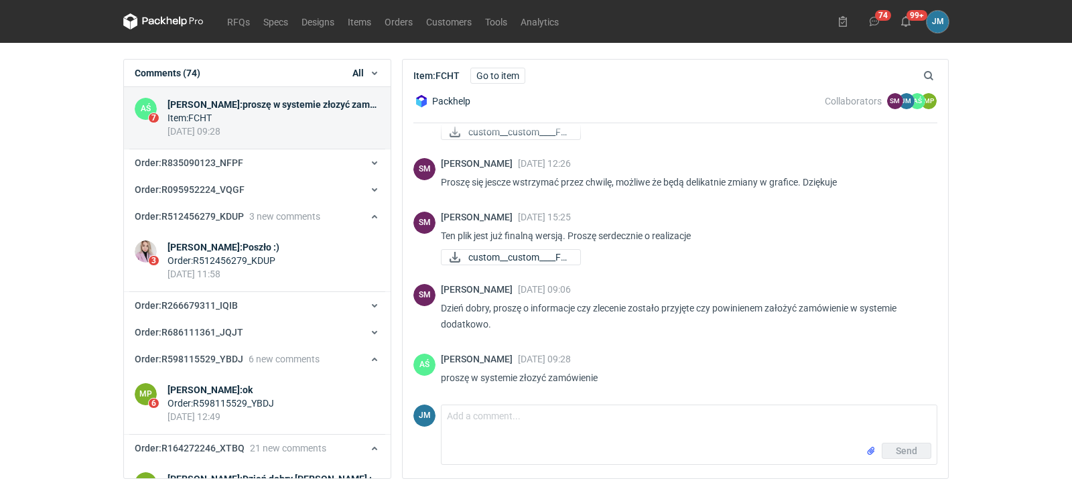
click at [243, 124] on div "Item : FCHT" at bounding box center [274, 117] width 212 height 13
click at [246, 124] on div "Item : FCHT" at bounding box center [274, 117] width 212 height 13
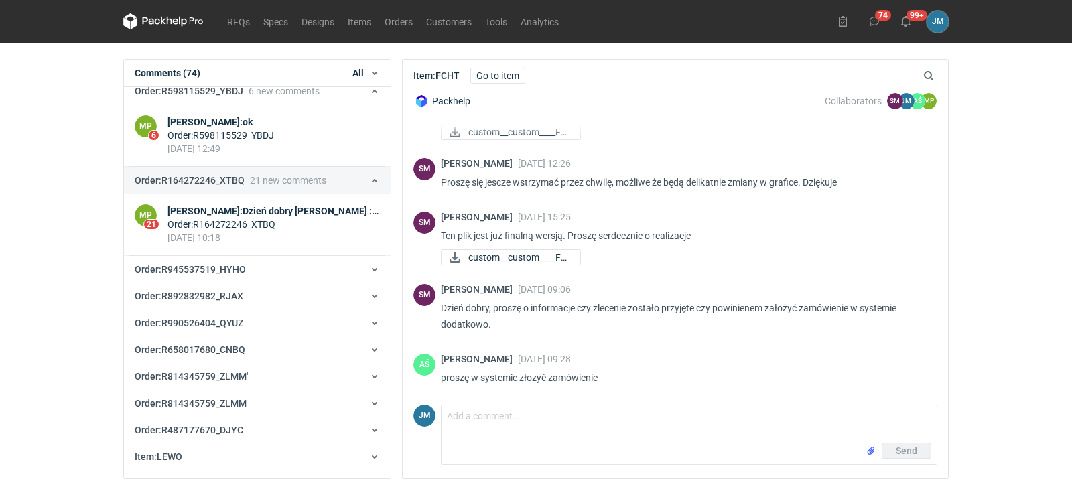
click at [240, 189] on button "Order : R164272246_XTBQ 21 new comments" at bounding box center [257, 180] width 267 height 27
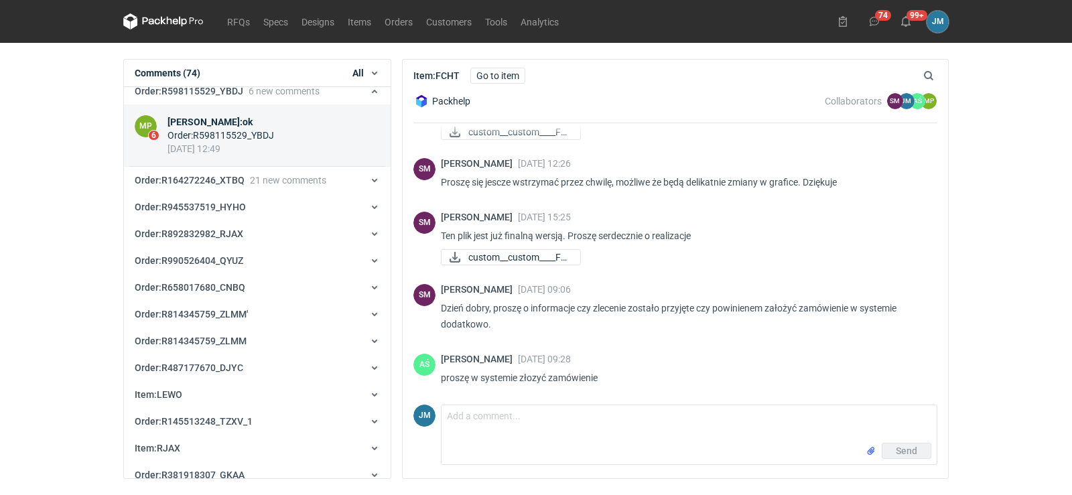
click at [226, 144] on div "01 Aug 2025 12:49" at bounding box center [221, 148] width 107 height 13
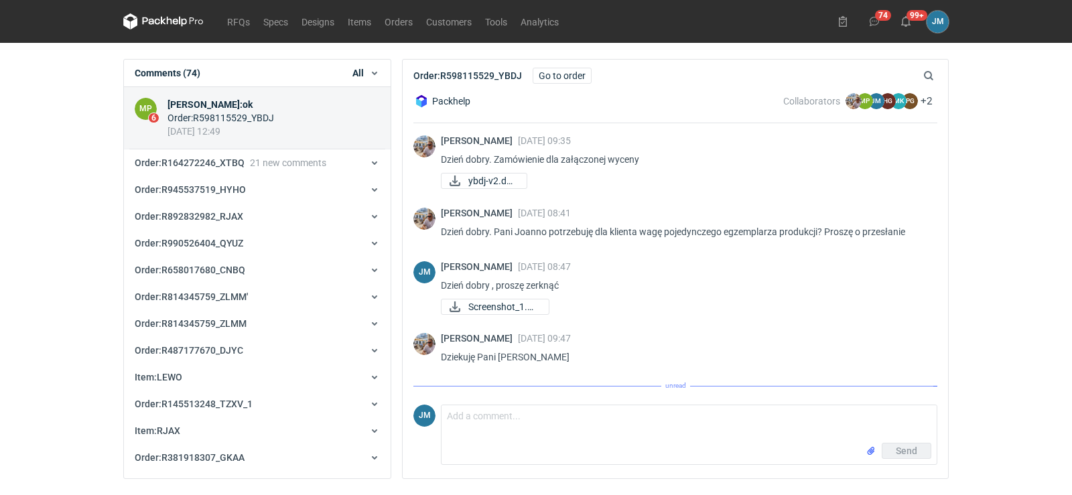
drag, startPoint x: 598, startPoint y: 450, endPoint x: 593, endPoint y: 426, distance: 23.9
click at [599, 449] on div "Send" at bounding box center [689, 453] width 495 height 21
click at [591, 422] on textarea "Comment message" at bounding box center [689, 425] width 495 height 38
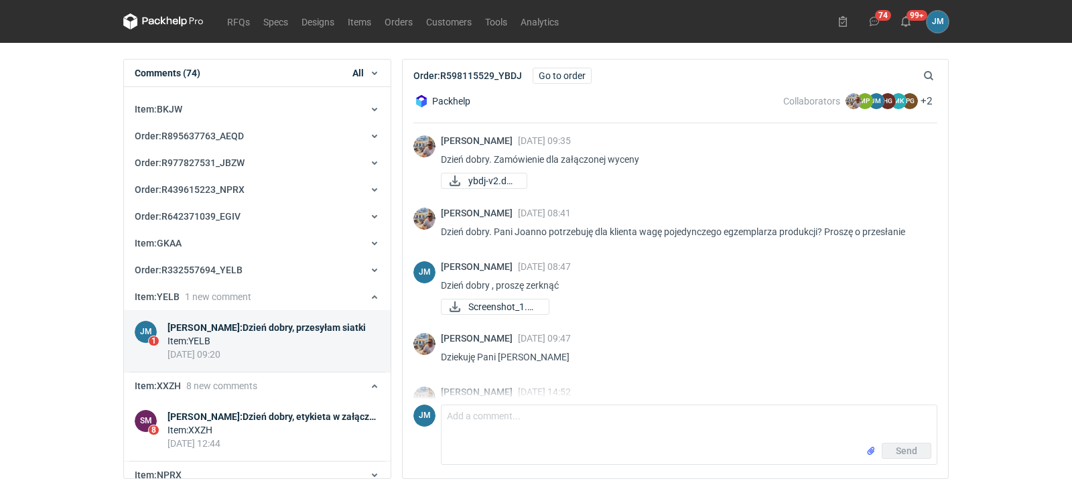
click at [214, 336] on div "Item : YELB" at bounding box center [267, 340] width 198 height 13
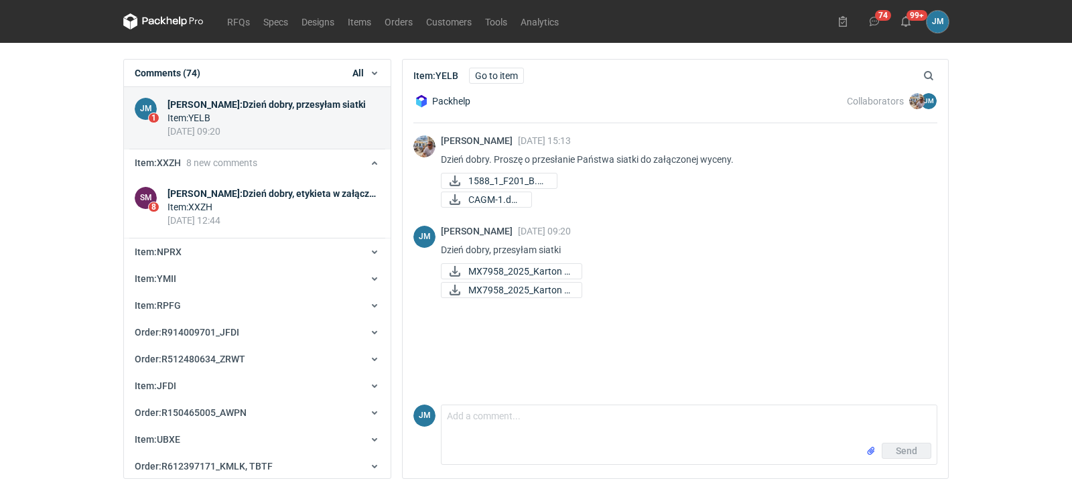
drag, startPoint x: 499, startPoint y: 454, endPoint x: 495, endPoint y: 444, distance: 10.8
click at [499, 454] on div "Send" at bounding box center [689, 453] width 495 height 21
click at [493, 435] on textarea "Comment message" at bounding box center [689, 425] width 495 height 38
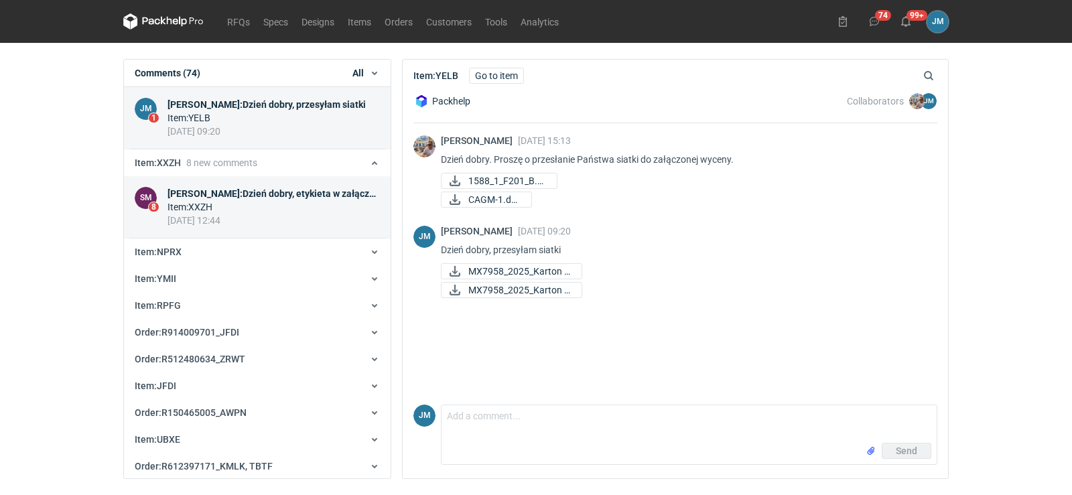
click at [219, 192] on div "Sebastian Markut : Dzień dobry, etykieta w załączniku." at bounding box center [274, 193] width 212 height 13
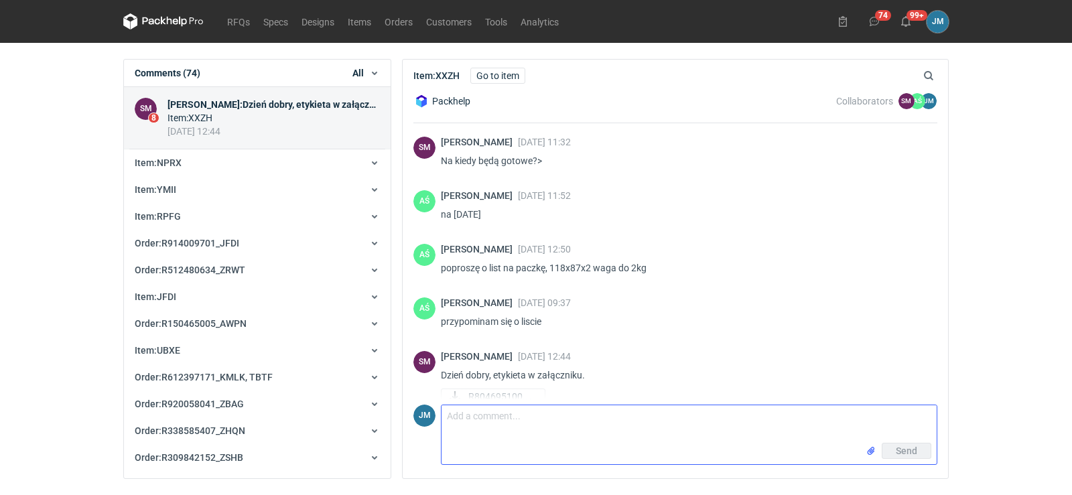
click at [486, 437] on textarea "Comment message" at bounding box center [689, 425] width 495 height 38
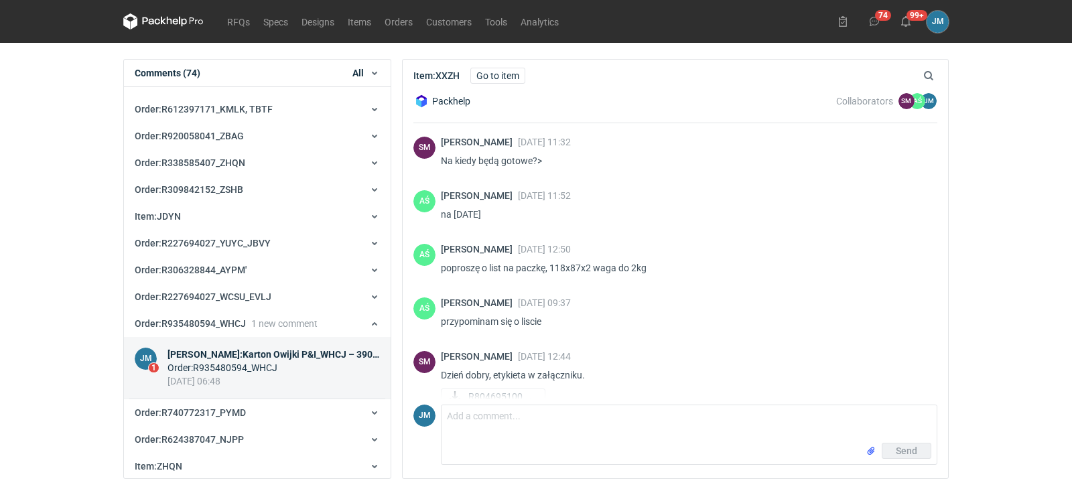
click at [260, 349] on div "Joanna Myślak : Karton Owijki P&I_WHCJ – 390x345x200 mm w/w 1. palety 2. 3 pale…" at bounding box center [274, 354] width 212 height 13
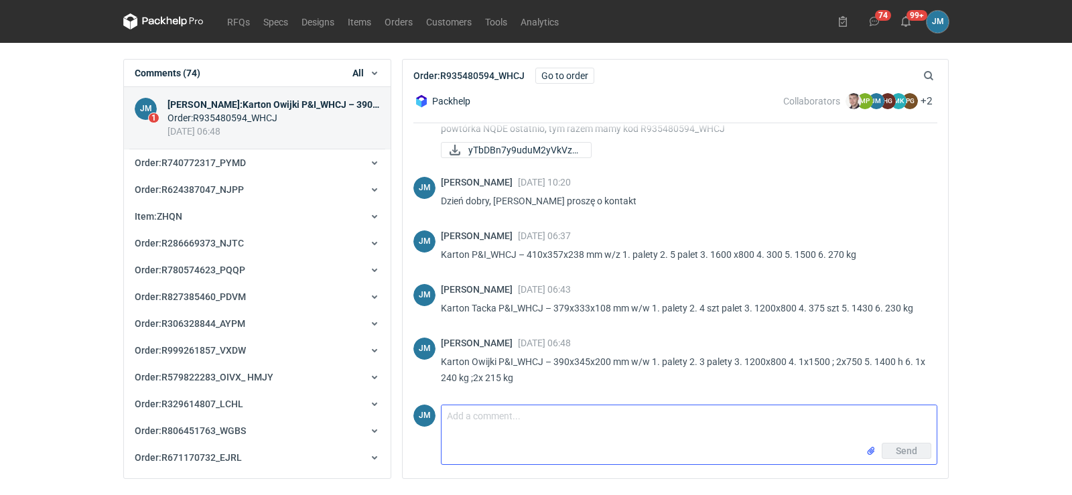
click at [480, 430] on textarea "Comment message" at bounding box center [689, 425] width 495 height 38
click at [282, 131] on div "14 May 2025 06:48" at bounding box center [274, 131] width 212 height 13
click at [387, 79] on div "Comments (74) All All Orders Items Designs Specs RFQ Item Variants" at bounding box center [257, 73] width 267 height 27
click at [365, 70] on div "All" at bounding box center [366, 72] width 27 height 13
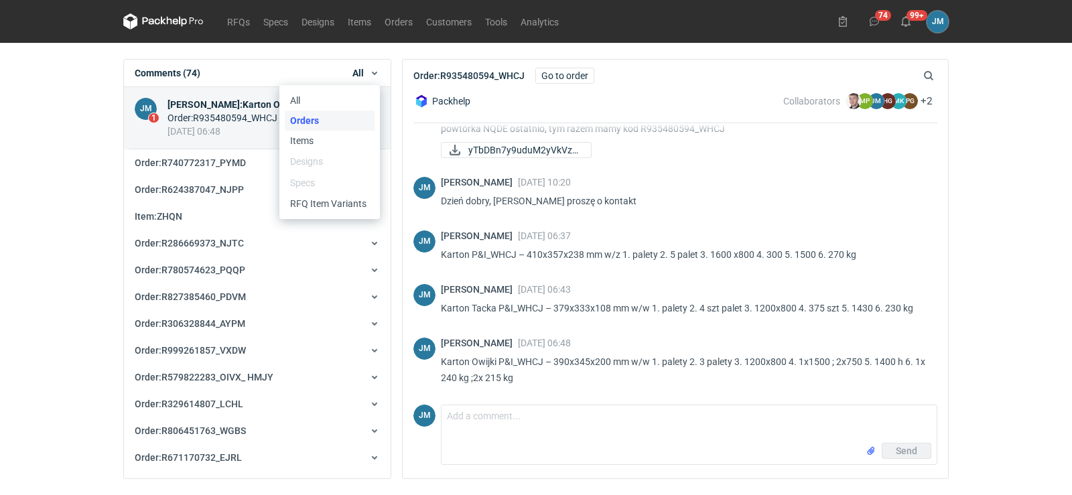
click at [336, 115] on button "Orders" at bounding box center [330, 121] width 90 height 20
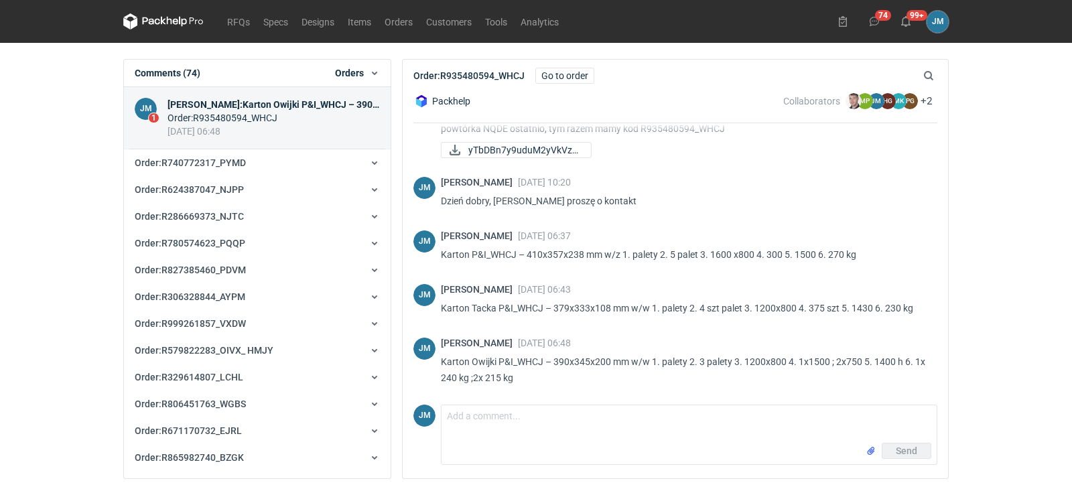
click at [371, 78] on div "Orders" at bounding box center [357, 72] width 45 height 13
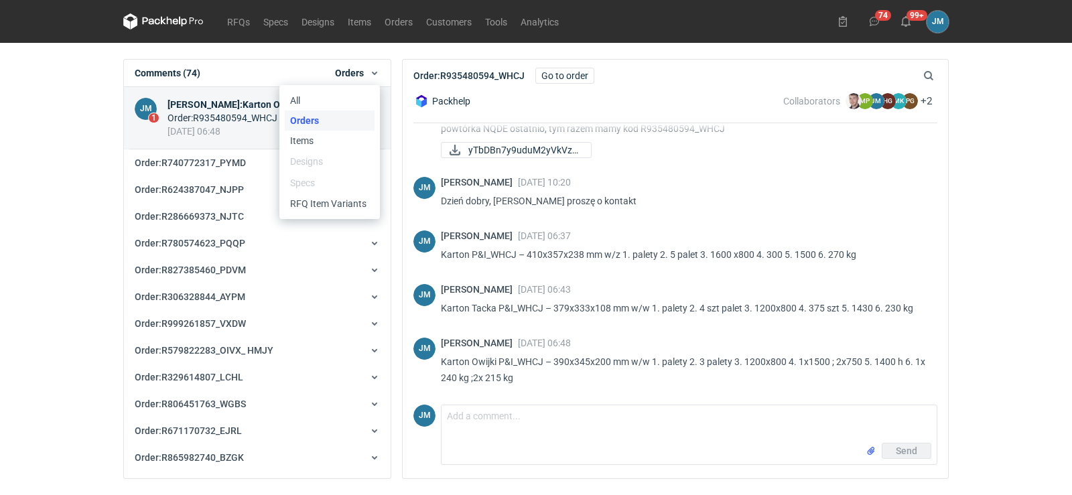
click at [330, 125] on button "Orders" at bounding box center [330, 121] width 90 height 20
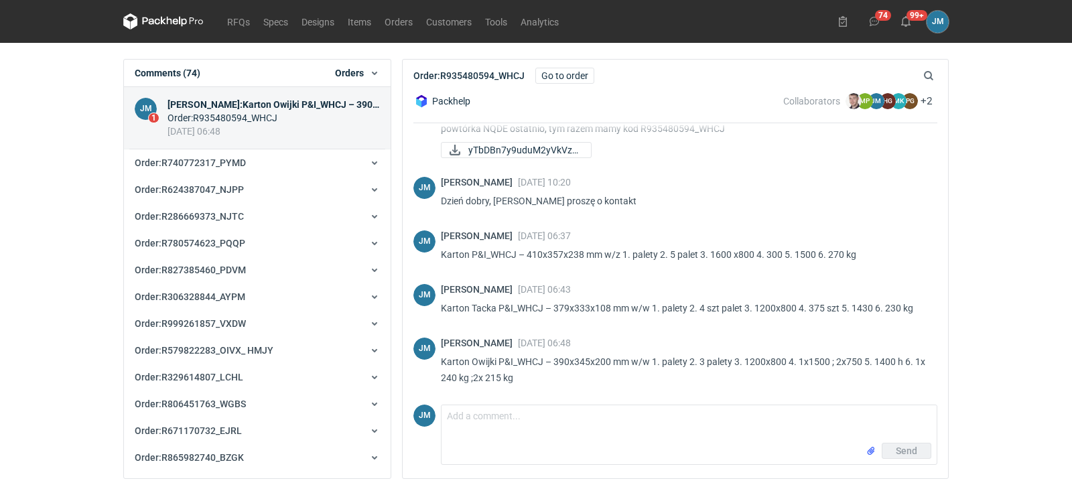
click at [367, 77] on div "Orders" at bounding box center [357, 72] width 45 height 13
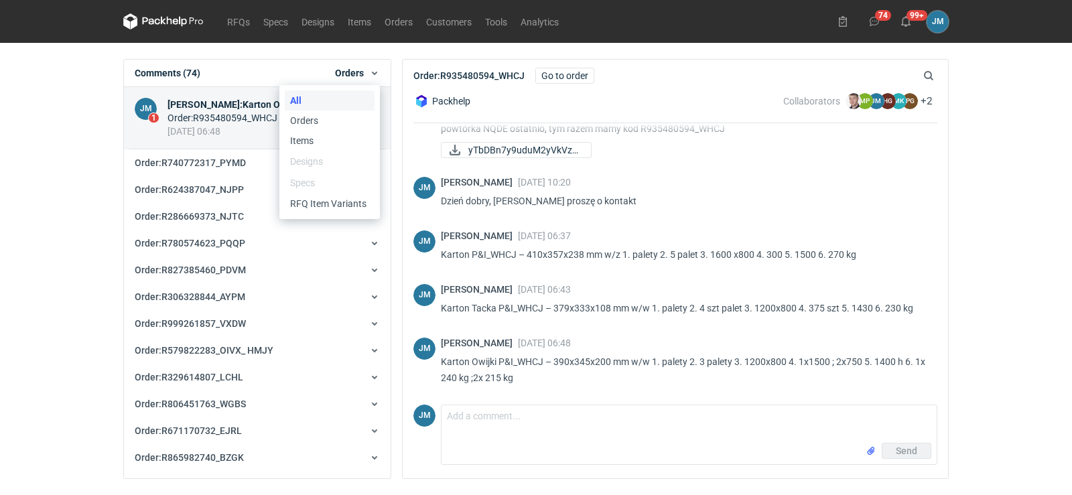
click at [351, 100] on button "All" at bounding box center [330, 100] width 90 height 20
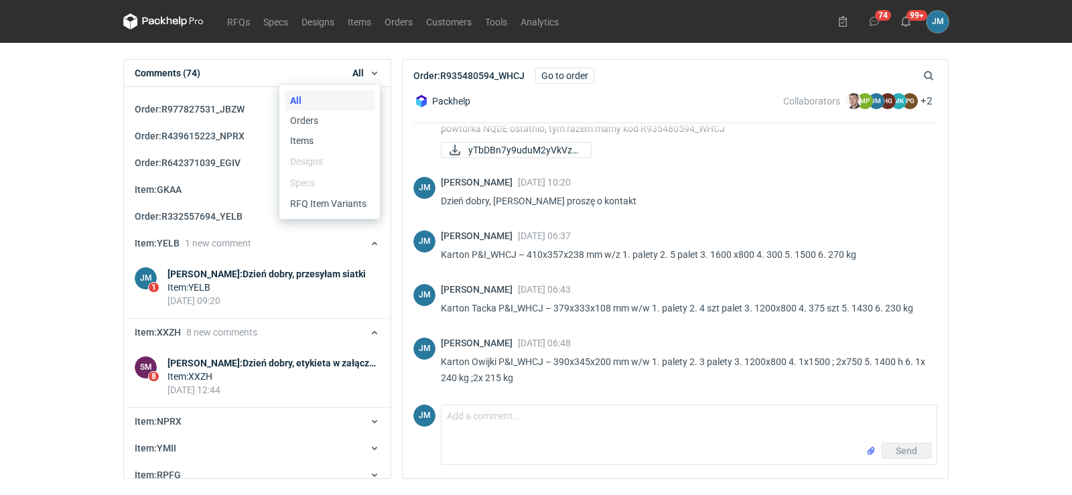
scroll to position [2028, 0]
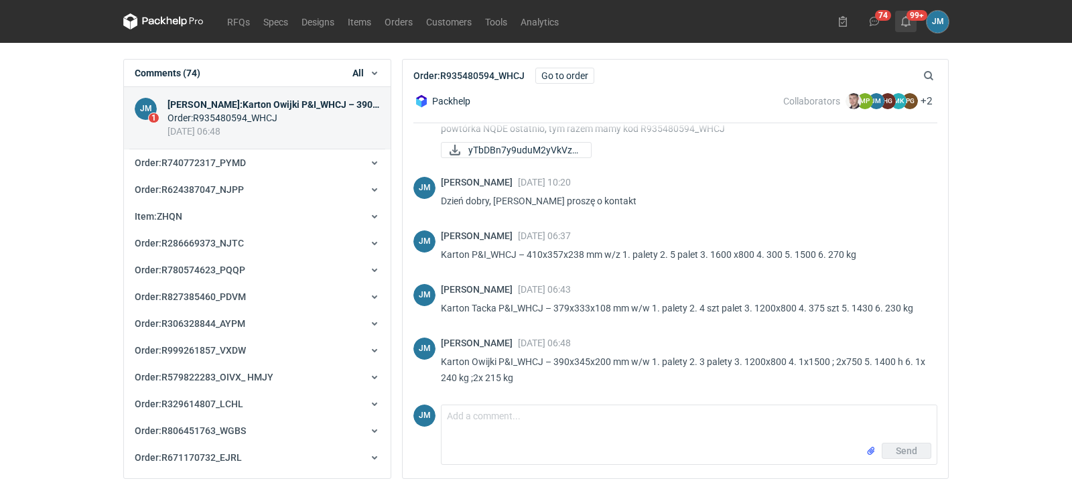
click at [904, 19] on use at bounding box center [906, 21] width 9 height 11
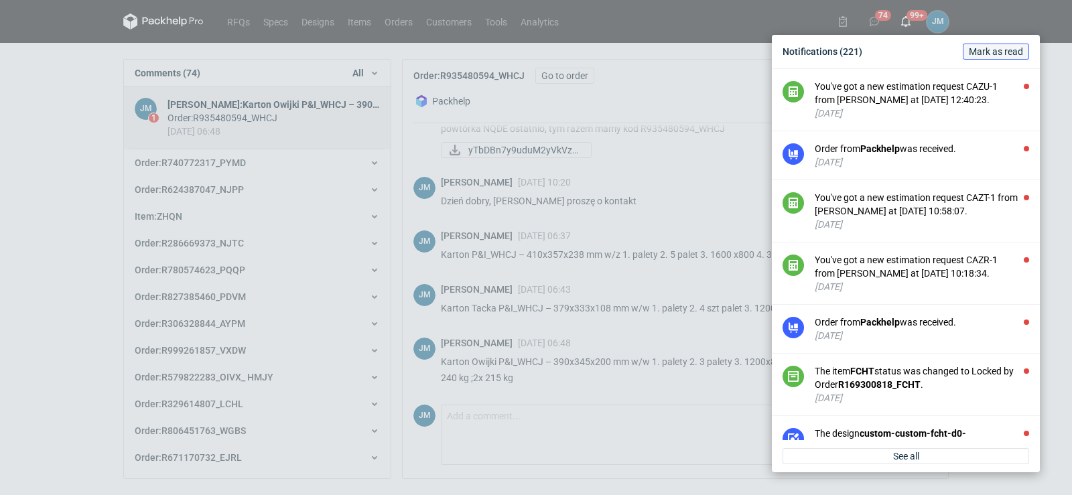
click at [993, 50] on span "Mark as read" at bounding box center [996, 51] width 54 height 9
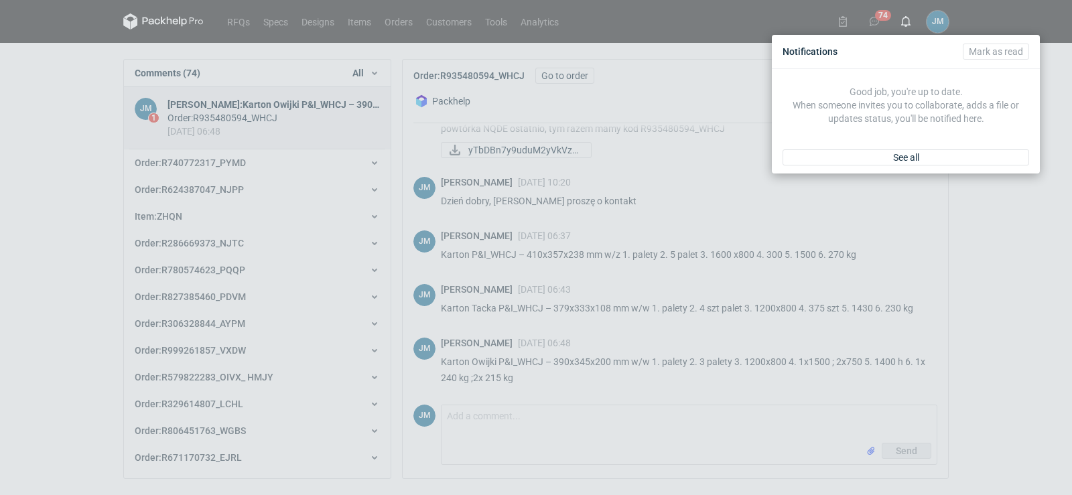
click at [874, 19] on div "Notifications Mark as read Good job, you're up to date. When someone invites yo…" at bounding box center [536, 247] width 1072 height 495
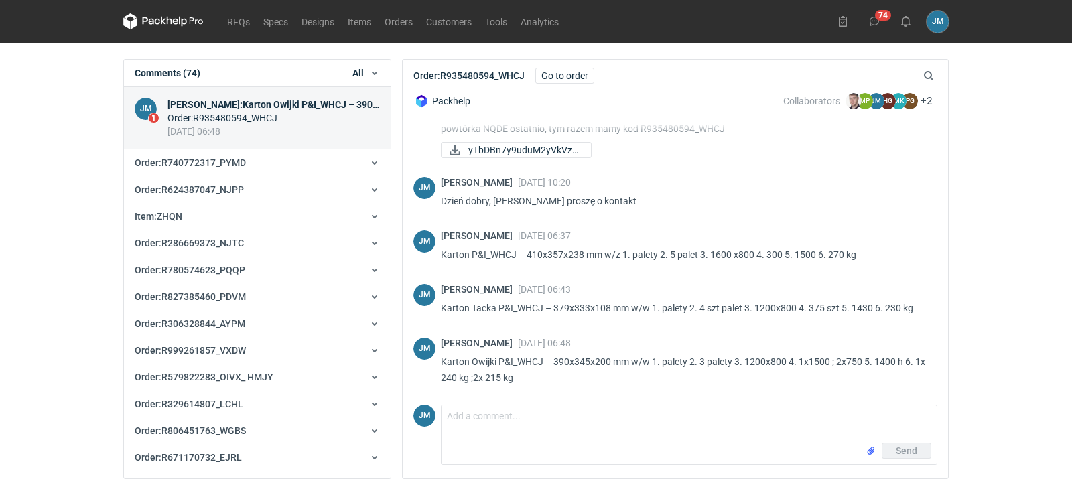
click at [874, 19] on icon at bounding box center [874, 21] width 11 height 11
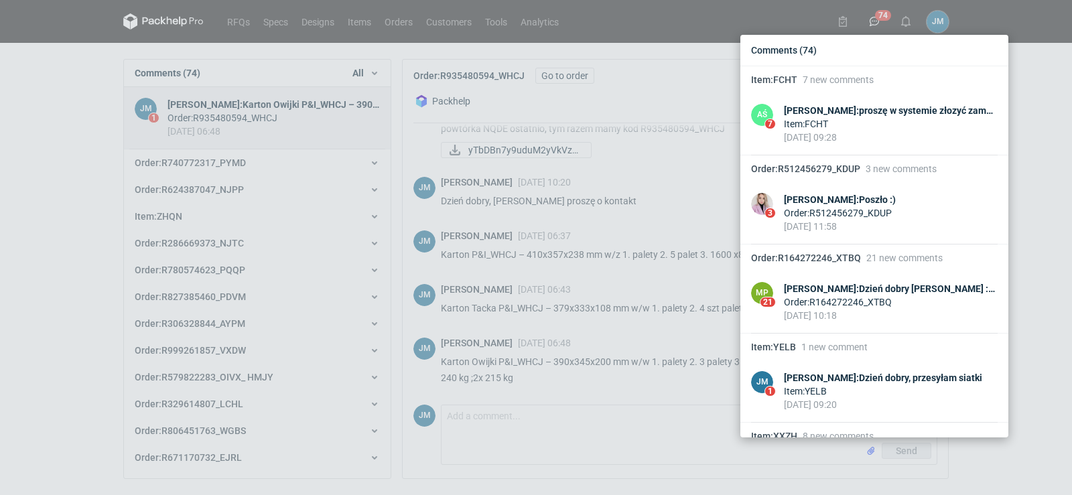
click at [775, 46] on div "Comments (74)" at bounding box center [874, 50] width 257 height 20
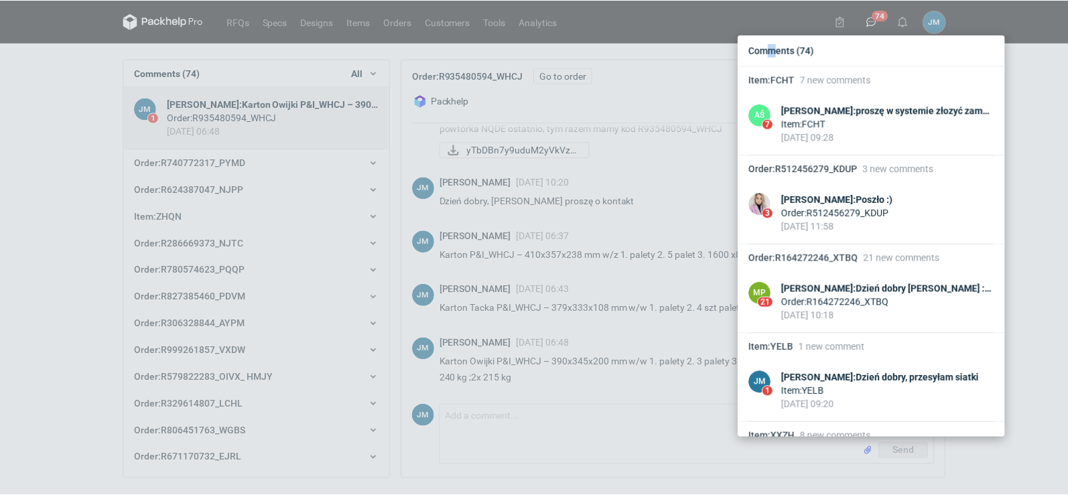
scroll to position [1072, 0]
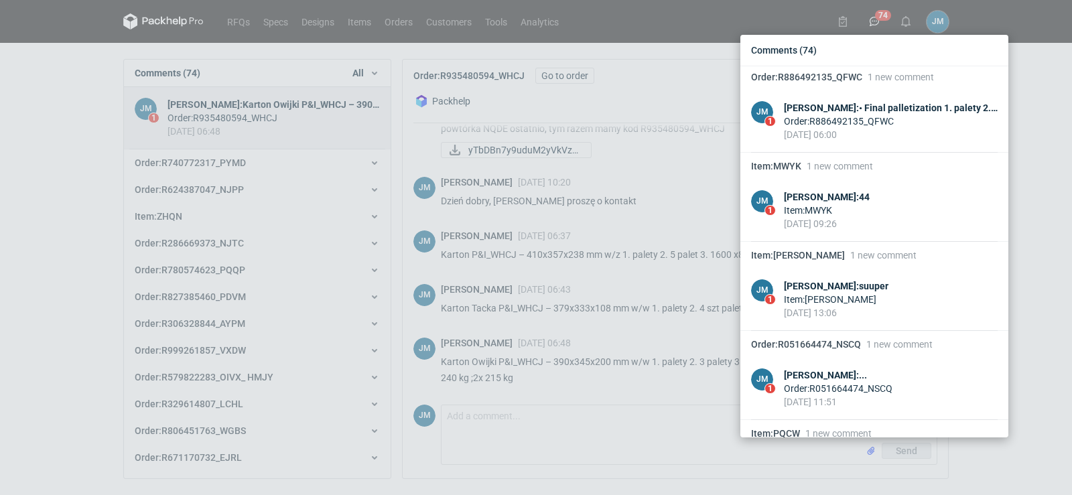
click at [197, 37] on div "Comments (74) Item : FCHT 7 new comments AŚ 7 Adrian Świerżewski : proszę w sys…" at bounding box center [536, 247] width 1072 height 495
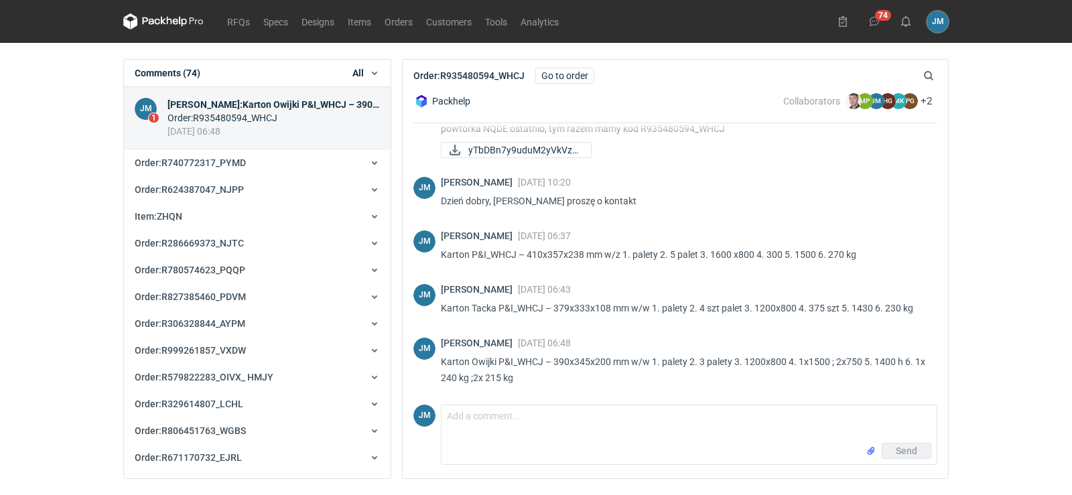
click at [177, 21] on icon at bounding box center [175, 22] width 5 height 6
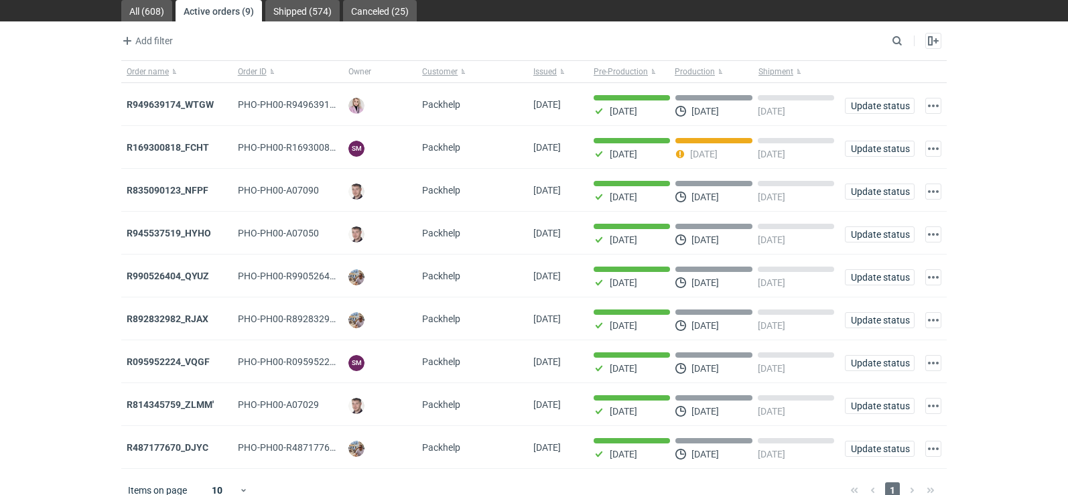
scroll to position [66, 0]
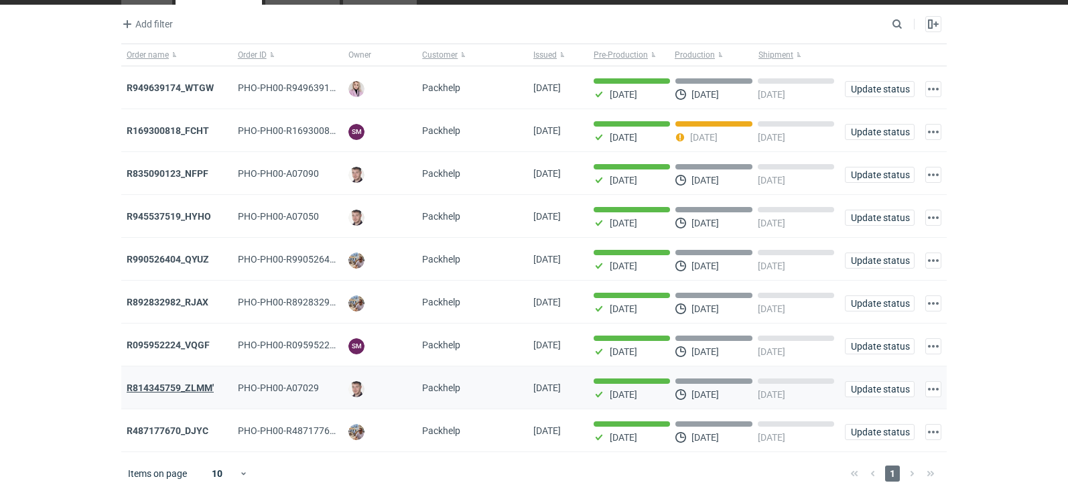
click at [169, 388] on strong "R814345759_ZLMM'" at bounding box center [170, 388] width 87 height 11
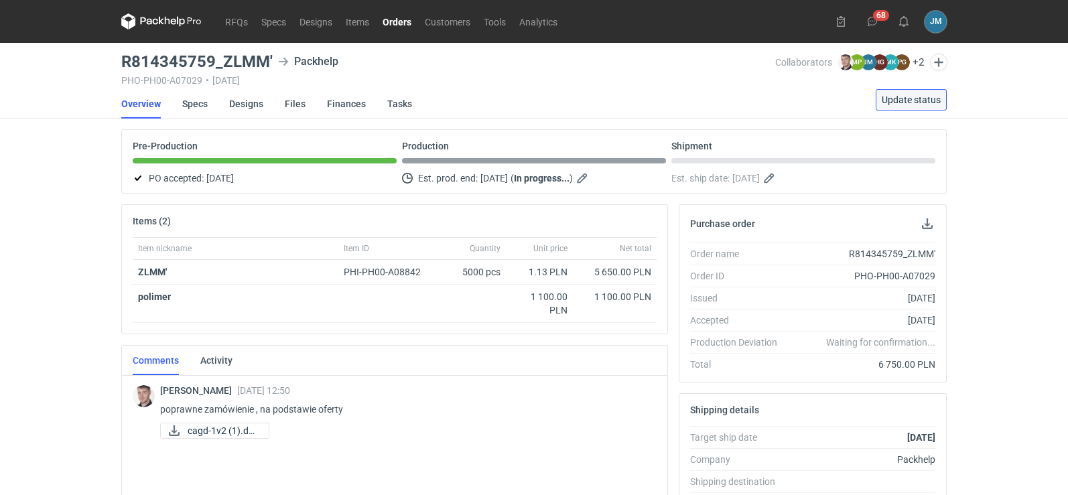
click at [904, 90] on button "Update status" at bounding box center [911, 99] width 71 height 21
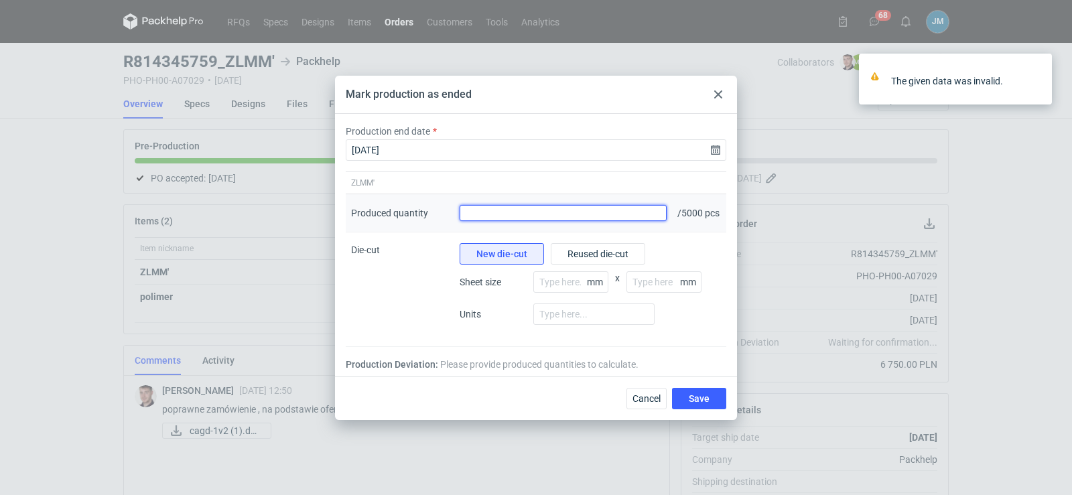
click at [601, 217] on input "Produced quantity" at bounding box center [563, 213] width 207 height 16
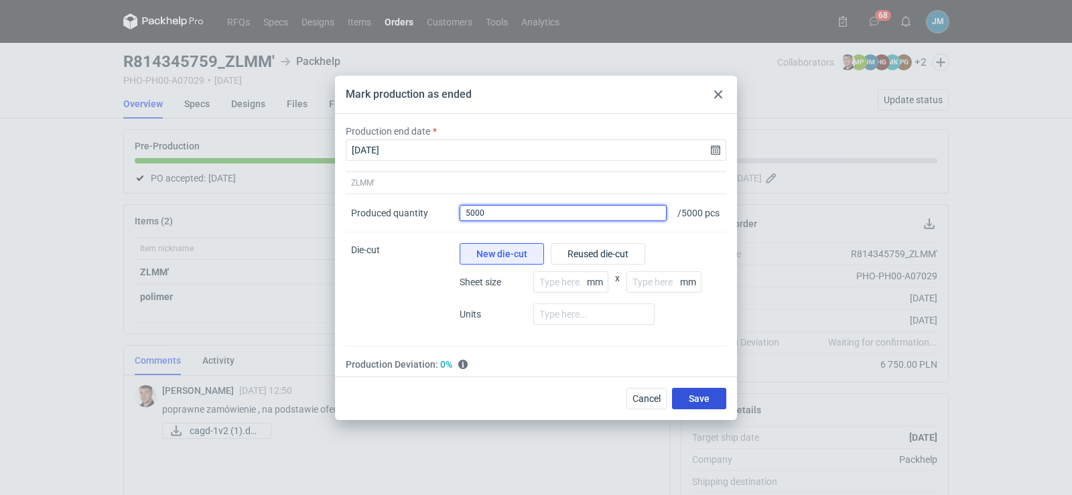
type input "5000"
click at [696, 404] on span "Save" at bounding box center [699, 398] width 21 height 9
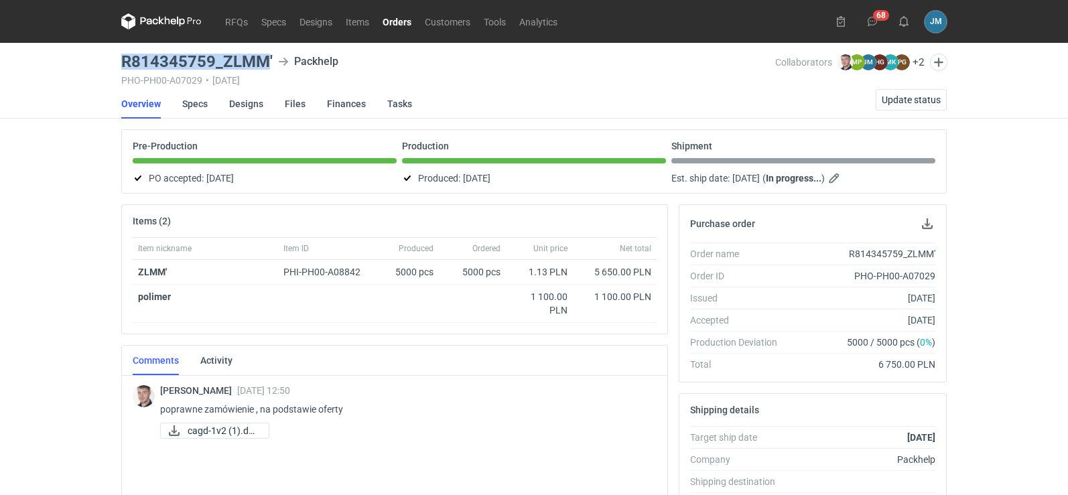
drag, startPoint x: 268, startPoint y: 64, endPoint x: 112, endPoint y: 62, distance: 156.2
click at [112, 63] on div "RFQs Specs Designs Items Orders Customers Tools Analytics 68 JM Joanna Myślak j…" at bounding box center [534, 247] width 1068 height 495
copy h3 "R814345759_ZLMM"
click at [183, 22] on icon at bounding box center [161, 21] width 80 height 16
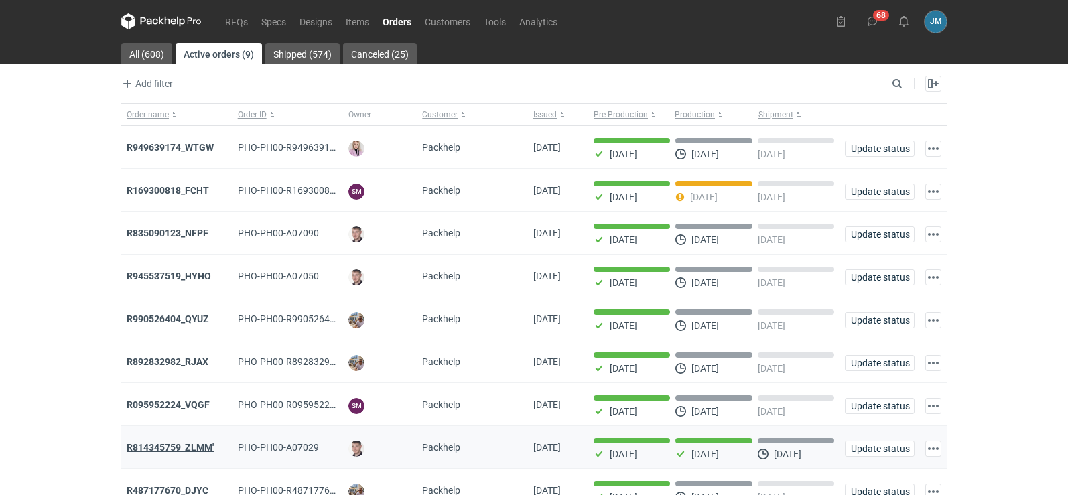
click at [172, 448] on strong "R814345759_ZLMM'" at bounding box center [170, 447] width 87 height 11
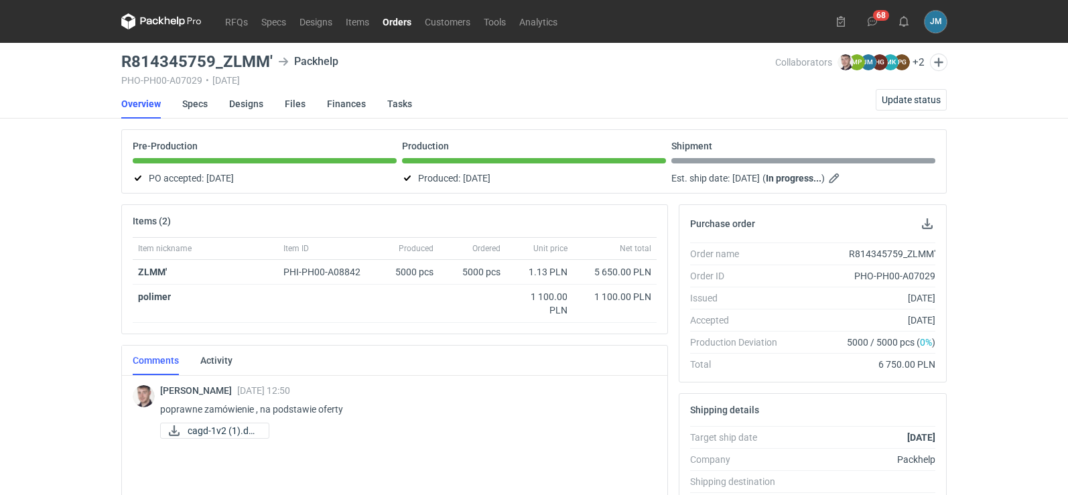
click at [173, 25] on icon at bounding box center [161, 21] width 80 height 16
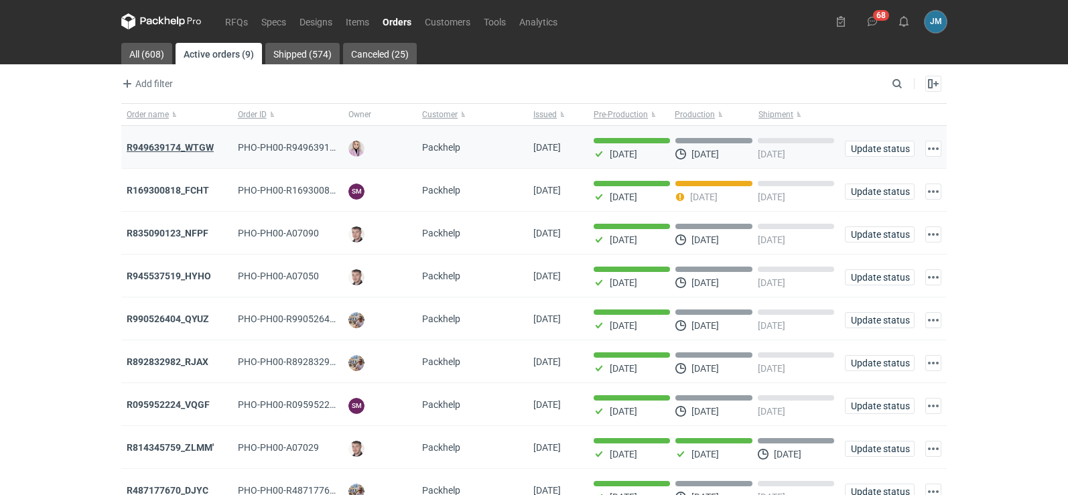
click at [152, 151] on strong "R949639174_WTGW" at bounding box center [170, 147] width 87 height 11
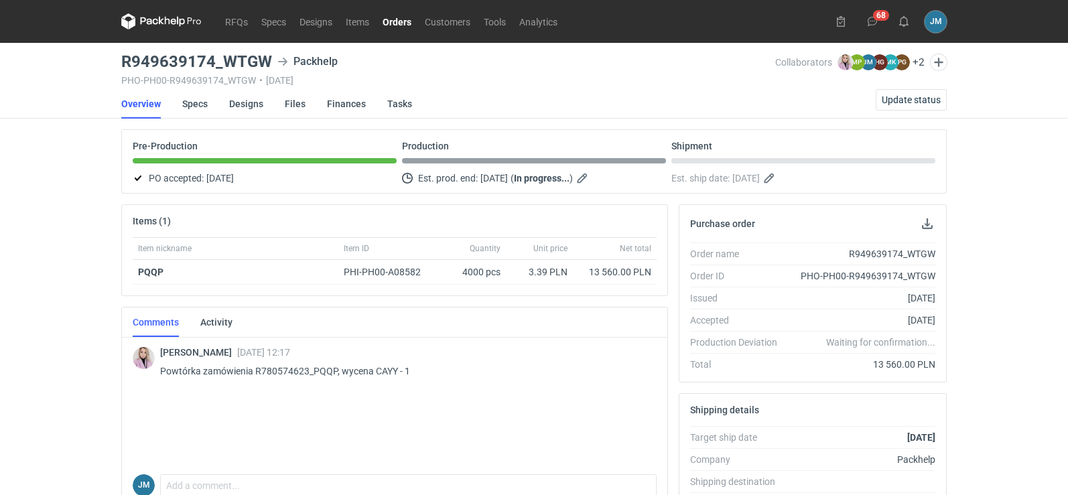
click at [144, 23] on icon at bounding box center [161, 21] width 80 height 16
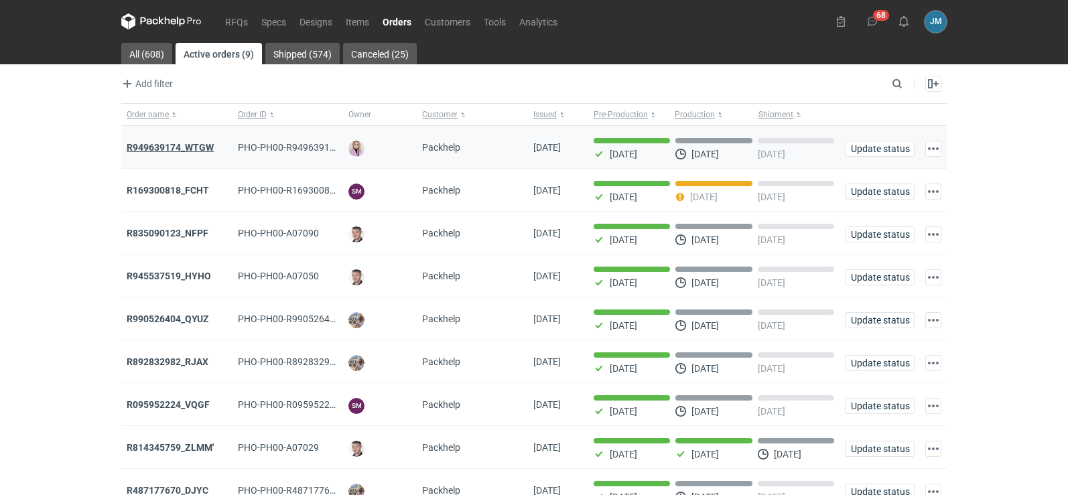
click at [145, 145] on strong "R949639174_WTGW" at bounding box center [170, 147] width 87 height 11
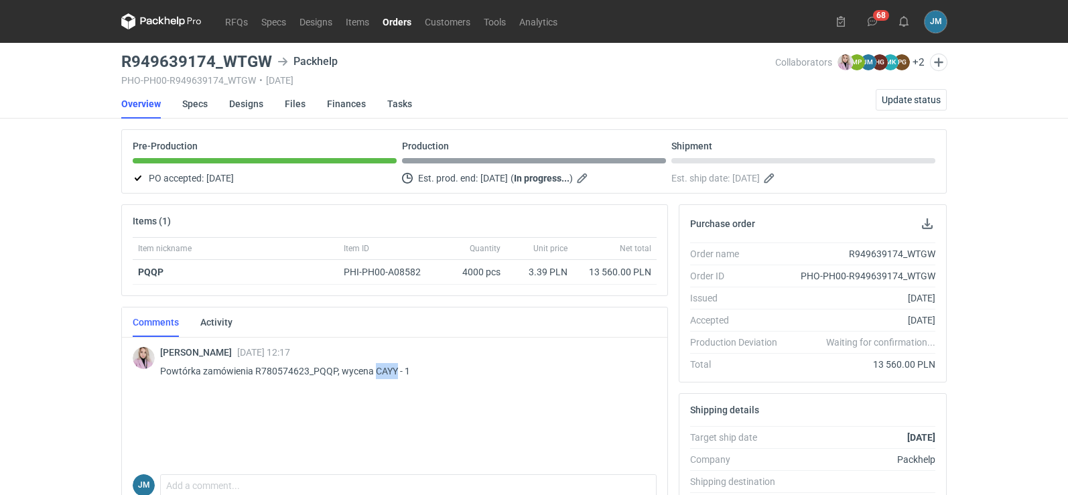
drag, startPoint x: 374, startPoint y: 373, endPoint x: 394, endPoint y: 370, distance: 20.3
click at [394, 370] on p "Powtórka zamówienia R780574623_PQQP, wycena CAYY - 1" at bounding box center [403, 371] width 486 height 16
copy p "CAYY"
click at [201, 110] on link "Specs" at bounding box center [194, 103] width 25 height 29
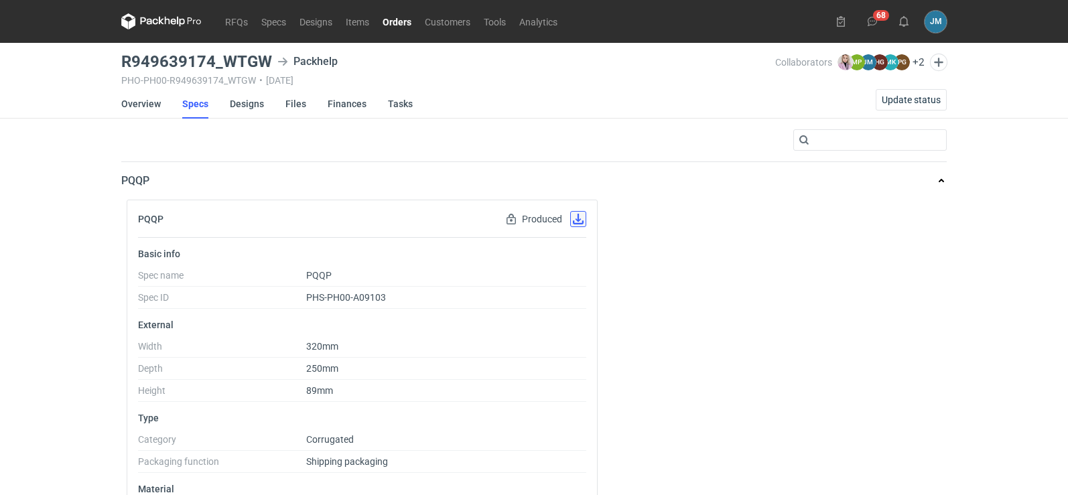
click at [580, 218] on button "button" at bounding box center [578, 219] width 16 height 16
click at [232, 107] on link "Designs" at bounding box center [247, 103] width 34 height 29
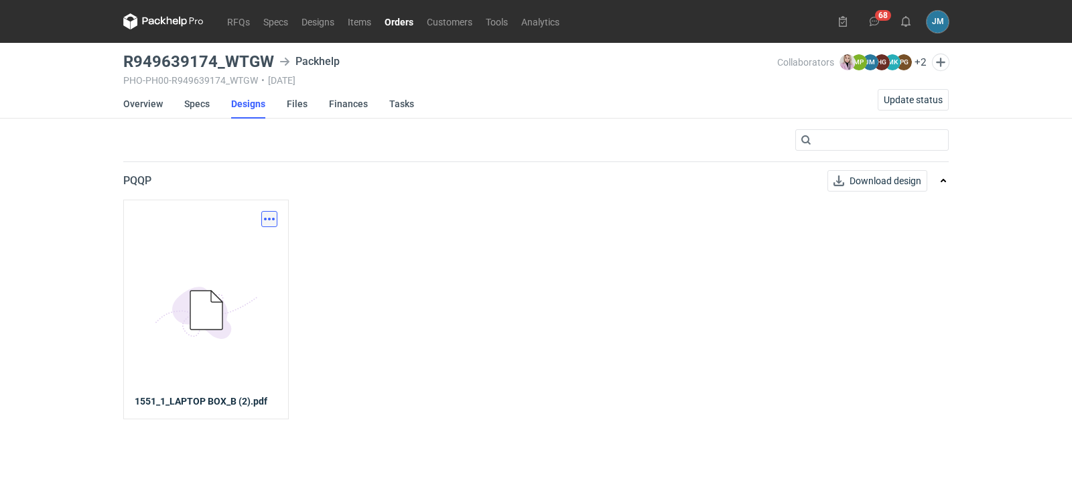
click at [263, 219] on button "button" at bounding box center [269, 219] width 16 height 16
click at [239, 243] on link "Download design part" at bounding box center [210, 248] width 123 height 21
click at [329, 101] on link "Finances" at bounding box center [348, 103] width 39 height 29
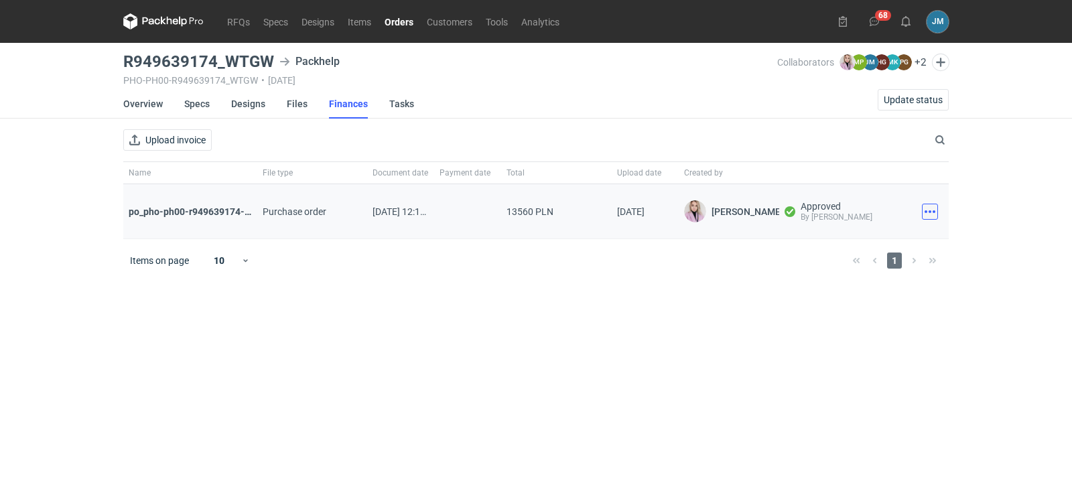
click at [929, 212] on button "button" at bounding box center [930, 212] width 16 height 16
click at [883, 241] on button "Download" at bounding box center [871, 241] width 123 height 21
click at [145, 23] on icon at bounding box center [163, 21] width 80 height 16
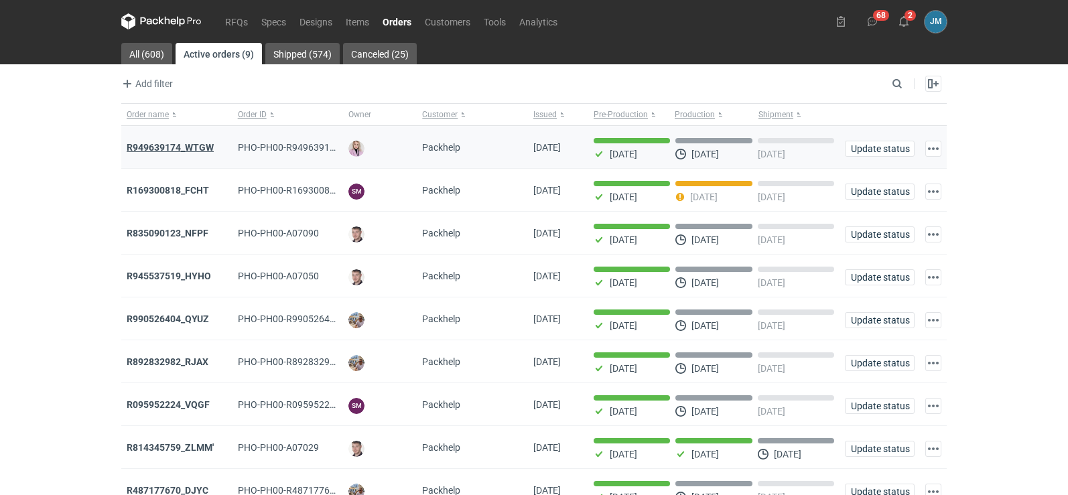
click at [172, 146] on strong "R949639174_WTGW" at bounding box center [170, 147] width 87 height 11
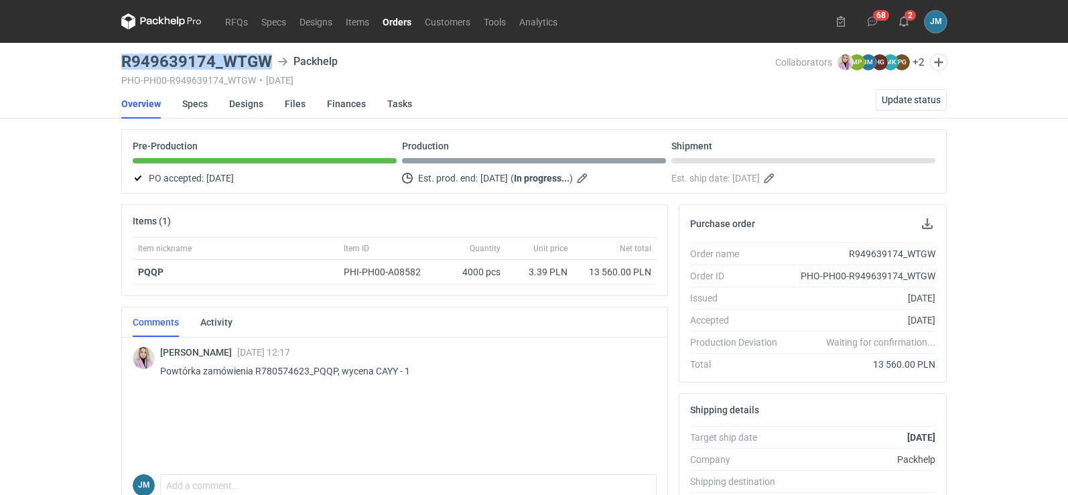
drag, startPoint x: 273, startPoint y: 66, endPoint x: 117, endPoint y: 56, distance: 156.5
click at [117, 56] on main "R949639174_WTGW Packhelp PHO-PH00-R949639174_WTGW • 08/08/2025 Collaborators Kl…" at bounding box center [534, 452] width 837 height 818
copy h3 "R949639174_WTGW"
click at [180, 23] on icon at bounding box center [181, 22] width 8 height 10
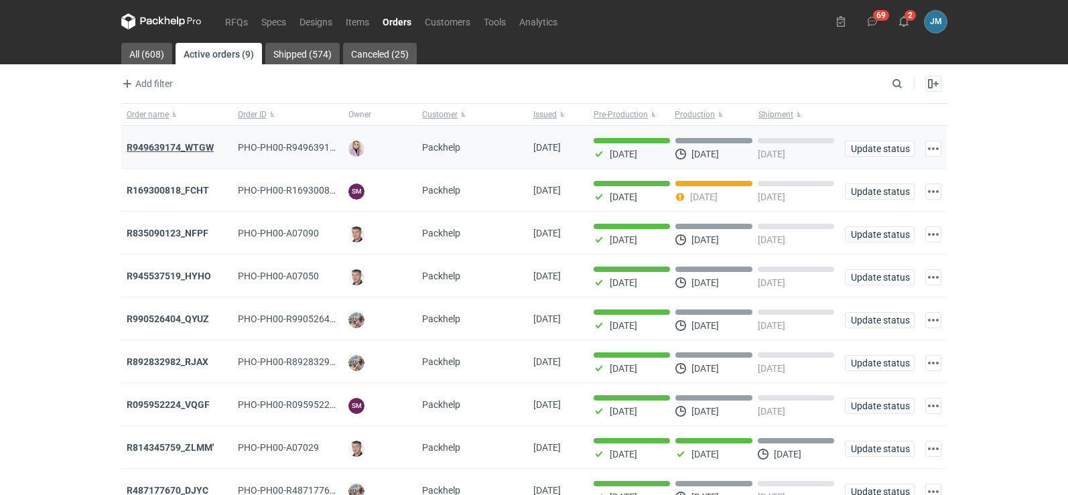
click at [189, 142] on strong "R949639174_WTGW" at bounding box center [170, 147] width 87 height 11
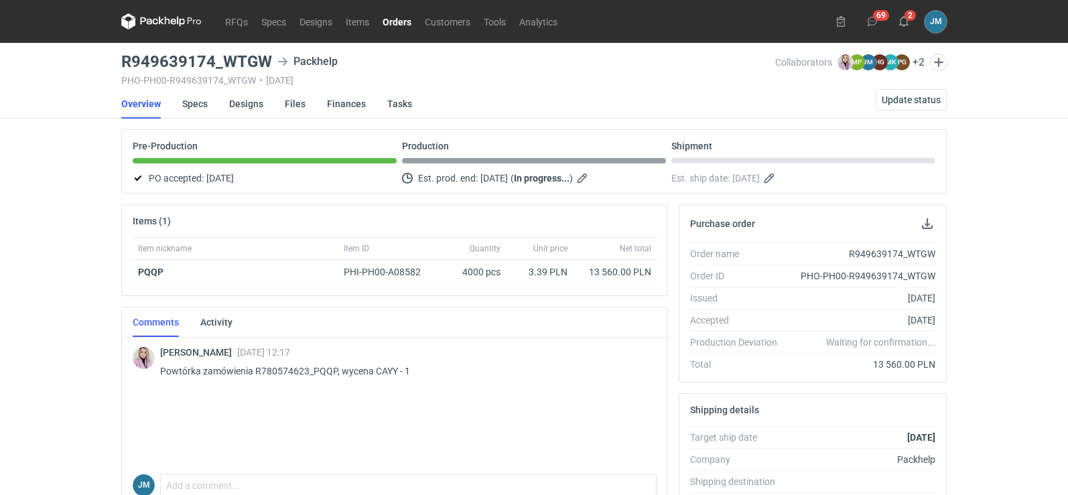
click at [70, 336] on div "RFQs Specs Designs Items Orders Customers Tools Analytics 69 2 JM Joanna Myślak…" at bounding box center [534, 247] width 1068 height 495
drag, startPoint x: 338, startPoint y: 374, endPoint x: 310, endPoint y: 377, distance: 28.3
click at [310, 377] on p "Powtórka zamówienia R780574623_PQQP, wycena CAYY - 1" at bounding box center [403, 371] width 486 height 16
click at [318, 378] on p "Powtórka zamówienia R780574623_PQQP, wycena CAYY - 1" at bounding box center [403, 371] width 486 height 16
drag, startPoint x: 313, startPoint y: 372, endPoint x: 334, endPoint y: 370, distance: 20.9
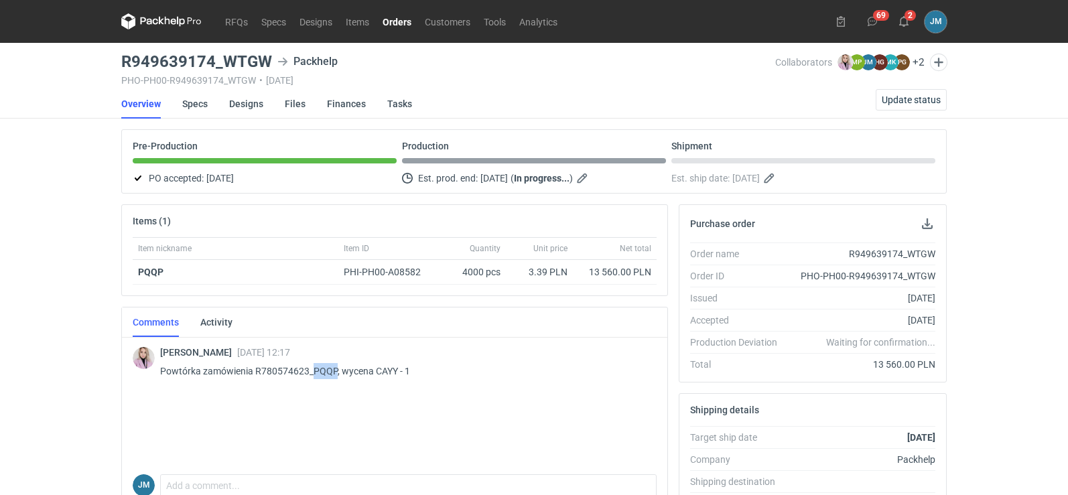
click at [334, 370] on p "Powtórka zamówienia R780574623_PQQP, wycena CAYY - 1" at bounding box center [403, 371] width 486 height 16
copy p "PQQP"
click at [169, 32] on nav "RFQs Specs Designs Items Orders Customers Tools Analytics" at bounding box center [342, 21] width 443 height 43
click at [166, 20] on icon at bounding box center [161, 21] width 80 height 16
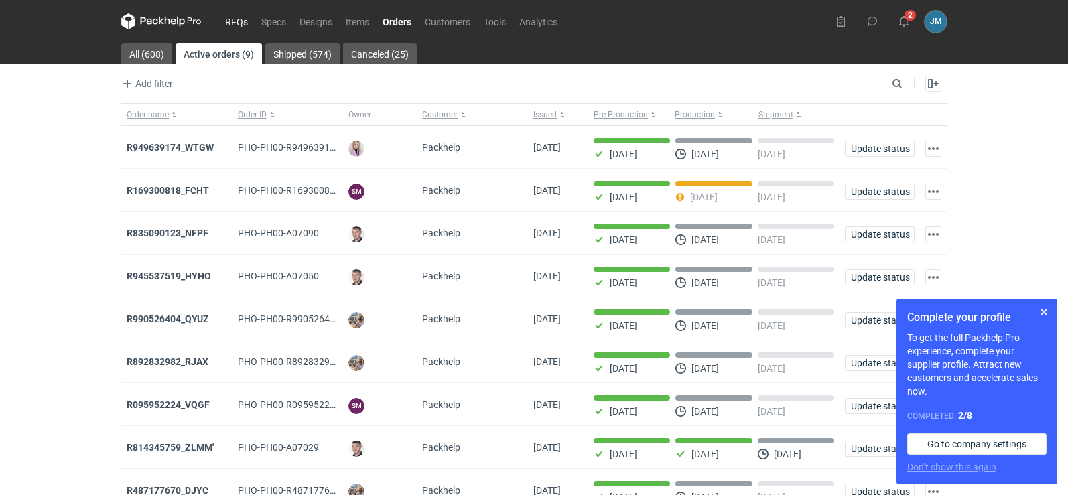
click at [232, 26] on link "RFQs" at bounding box center [237, 21] width 36 height 16
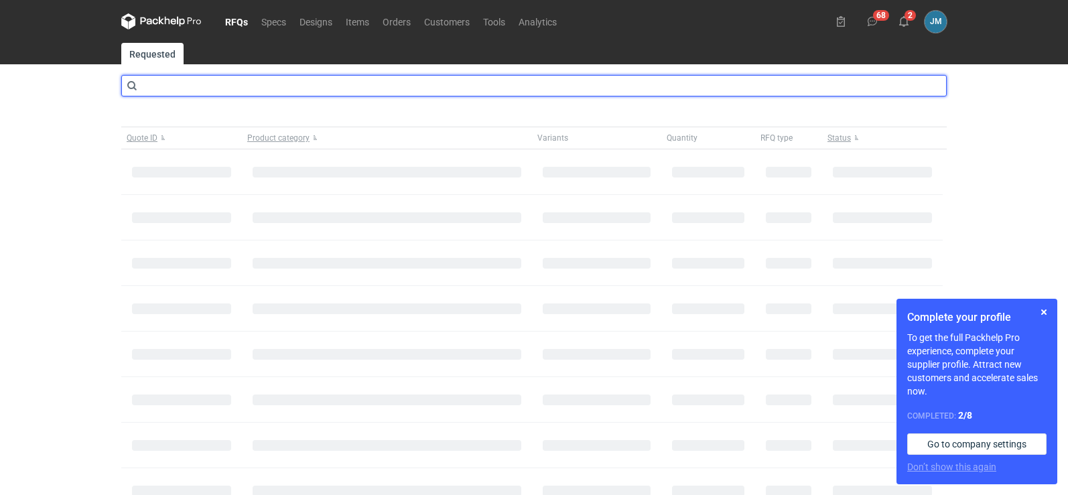
click at [211, 86] on input "text" at bounding box center [534, 85] width 826 height 21
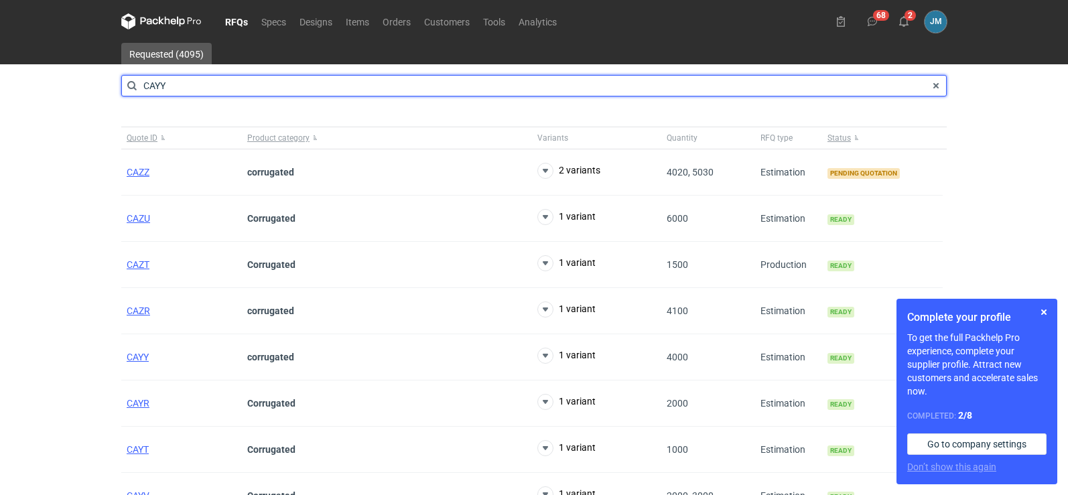
type input "CAYY"
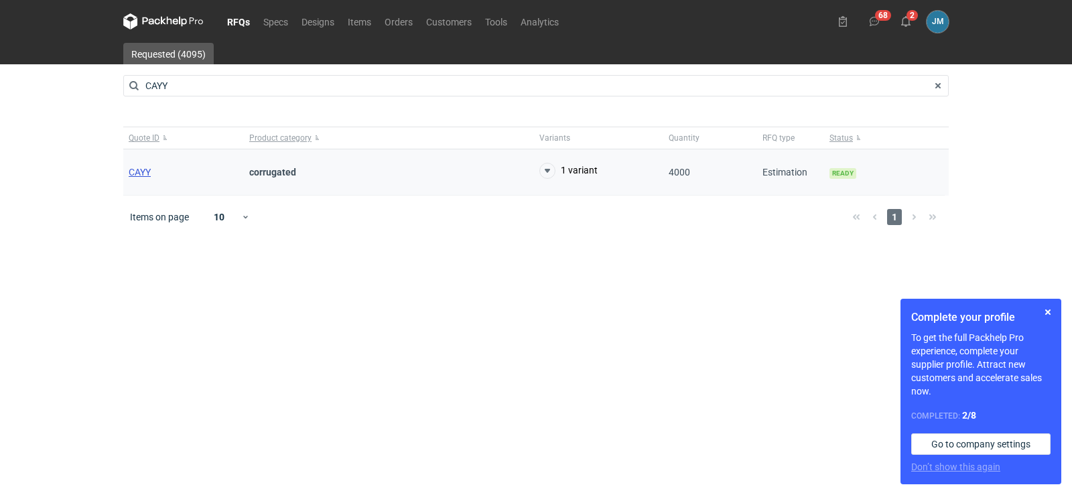
click at [142, 170] on span "CAYY" at bounding box center [140, 172] width 22 height 11
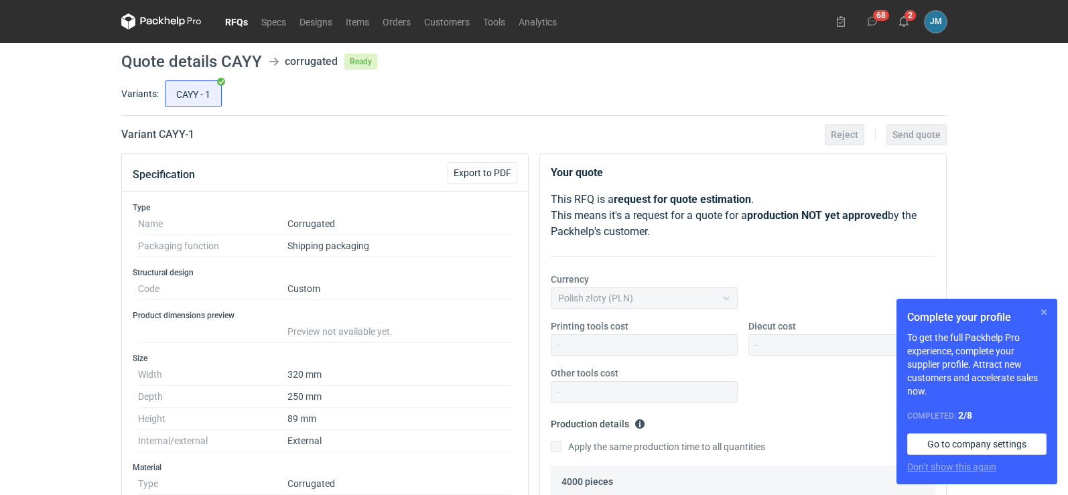
click at [1045, 312] on button "button" at bounding box center [1044, 312] width 16 height 16
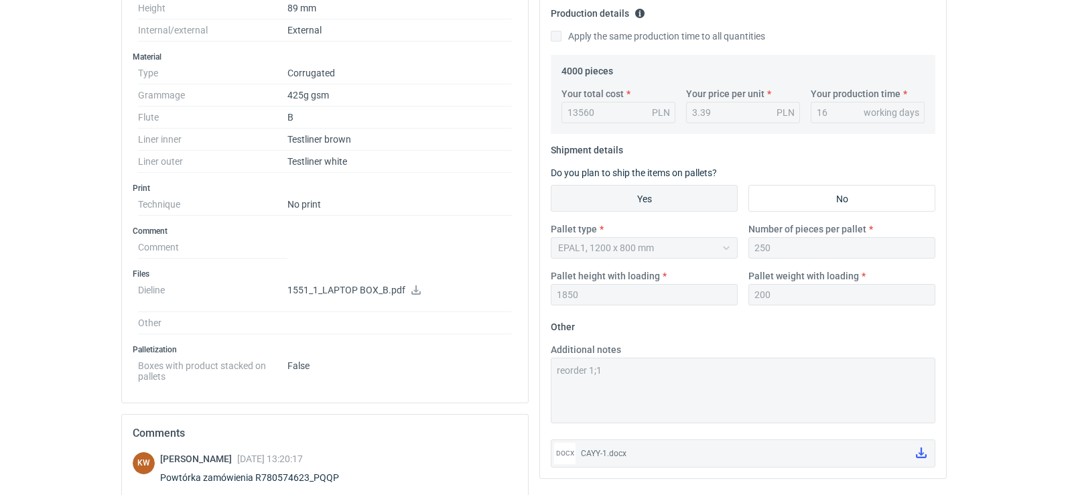
scroll to position [652, 0]
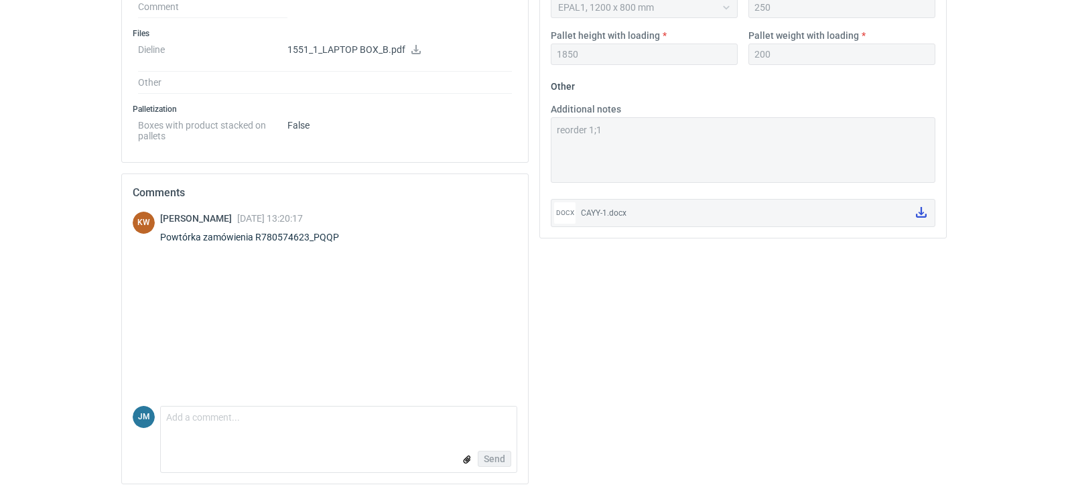
click at [922, 217] on icon at bounding box center [921, 212] width 11 height 11
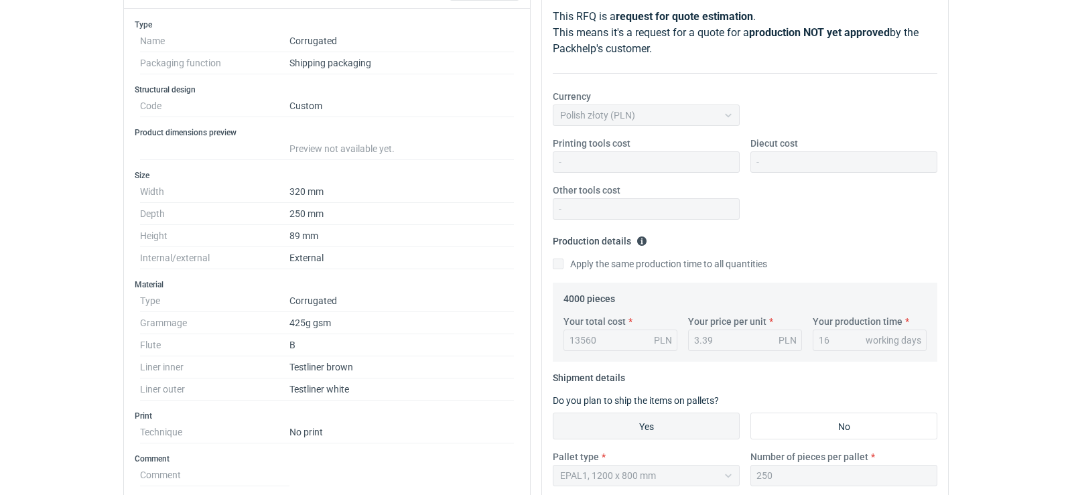
scroll to position [0, 0]
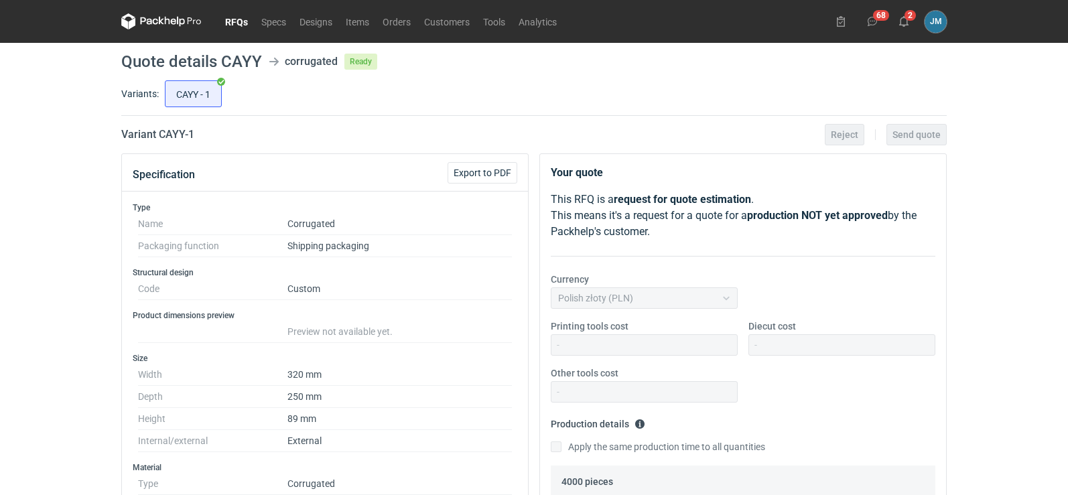
click at [157, 29] on icon at bounding box center [161, 21] width 80 height 16
